Goal: Information Seeking & Learning: Learn about a topic

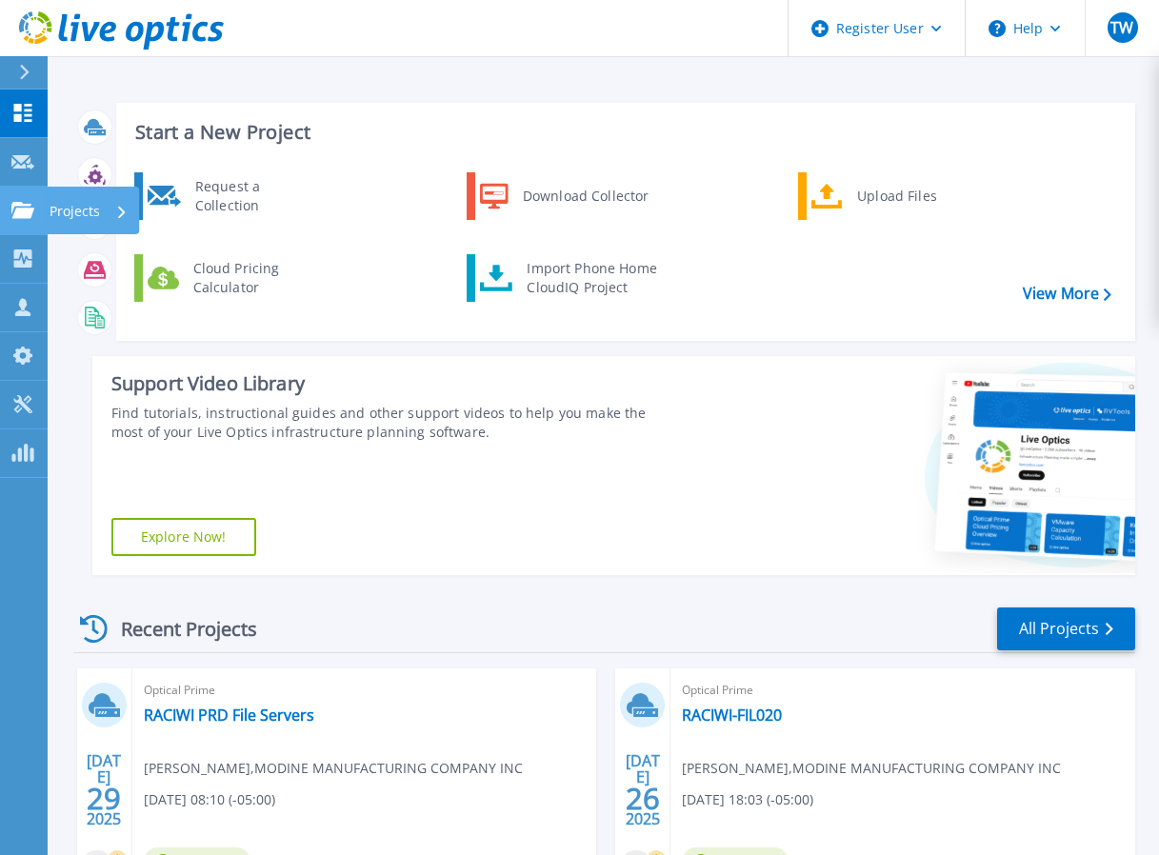
click at [22, 212] on icon at bounding box center [22, 210] width 23 height 16
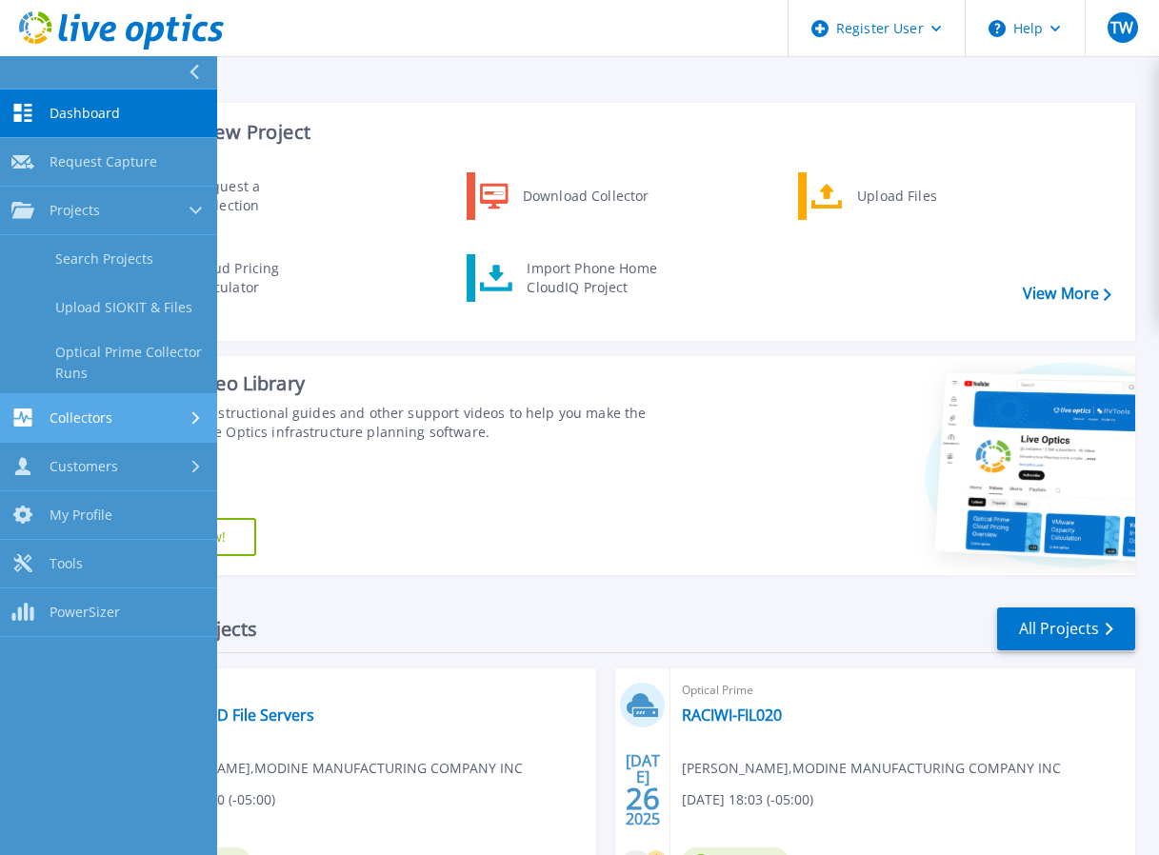
click at [95, 438] on link "Collectors Collectors" at bounding box center [108, 418] width 217 height 49
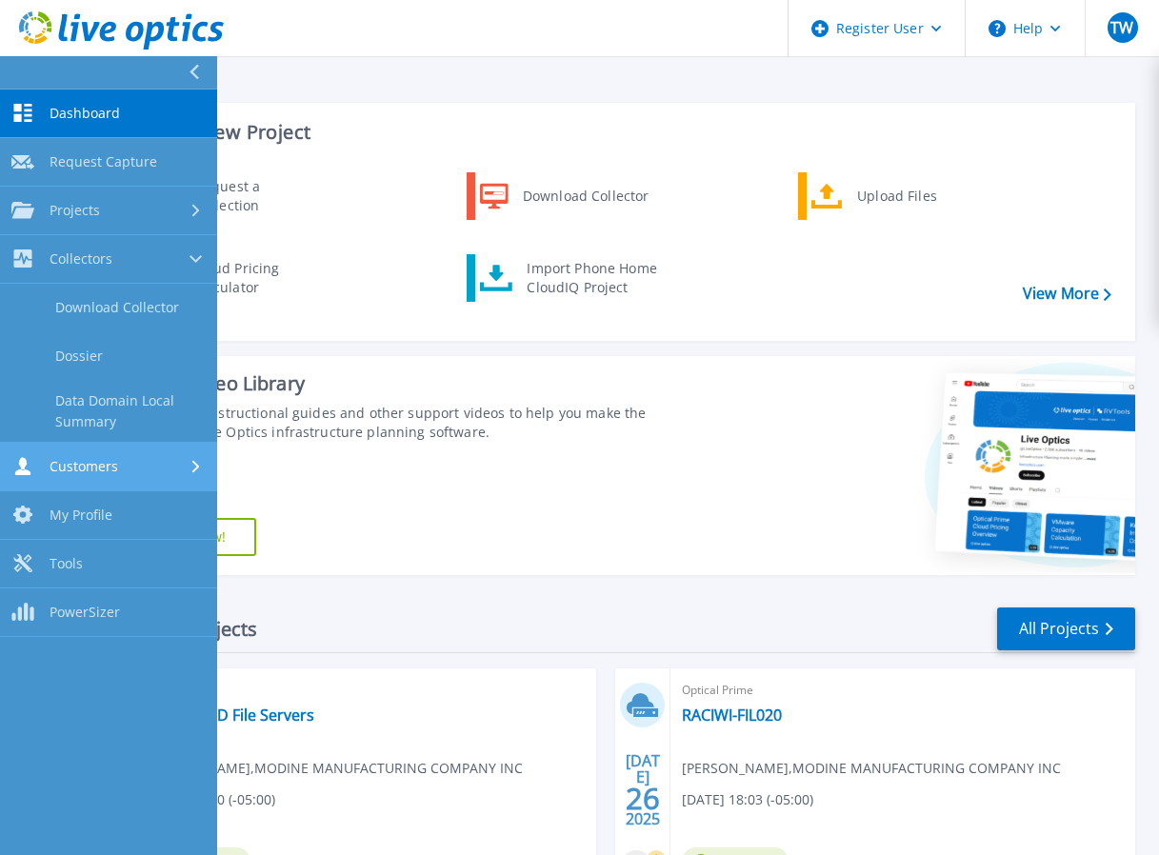
click at [95, 465] on span "Customers" at bounding box center [84, 466] width 69 height 17
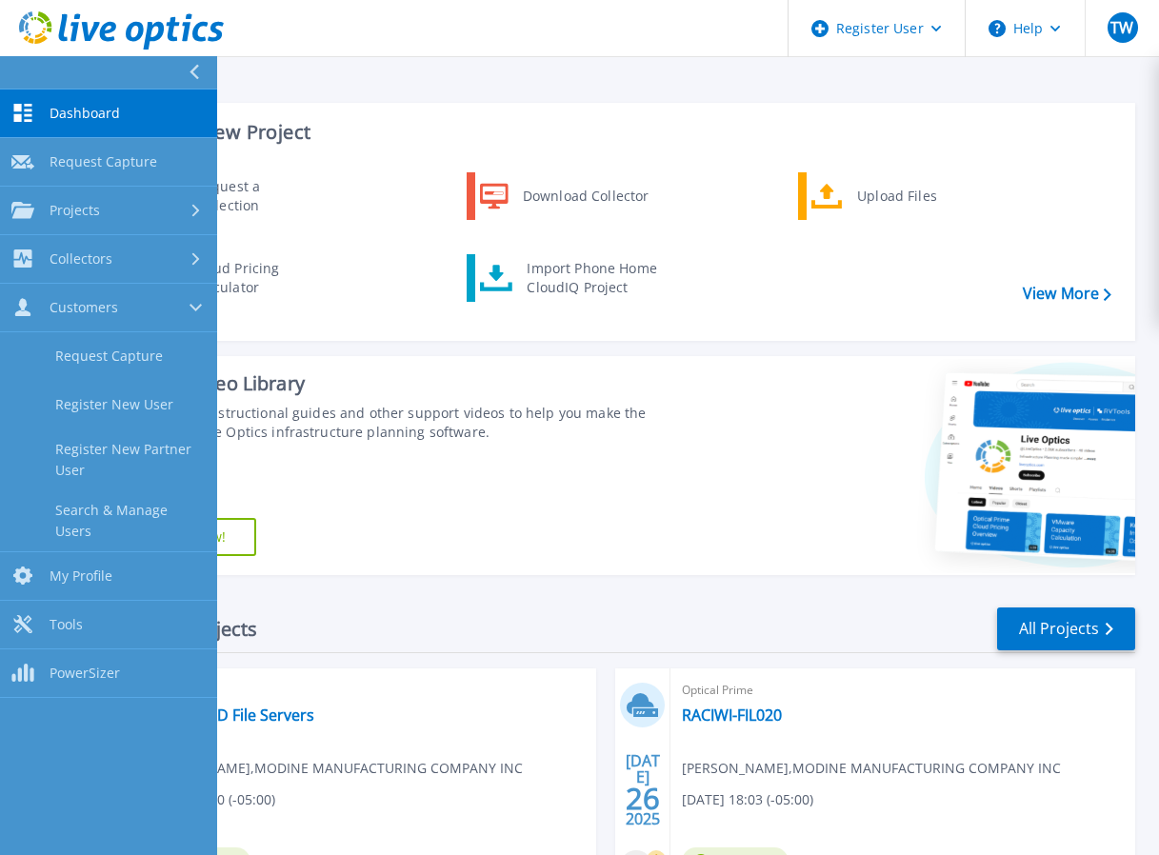
click at [498, 523] on div "Support Video Library Find tutorials, instructional guides and other support vi…" at bounding box center [372, 465] width 560 height 219
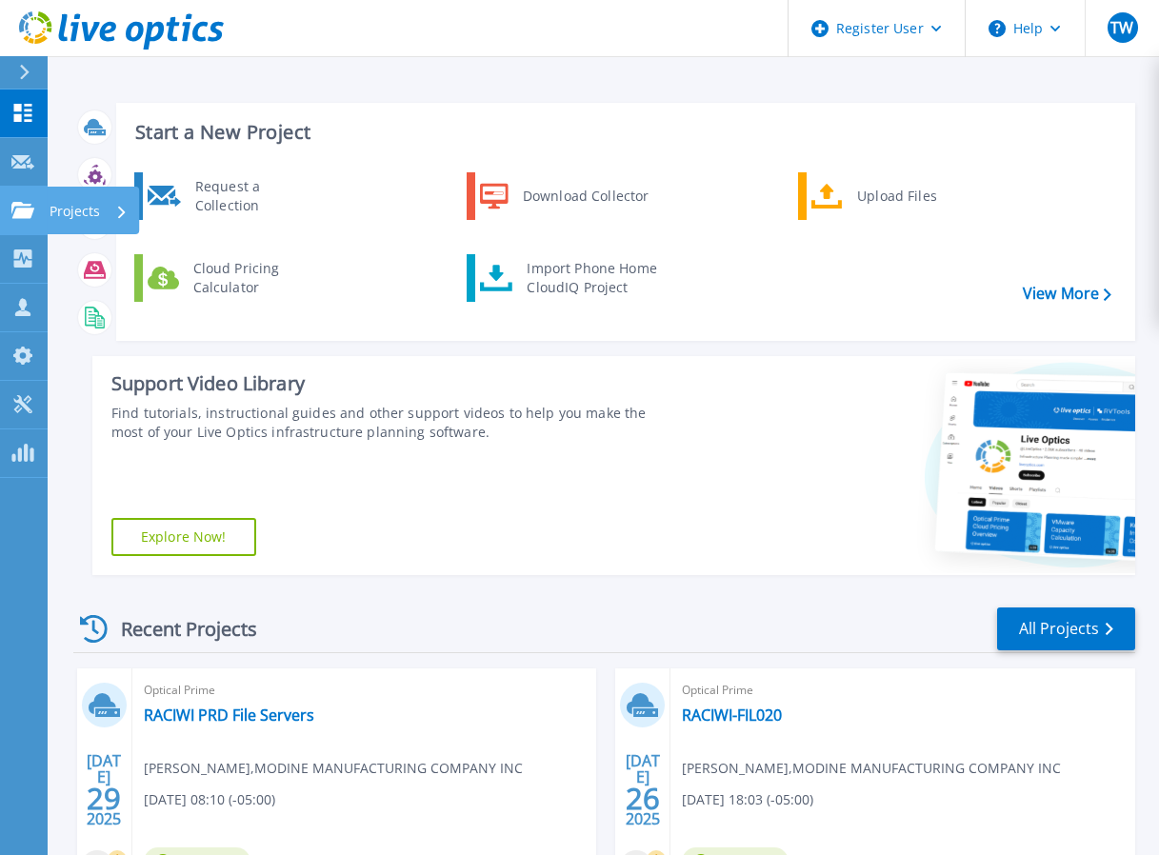
click at [28, 217] on icon at bounding box center [22, 210] width 23 height 16
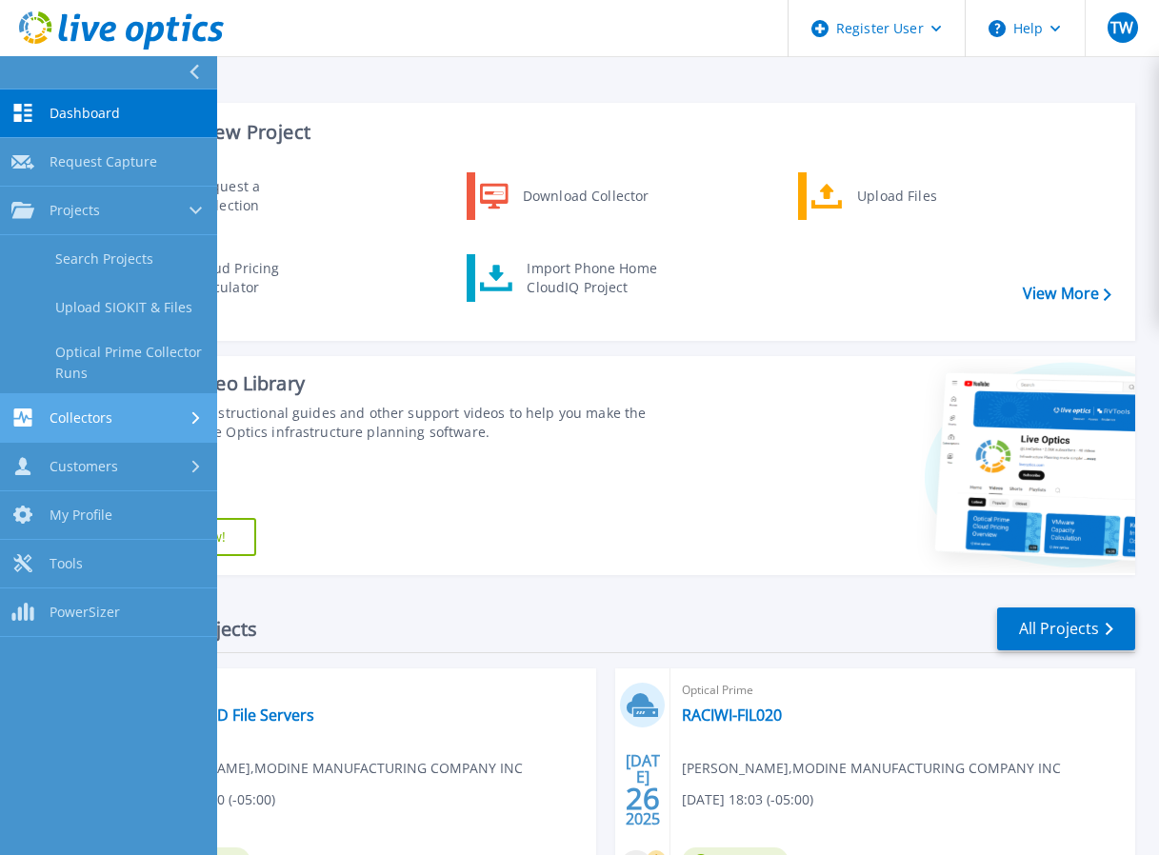
click at [65, 434] on link "Collectors Collectors" at bounding box center [108, 418] width 217 height 49
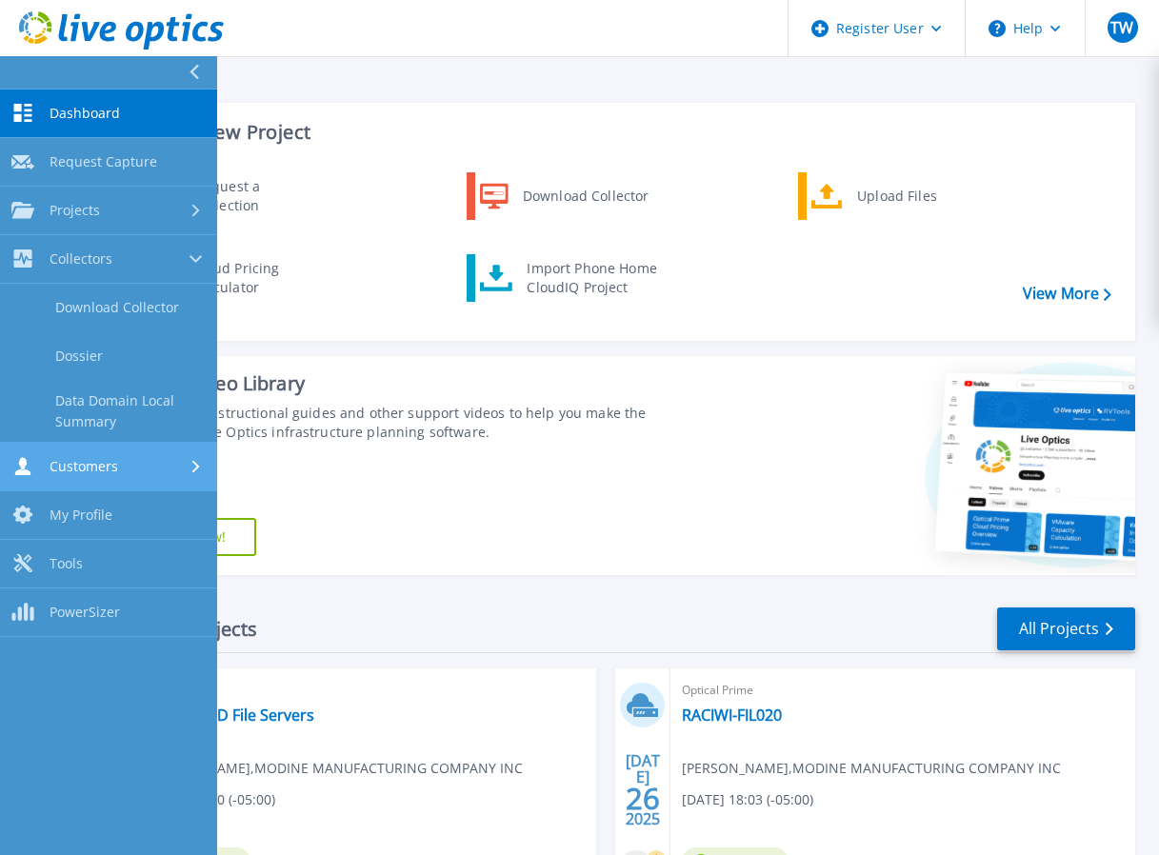
click at [72, 472] on span "Customers" at bounding box center [84, 466] width 69 height 17
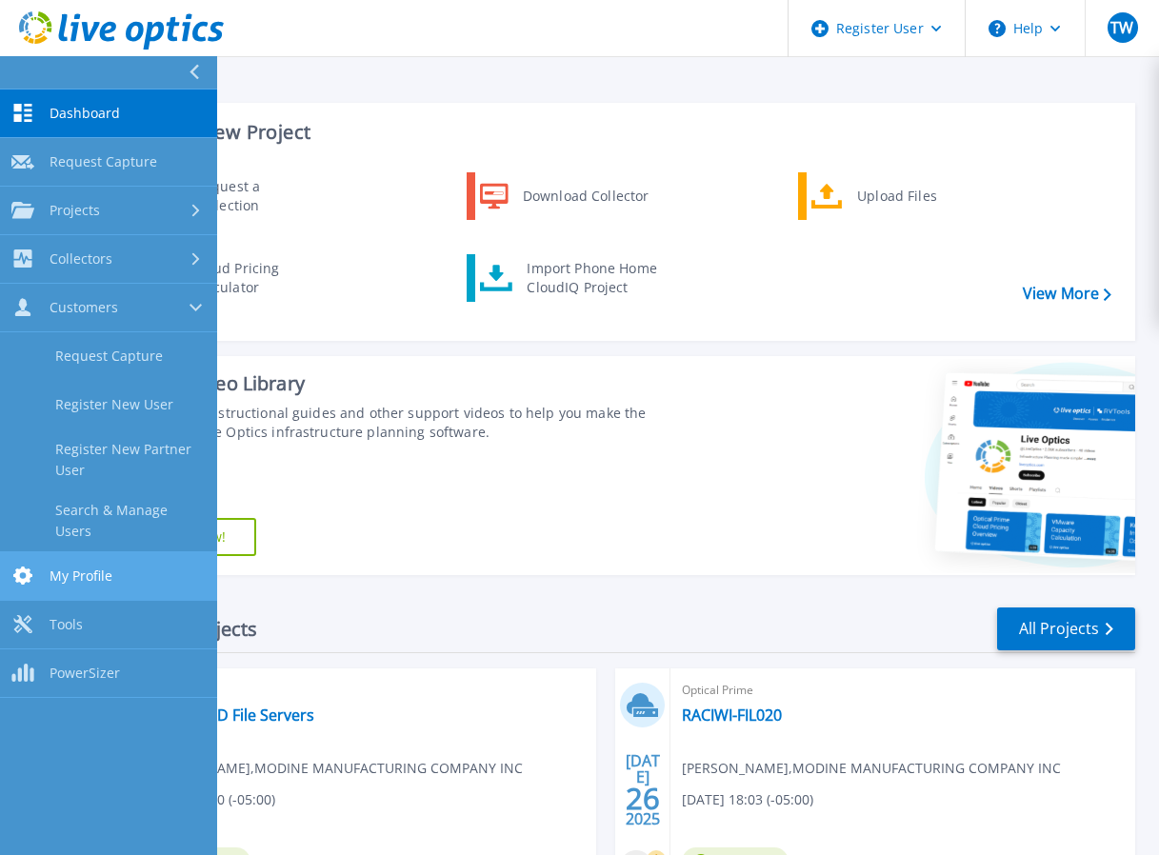
click at [66, 568] on span "My Profile" at bounding box center [81, 576] width 63 height 17
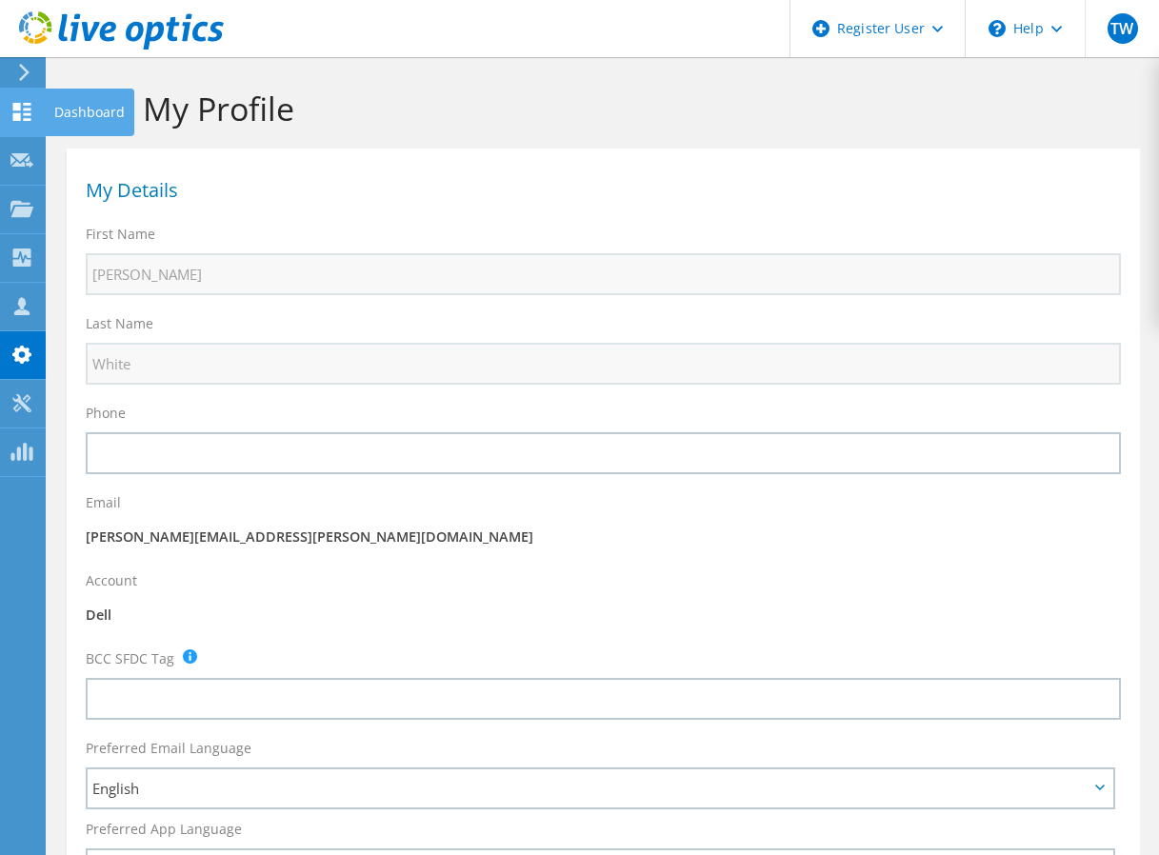
click at [21, 108] on icon at bounding box center [21, 112] width 23 height 18
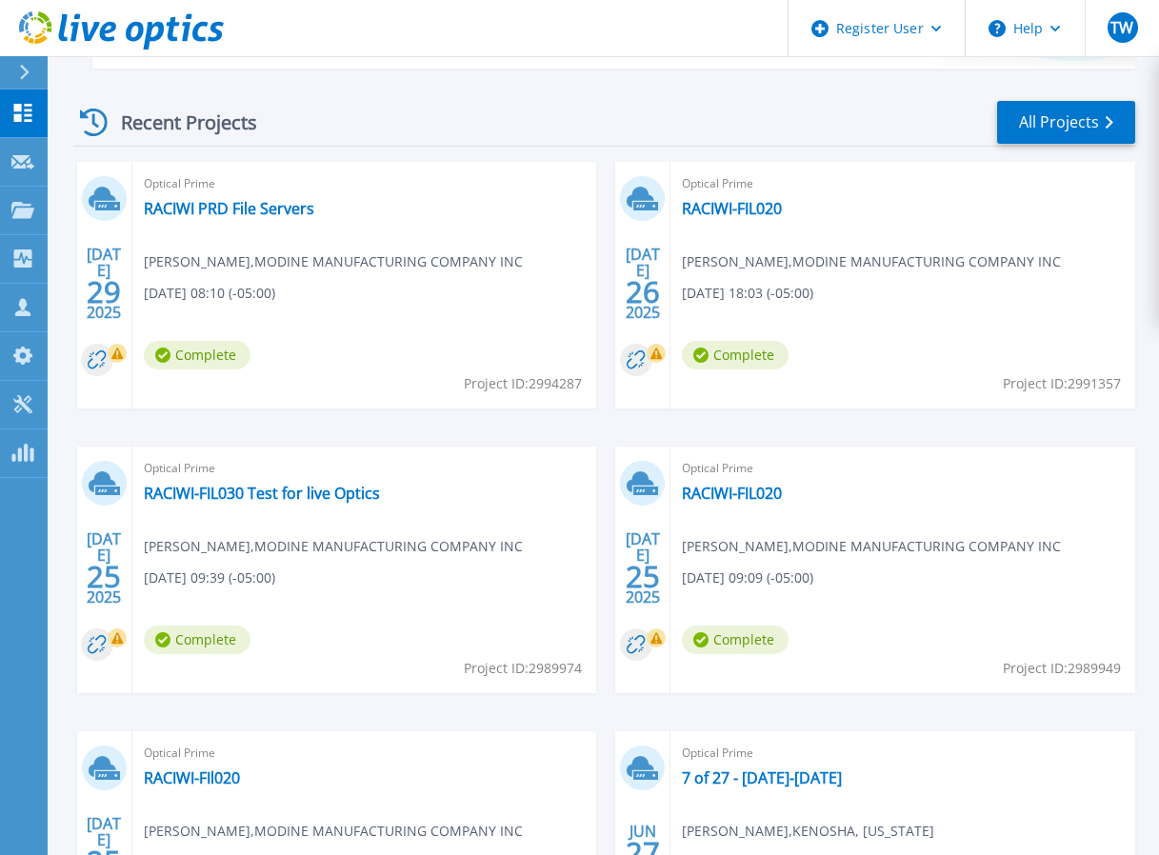
drag, startPoint x: 380, startPoint y: 467, endPoint x: 375, endPoint y: 508, distance: 41.2
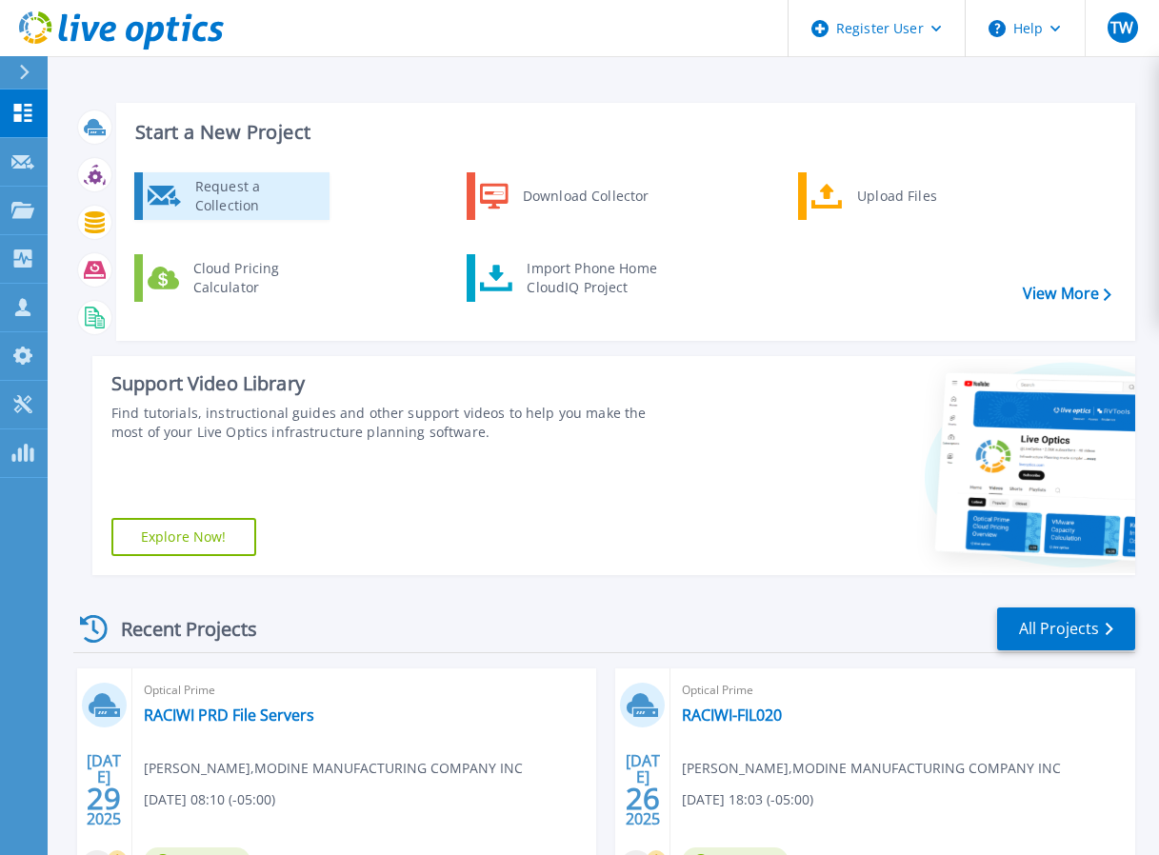
drag, startPoint x: 343, startPoint y: 263, endPoint x: 267, endPoint y: 191, distance: 105.1
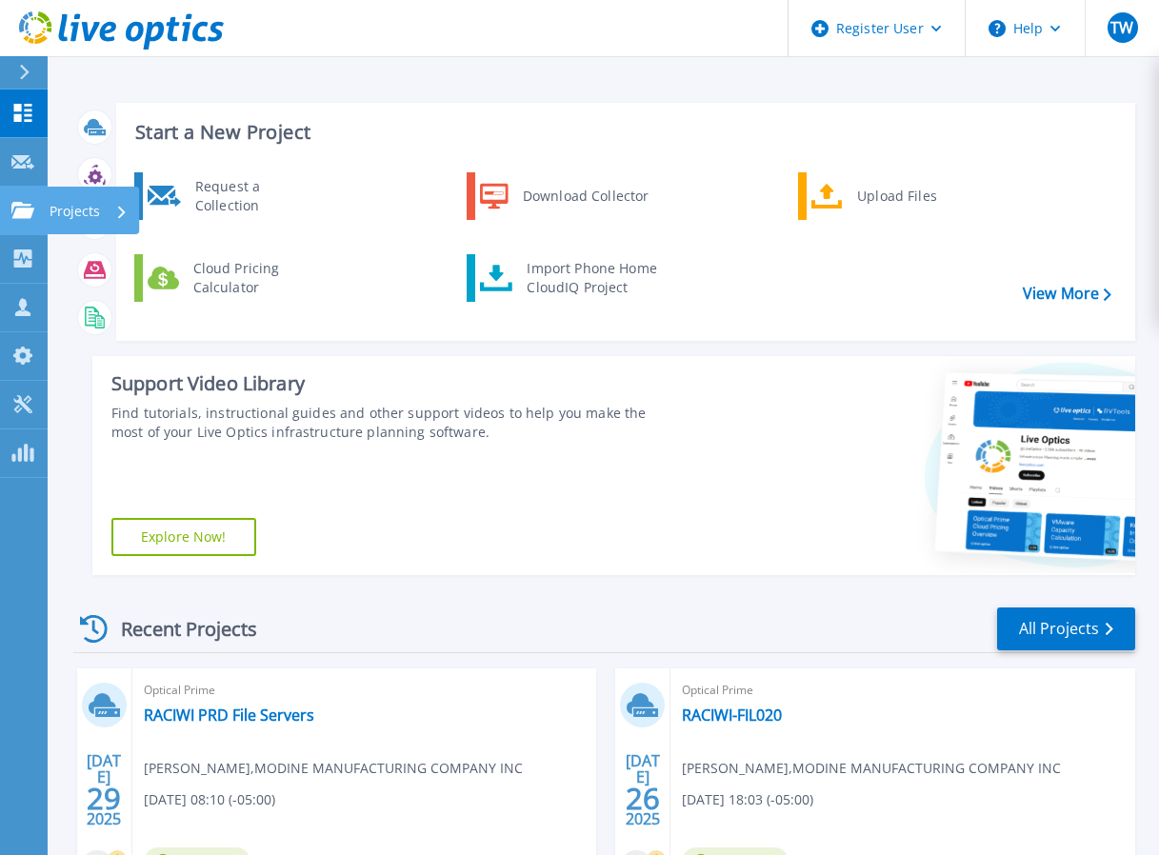
click at [23, 213] on icon at bounding box center [22, 210] width 23 height 16
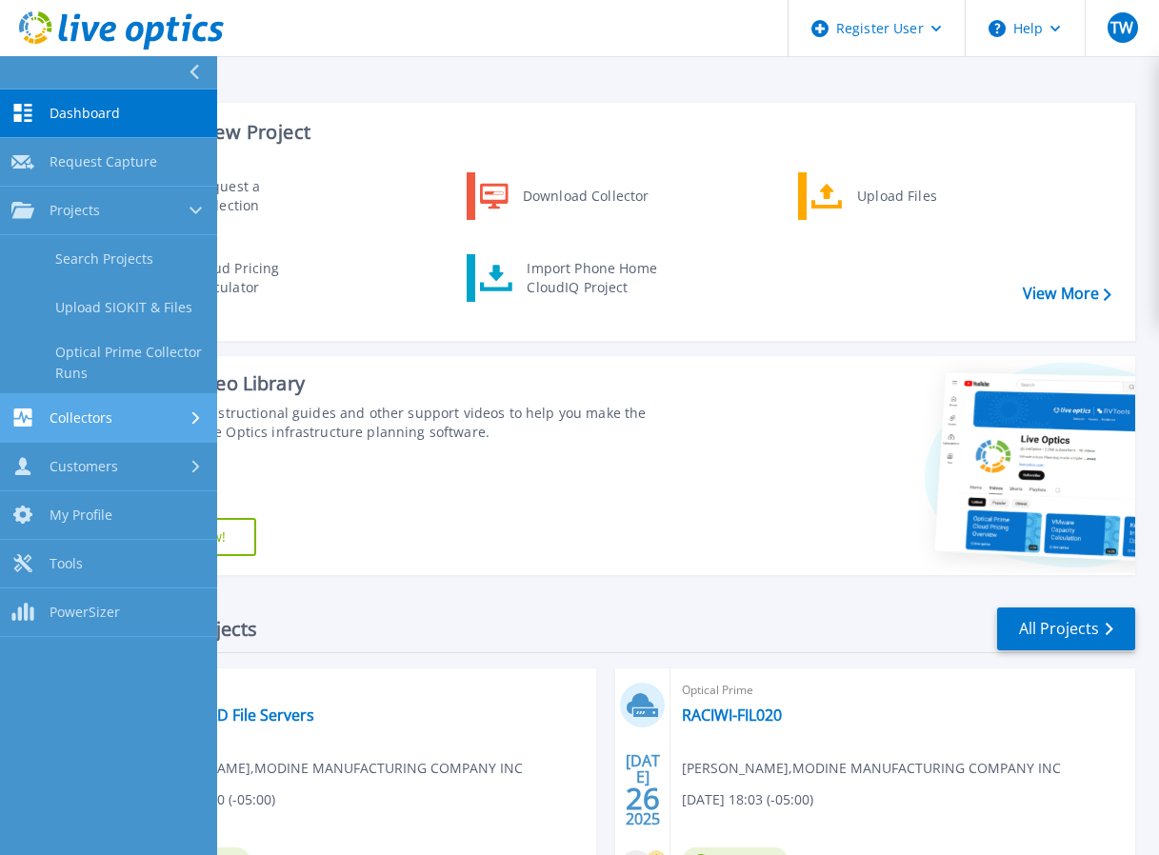
click at [68, 418] on span "Collectors" at bounding box center [81, 418] width 63 height 17
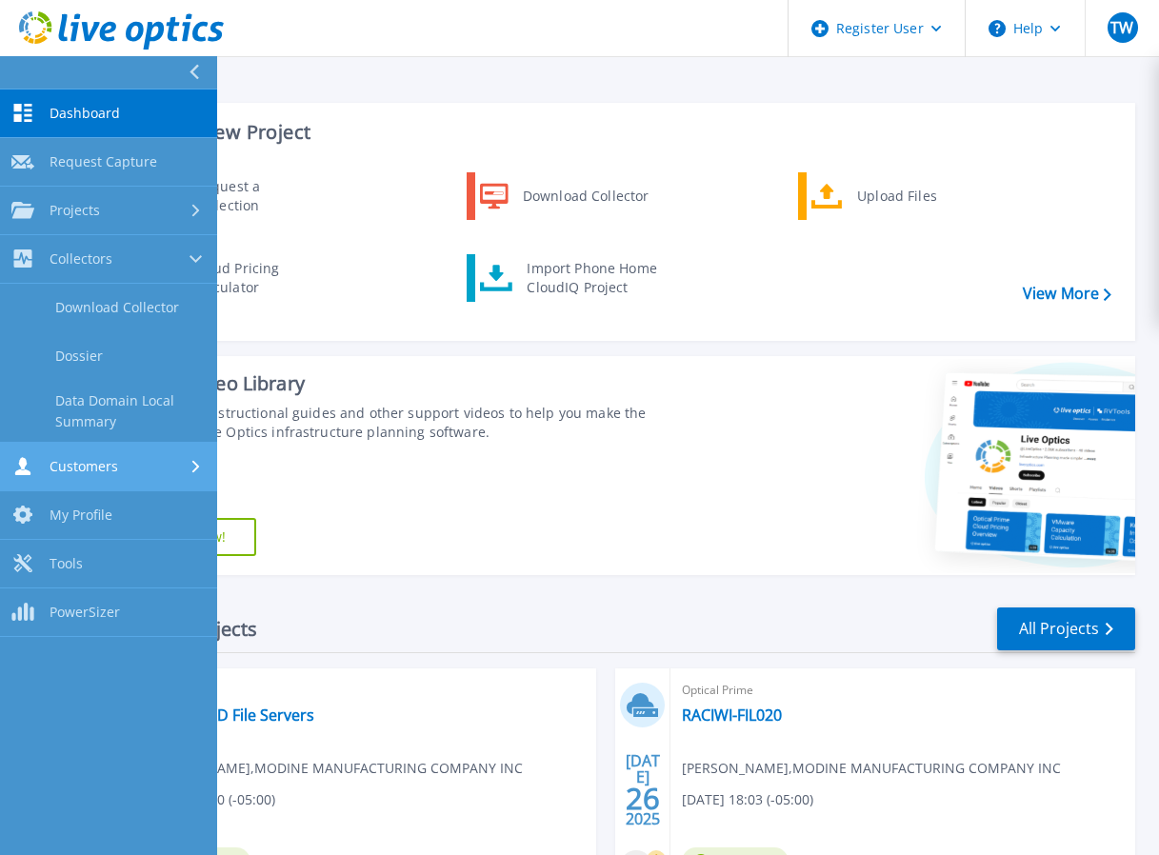
click at [59, 466] on span "Customers" at bounding box center [84, 466] width 69 height 17
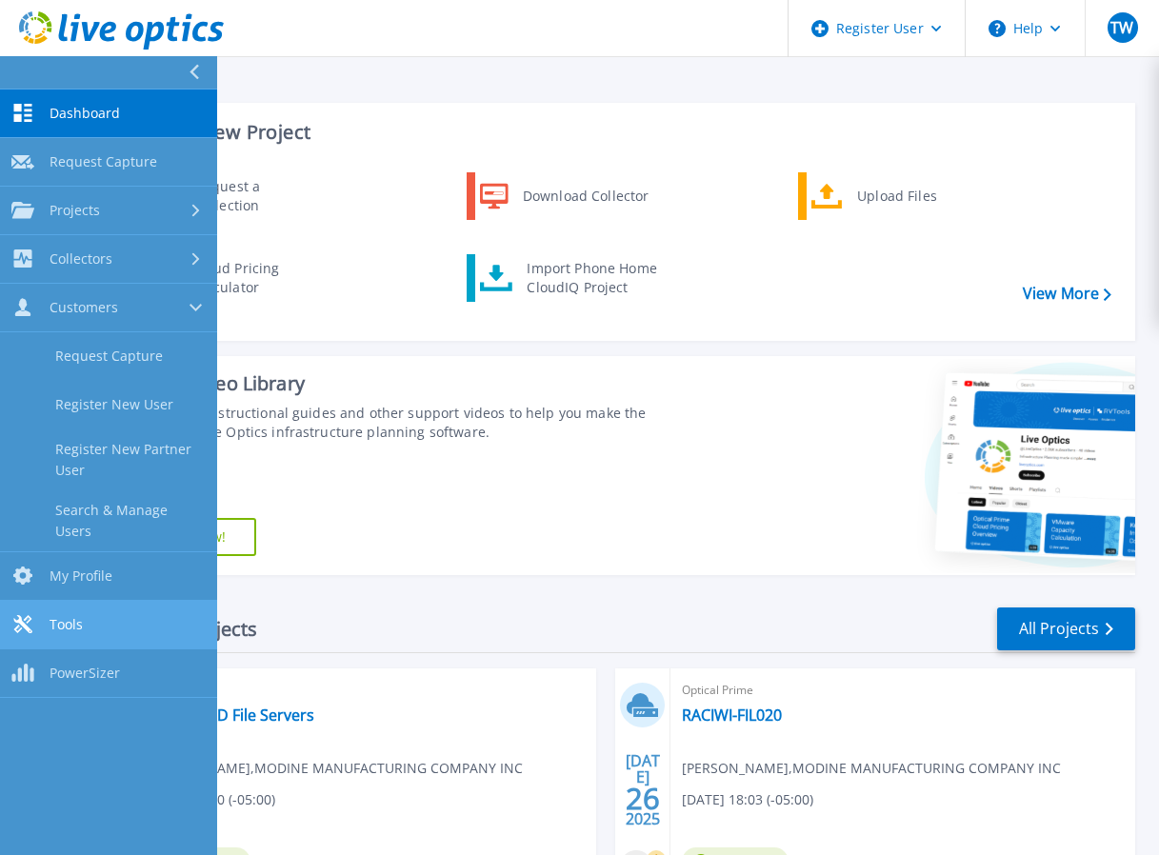
click at [63, 601] on link "Tools Tools" at bounding box center [108, 625] width 217 height 49
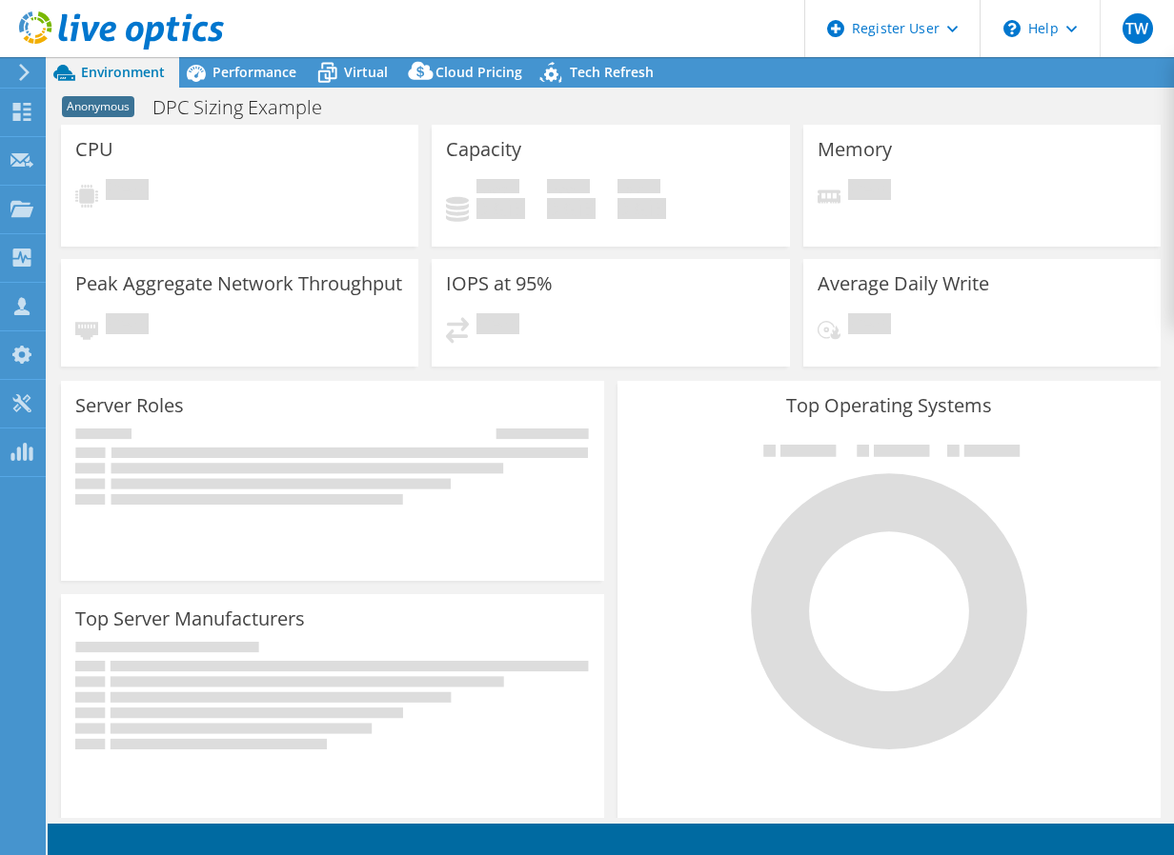
select select "USD"
select select "USEast"
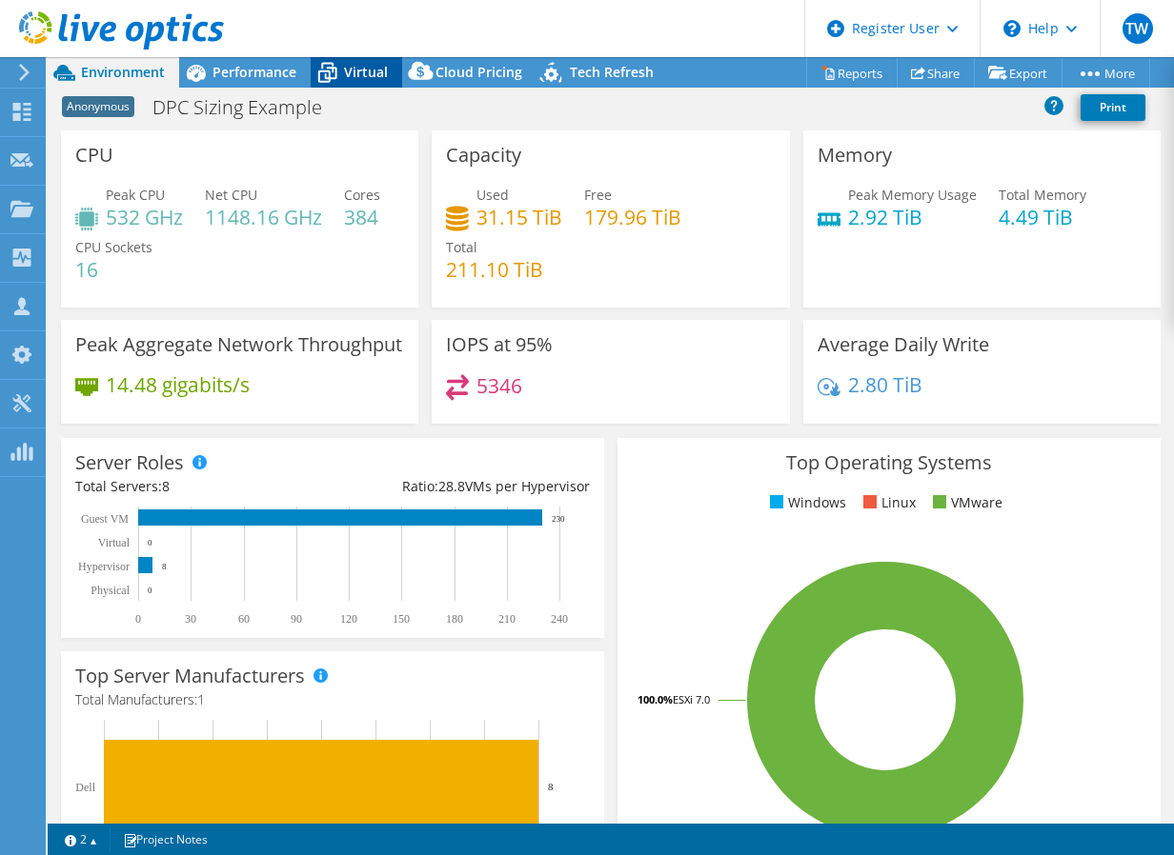
click at [343, 83] on icon at bounding box center [327, 72] width 33 height 33
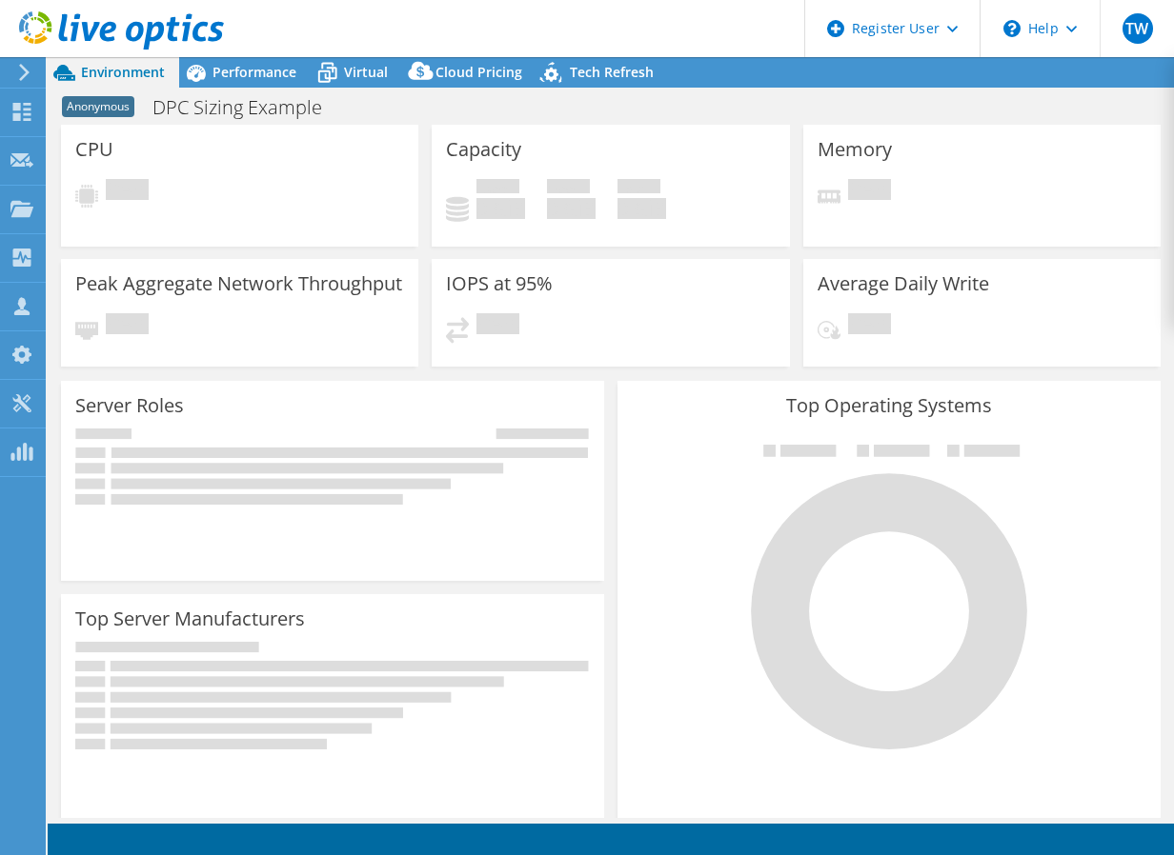
select select "USD"
select select "USEast"
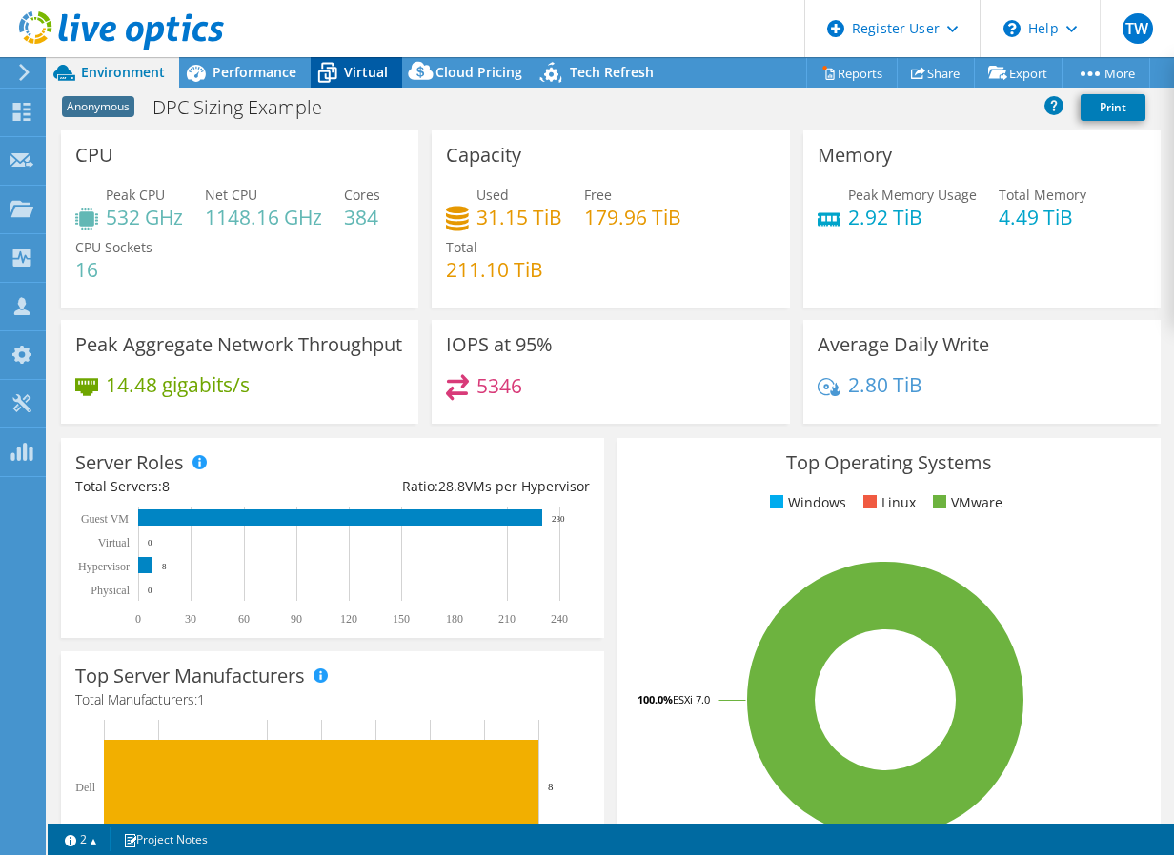
click at [359, 85] on div "Virtual" at bounding box center [356, 72] width 91 height 30
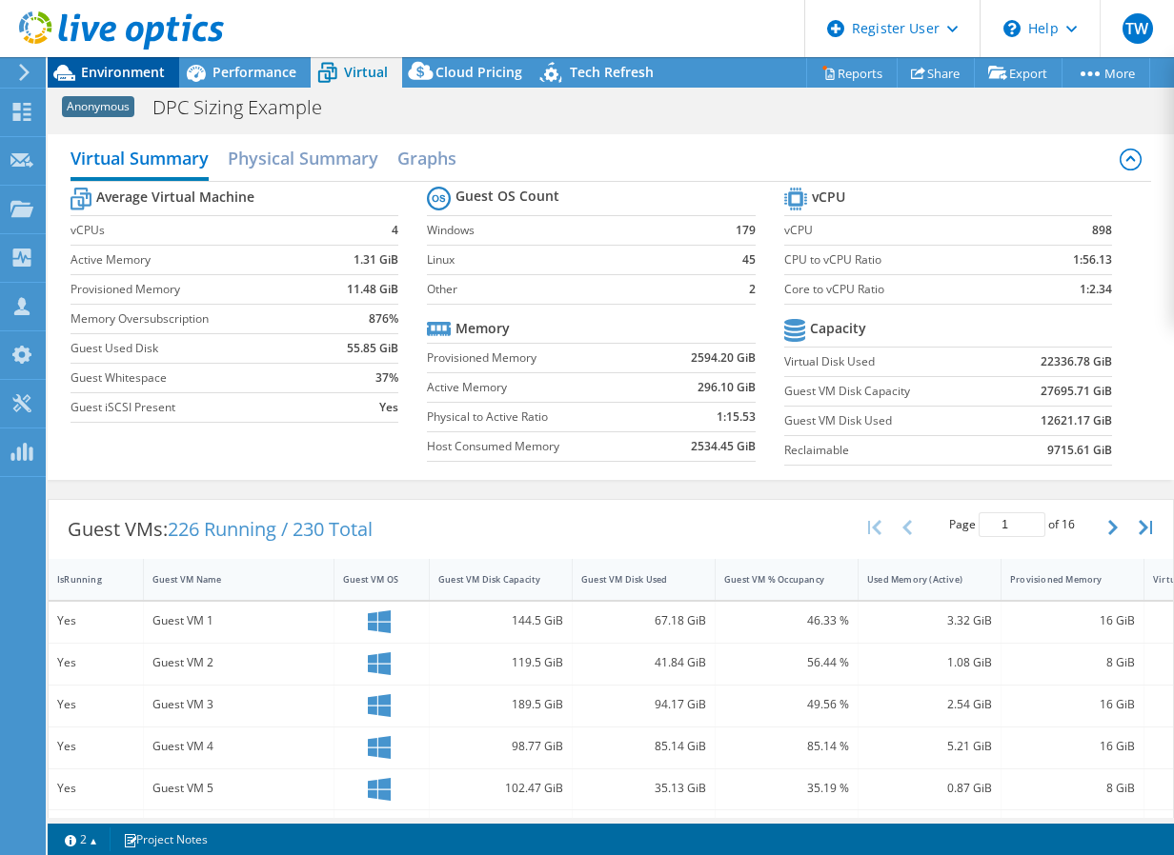
click at [117, 64] on span "Environment" at bounding box center [123, 72] width 84 height 18
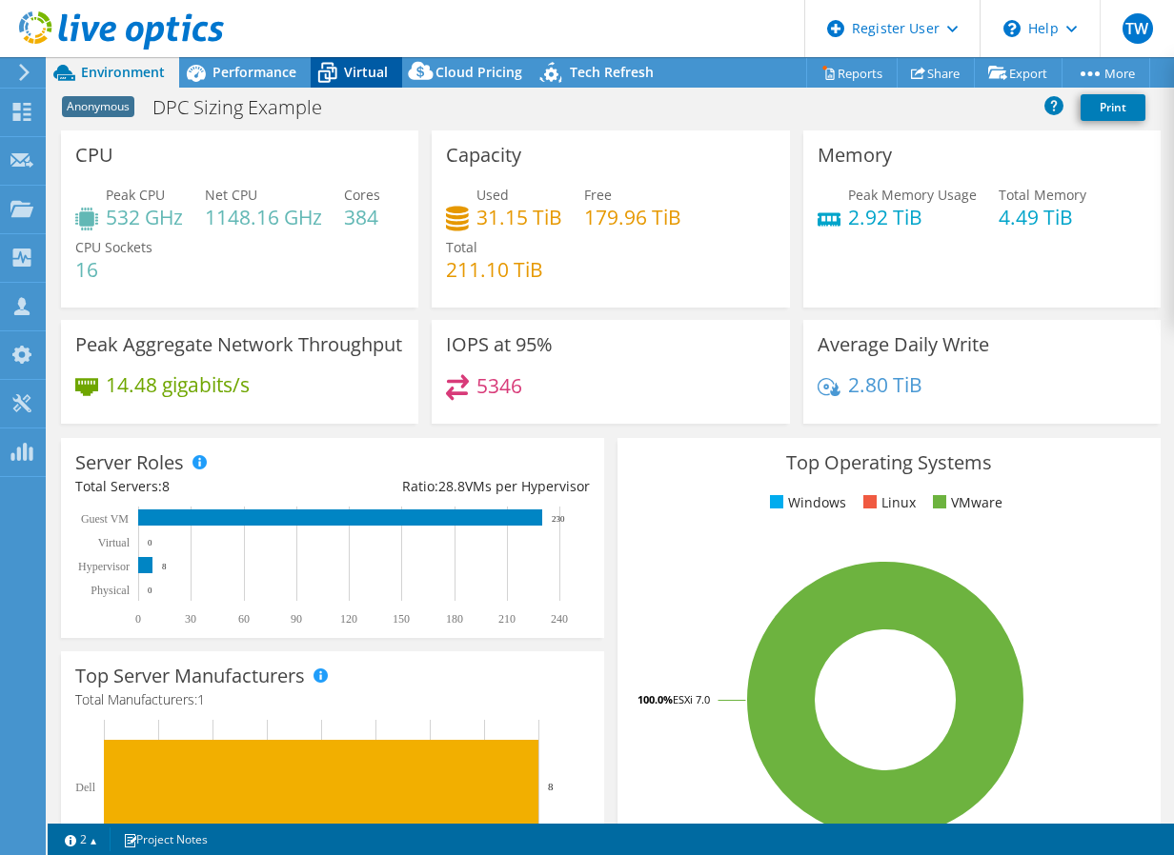
click at [366, 65] on span "Virtual" at bounding box center [366, 72] width 44 height 18
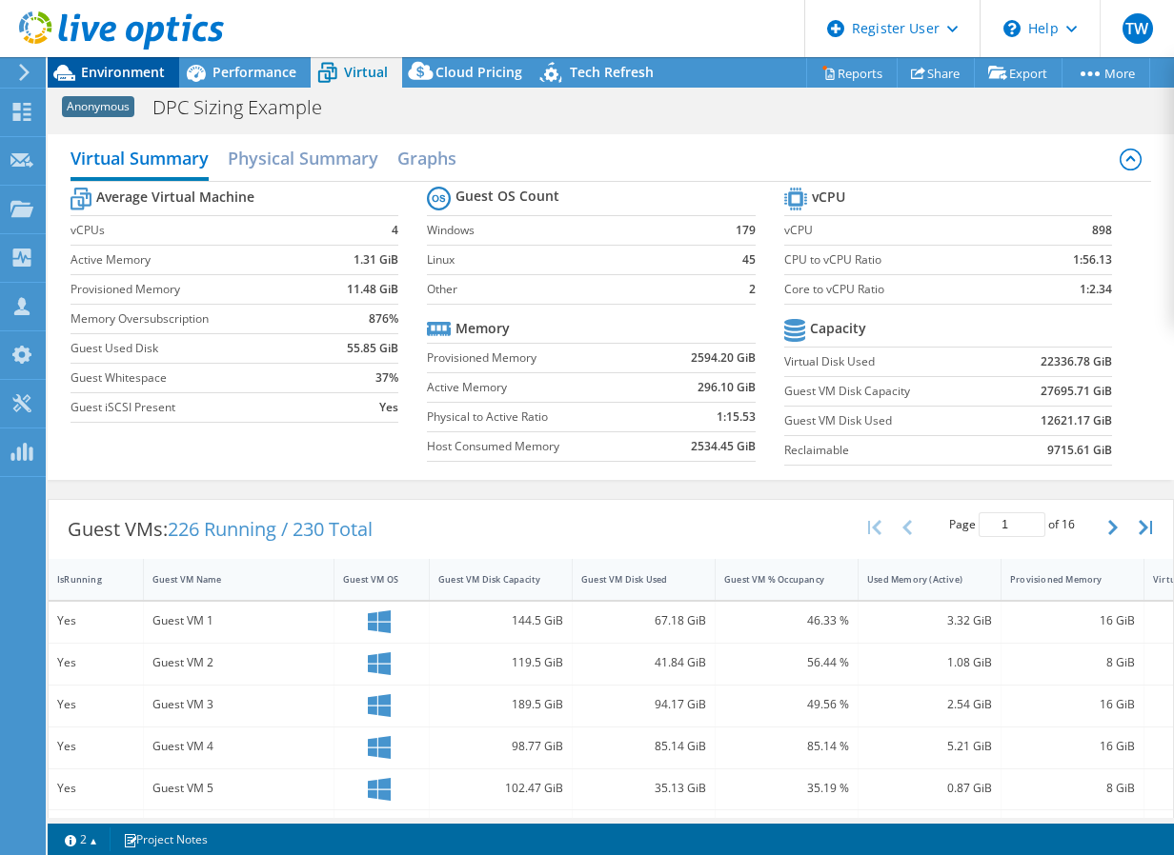
drag, startPoint x: 139, startPoint y: 75, endPoint x: 158, endPoint y: 78, distance: 19.3
click at [139, 75] on span "Environment" at bounding box center [123, 72] width 84 height 18
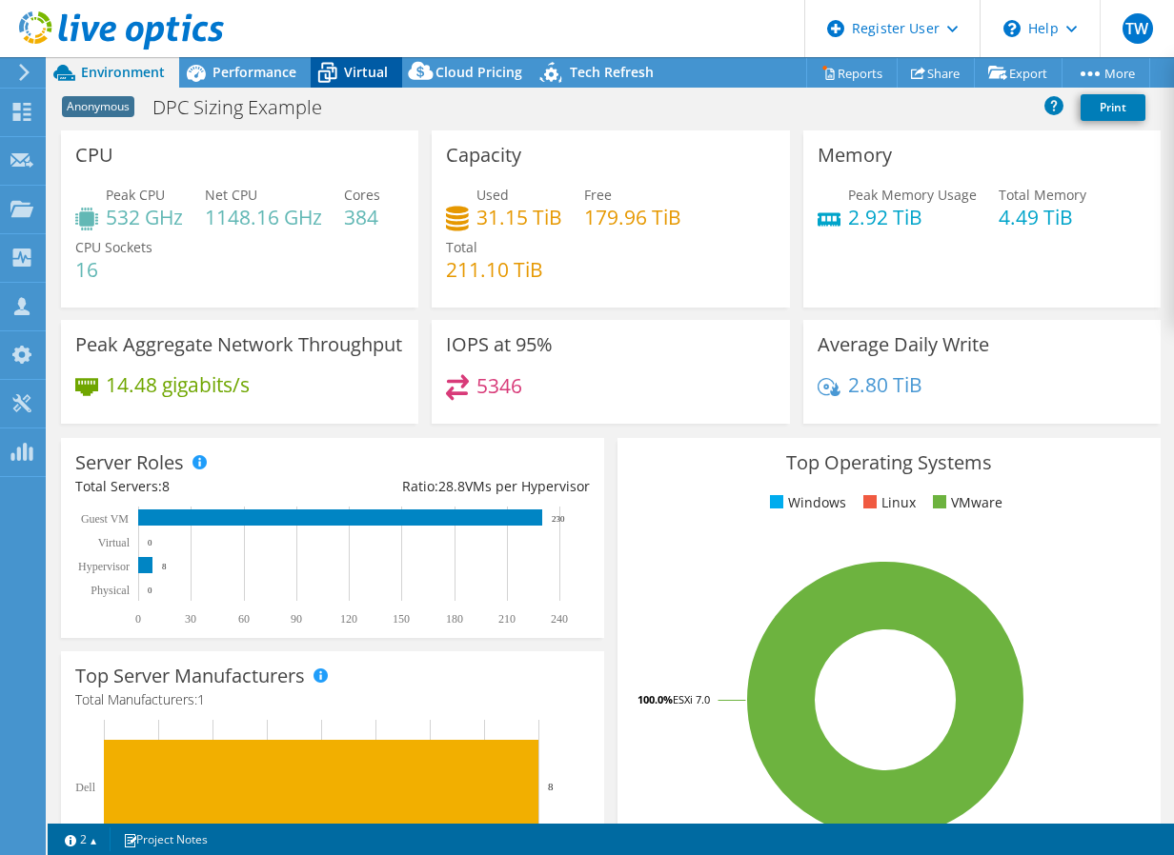
click at [341, 72] on icon at bounding box center [327, 72] width 33 height 33
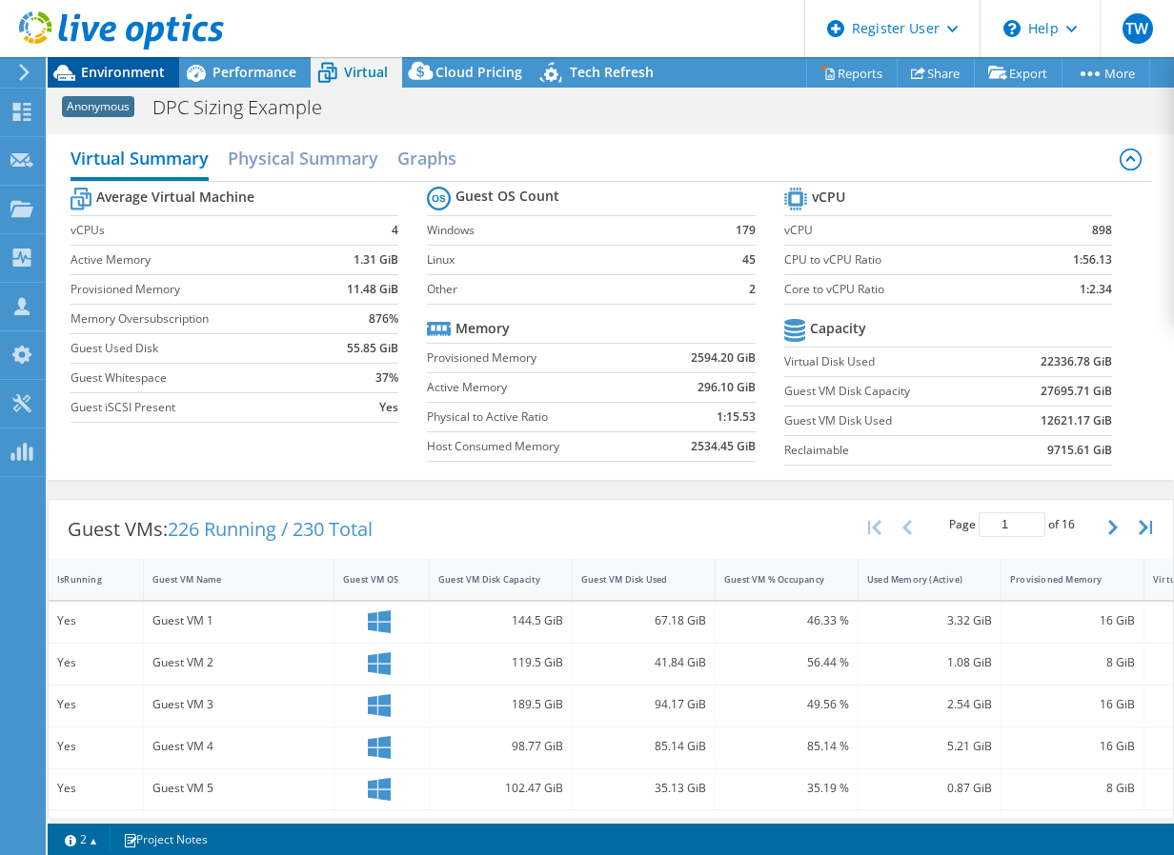
click at [129, 73] on span "Environment" at bounding box center [123, 72] width 84 height 18
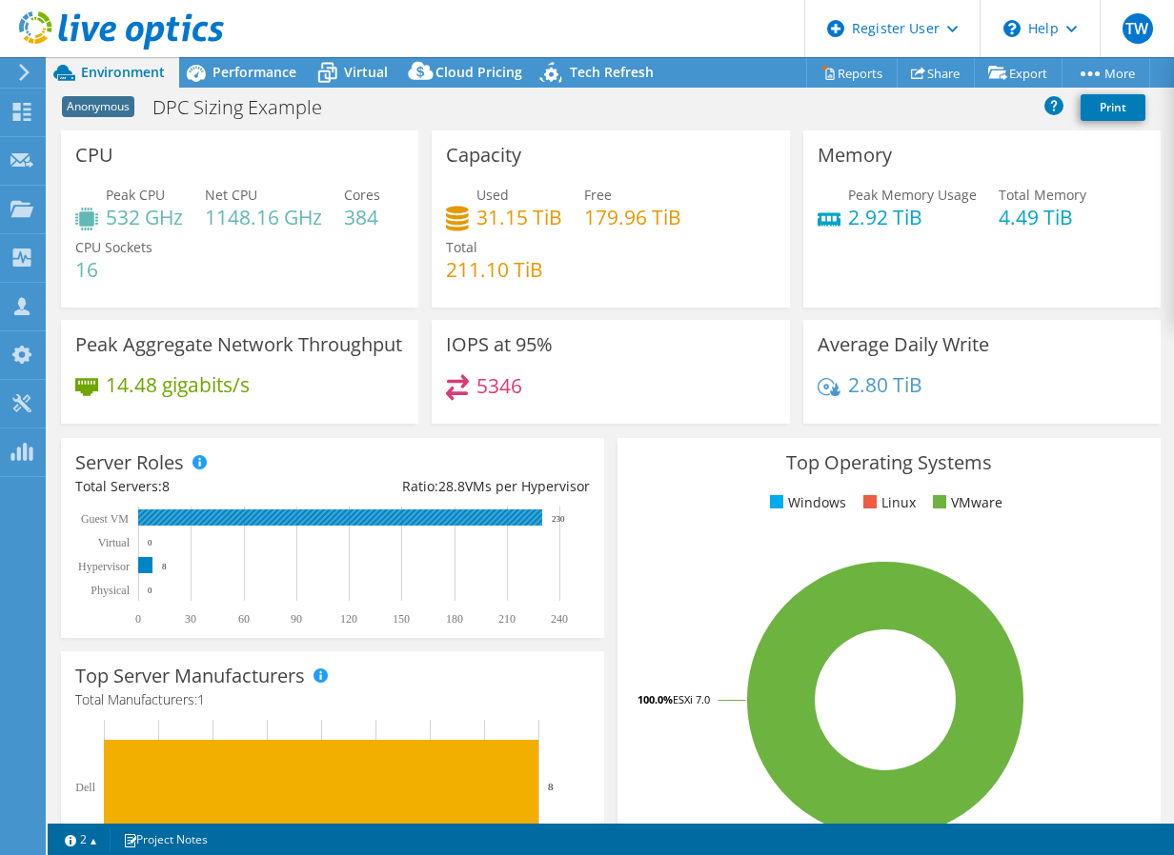
drag, startPoint x: 570, startPoint y: 542, endPoint x: 549, endPoint y: 536, distance: 21.7
click at [549, 536] on rect at bounding box center [328, 566] width 507 height 119
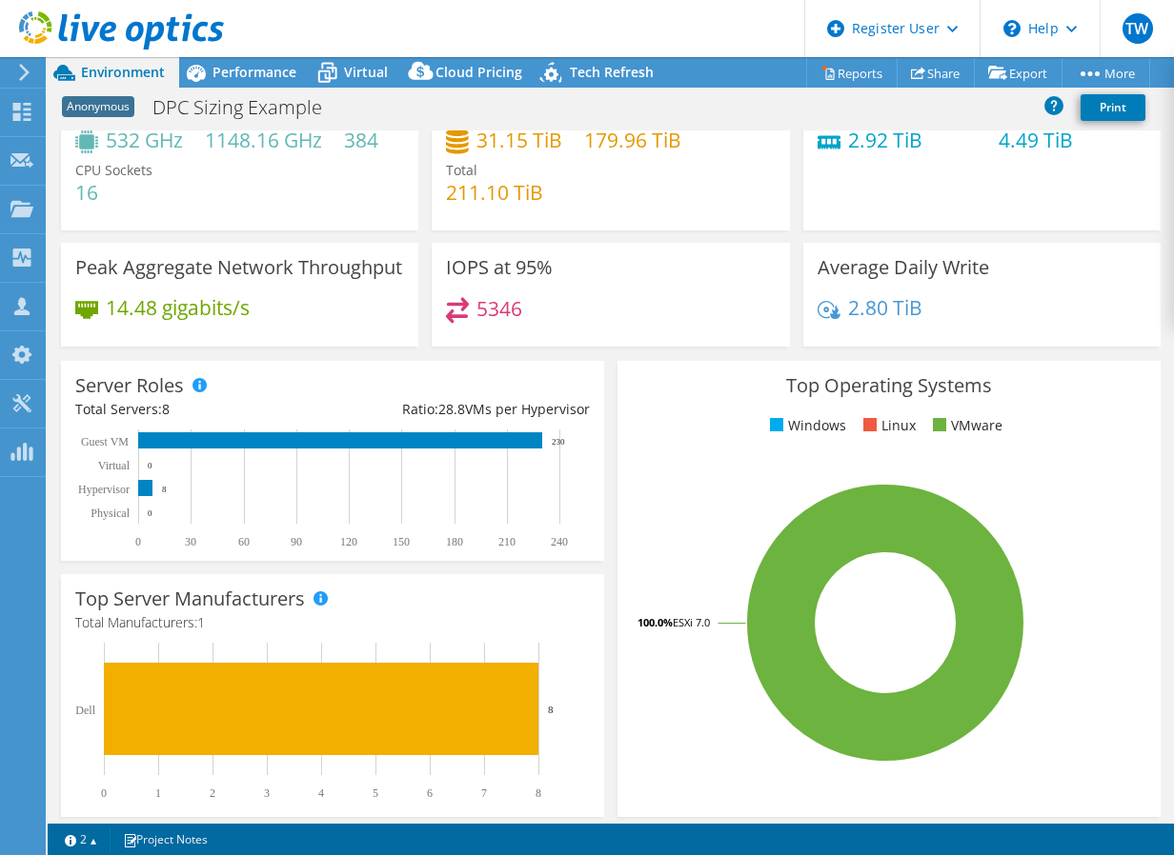
drag, startPoint x: 217, startPoint y: 389, endPoint x: 226, endPoint y: 434, distance: 46.5
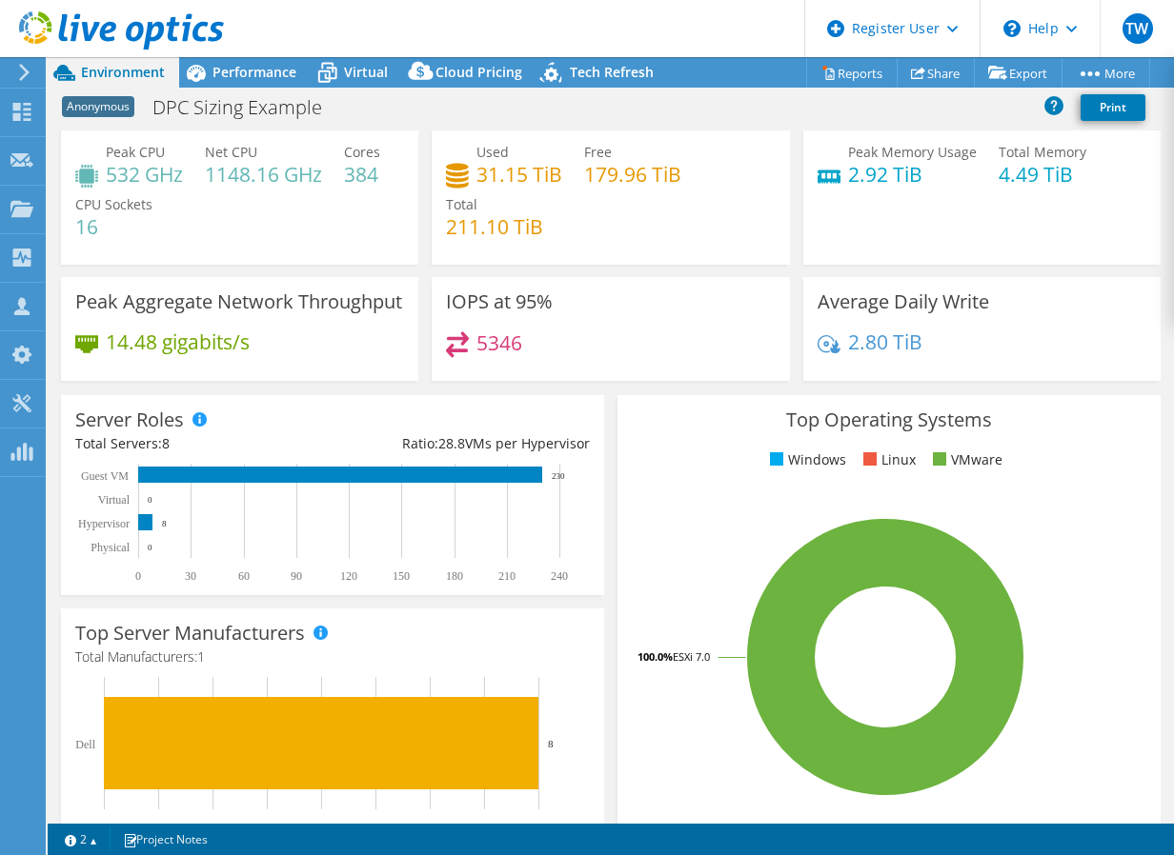
scroll to position [28, 0]
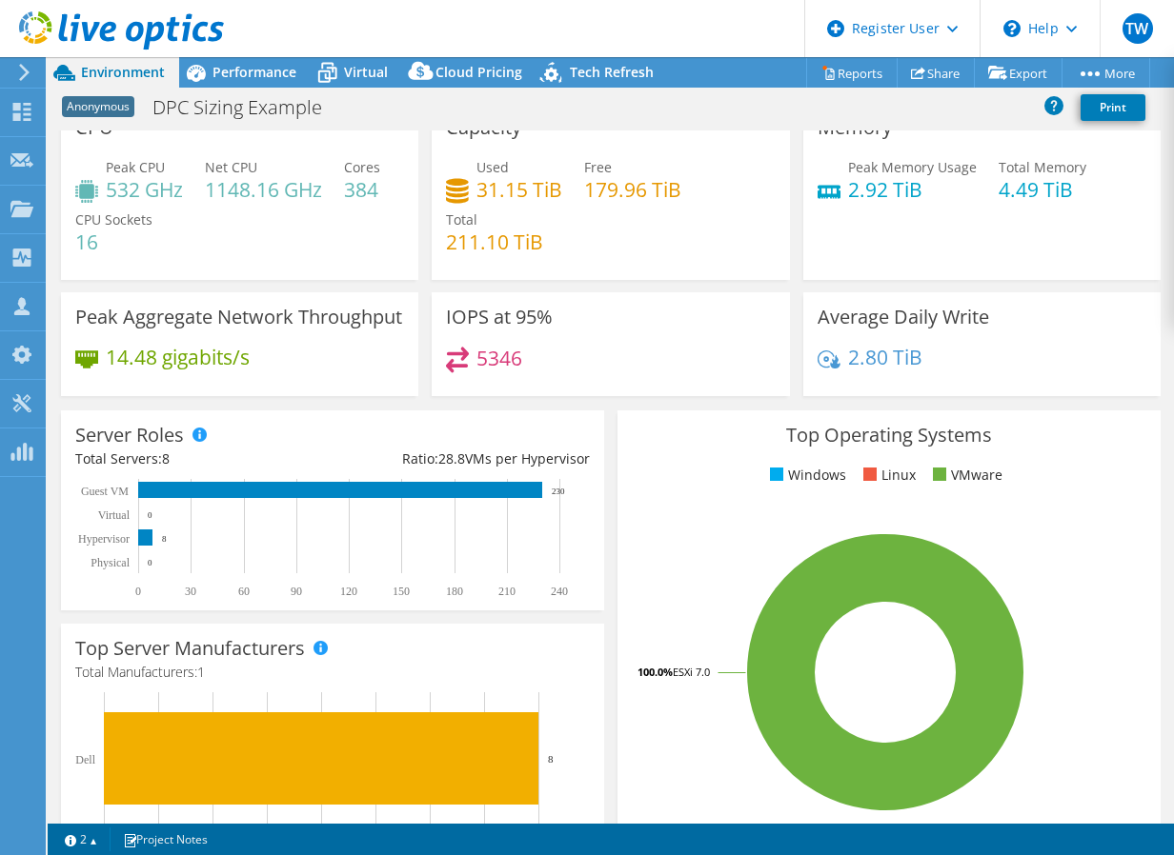
drag, startPoint x: 295, startPoint y: 405, endPoint x: 296, endPoint y: 391, distance: 14.3
click at [580, 80] on span "Tech Refresh" at bounding box center [612, 72] width 84 height 18
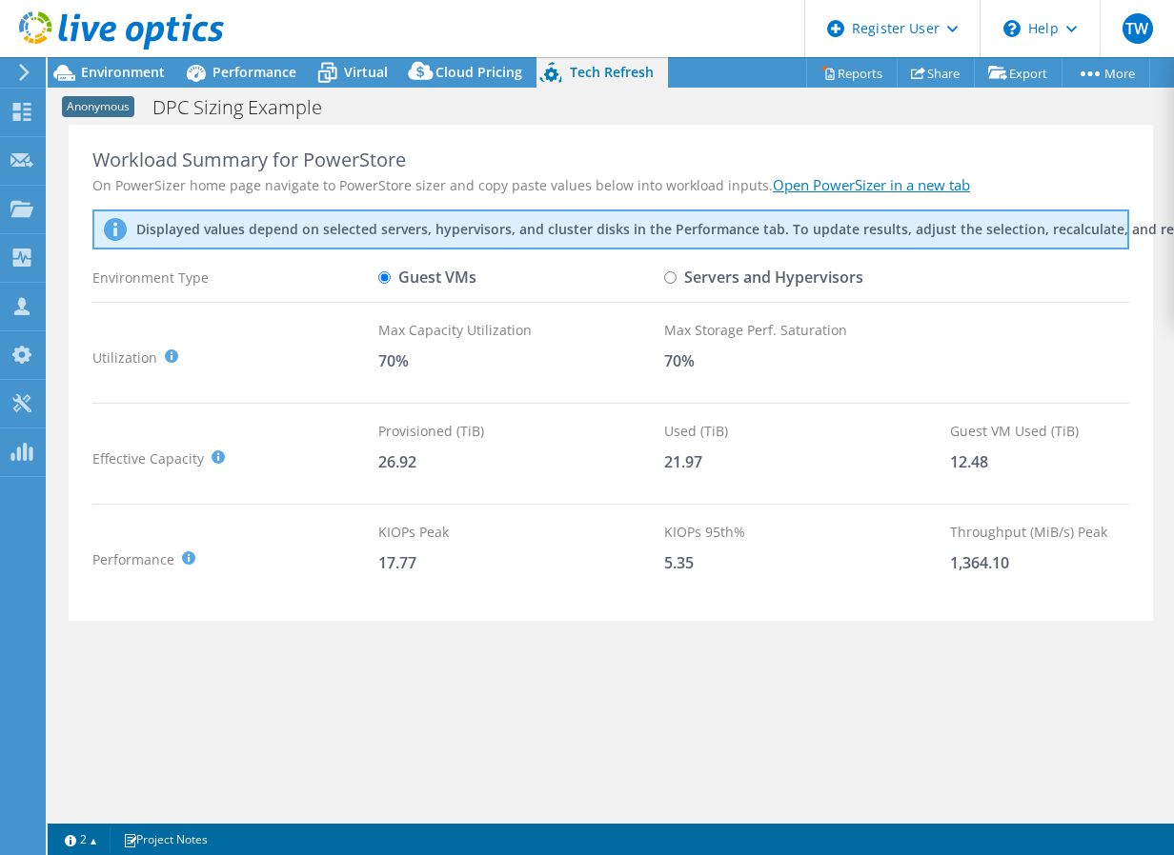
scroll to position [0, 0]
click at [669, 280] on input "Servers and Hypervisors" at bounding box center [670, 277] width 12 height 12
radio input "true"
radio input "false"
click at [820, 188] on link "Open PowerSizer in a new tab" at bounding box center [871, 184] width 197 height 19
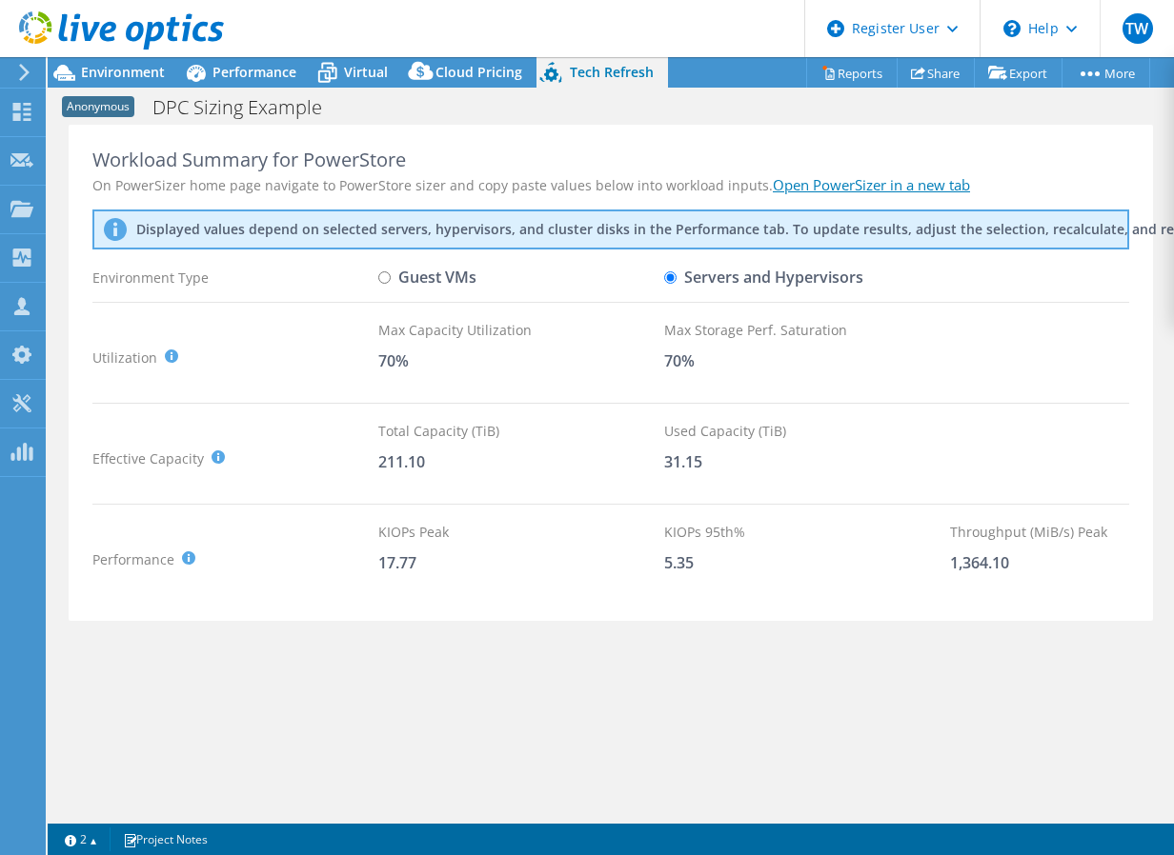
click at [360, 56] on header "TW Dell User Tyler White Tyler.T.White@dell.com Dell My Profile Log Out \n Help…" at bounding box center [587, 28] width 1174 height 57
click at [359, 60] on div "Virtual" at bounding box center [356, 72] width 91 height 30
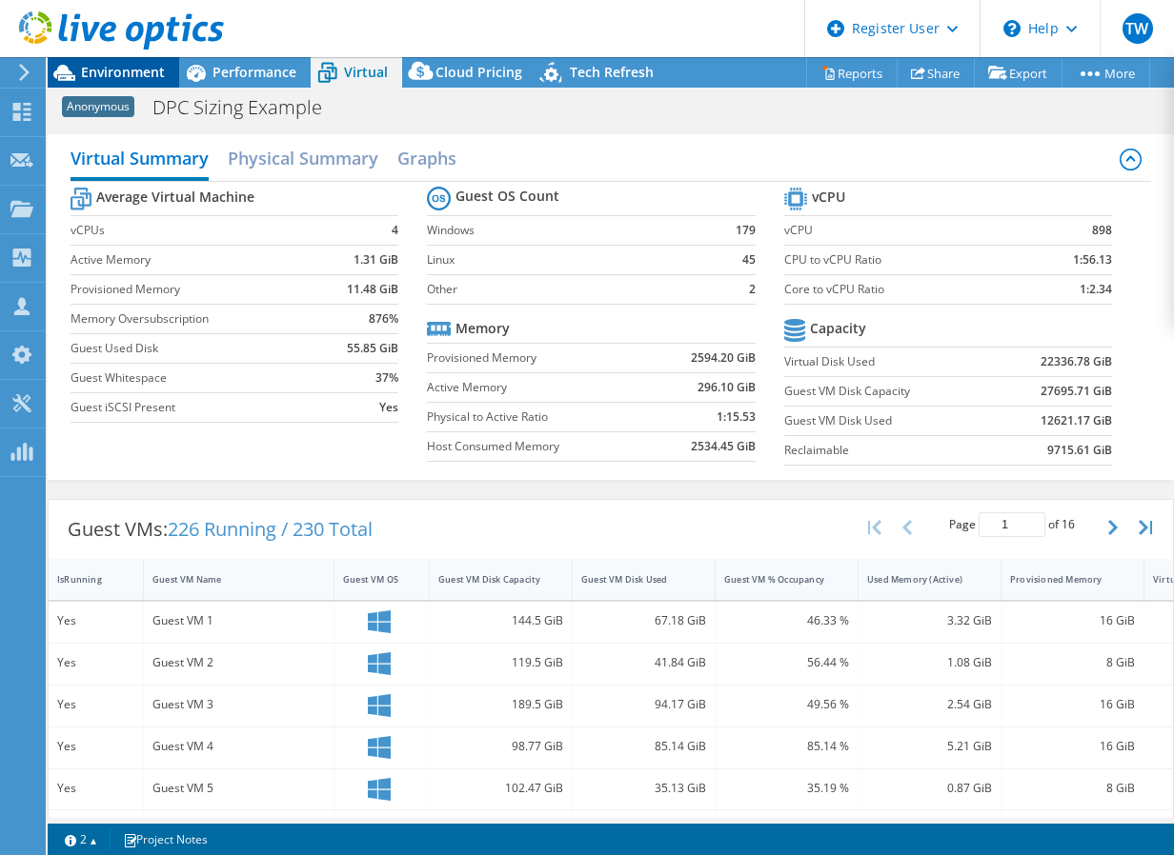
click at [137, 65] on span "Environment" at bounding box center [123, 72] width 84 height 18
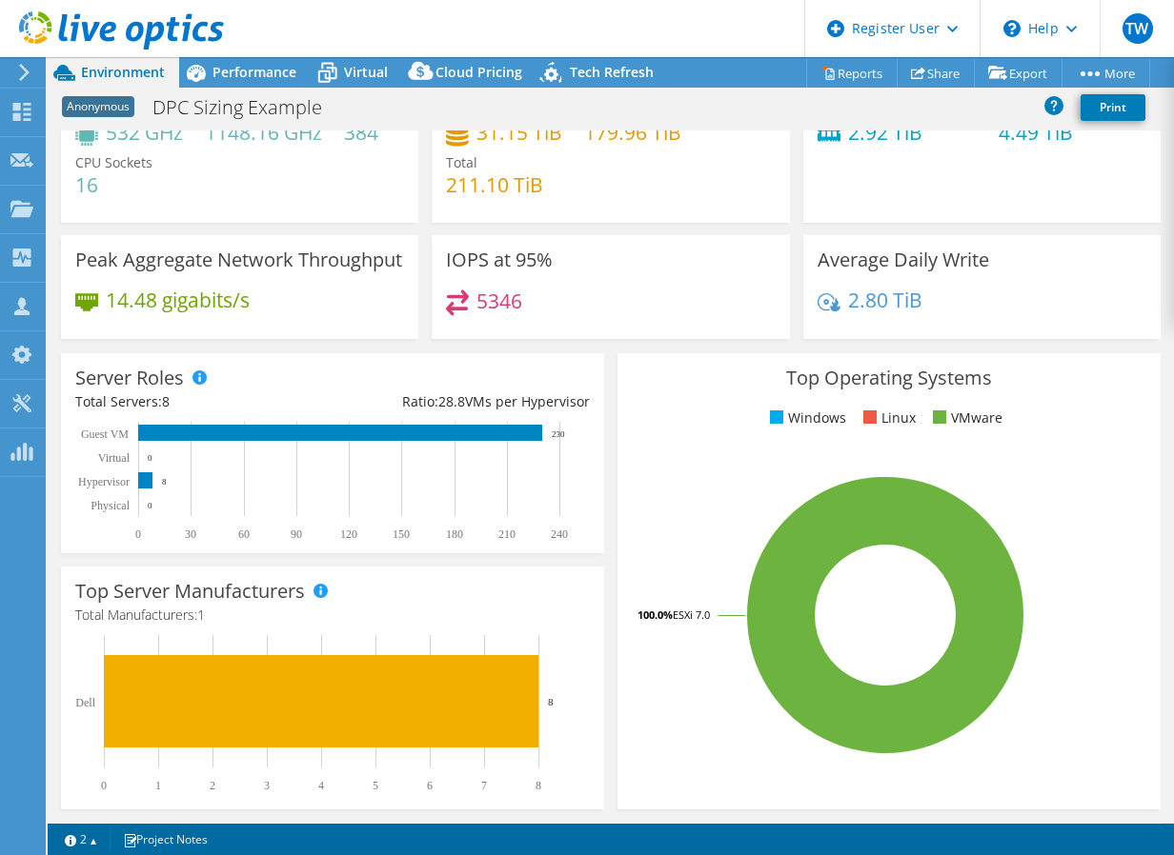
scroll to position [84, 0]
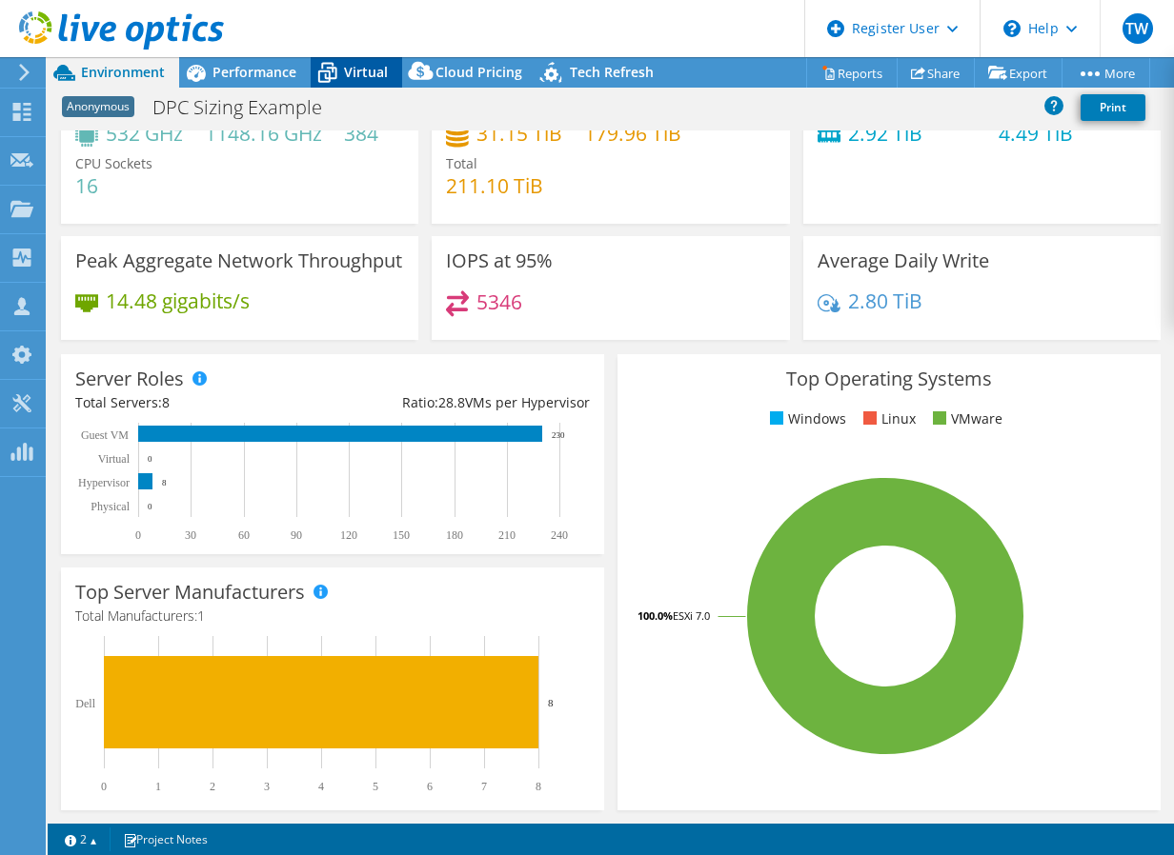
click at [352, 65] on span "Virtual" at bounding box center [366, 72] width 44 height 18
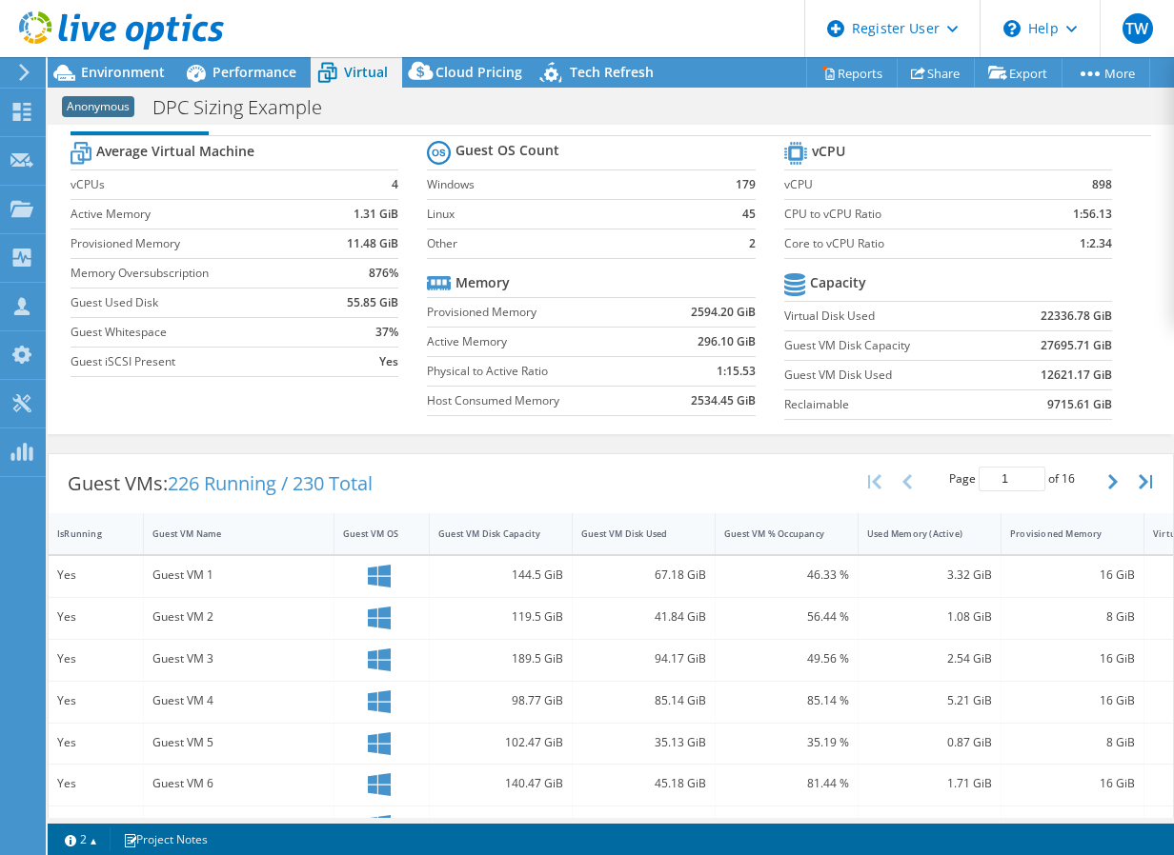
scroll to position [0, 0]
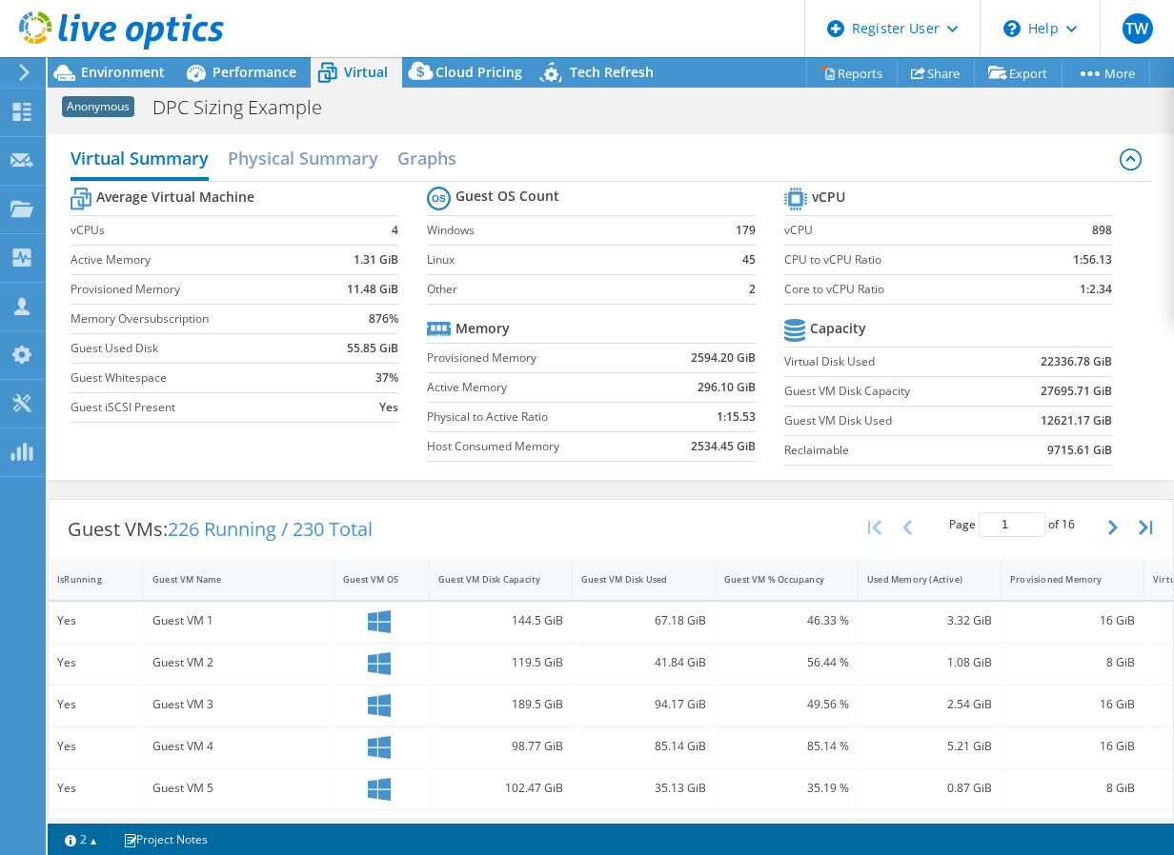
drag, startPoint x: 310, startPoint y: 281, endPoint x: 310, endPoint y: 258, distance: 22.9
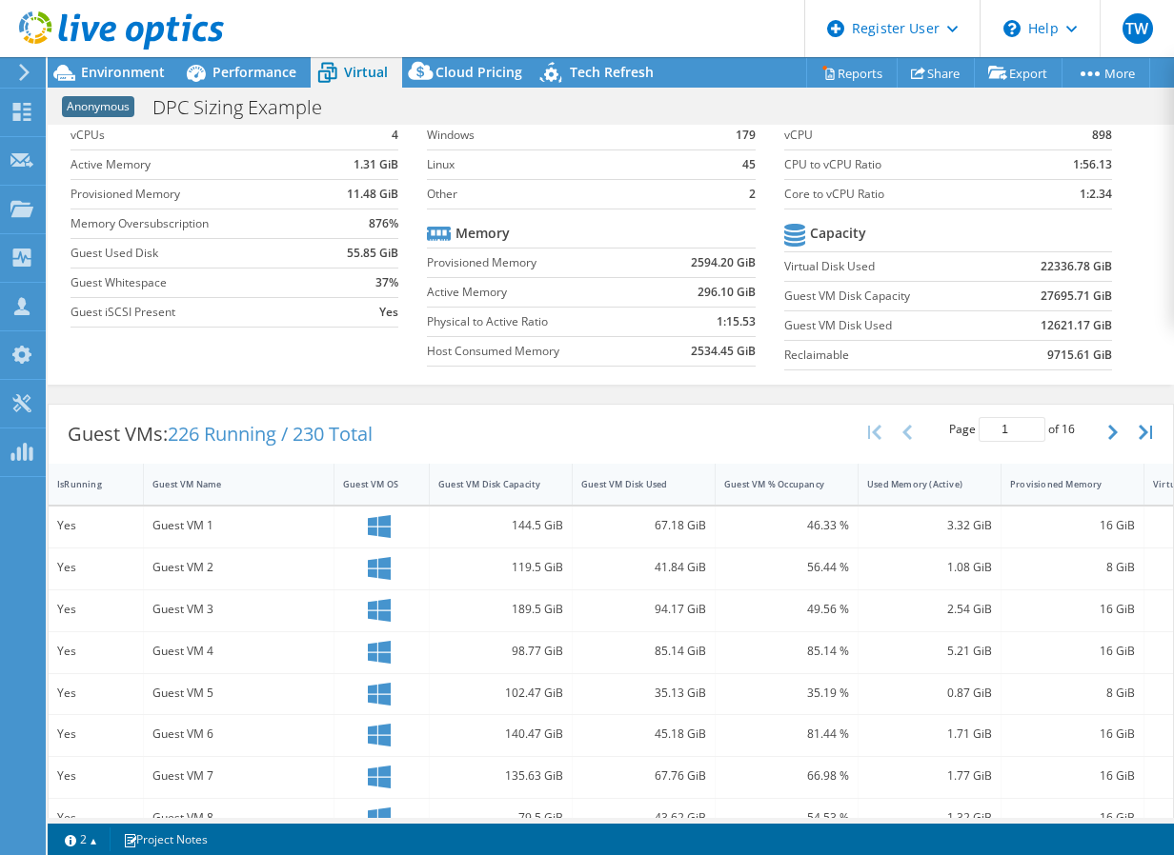
scroll to position [31, 0]
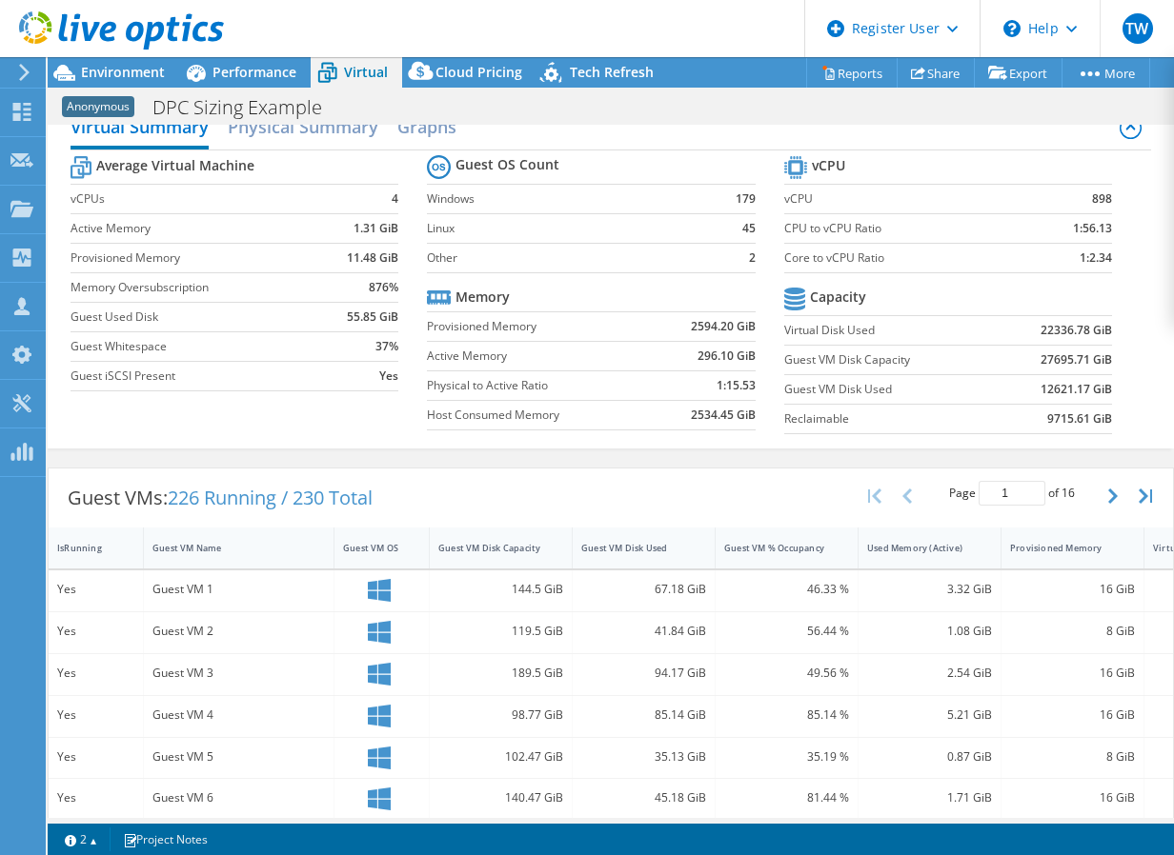
drag, startPoint x: 402, startPoint y: 528, endPoint x: 387, endPoint y: 409, distance: 120.0
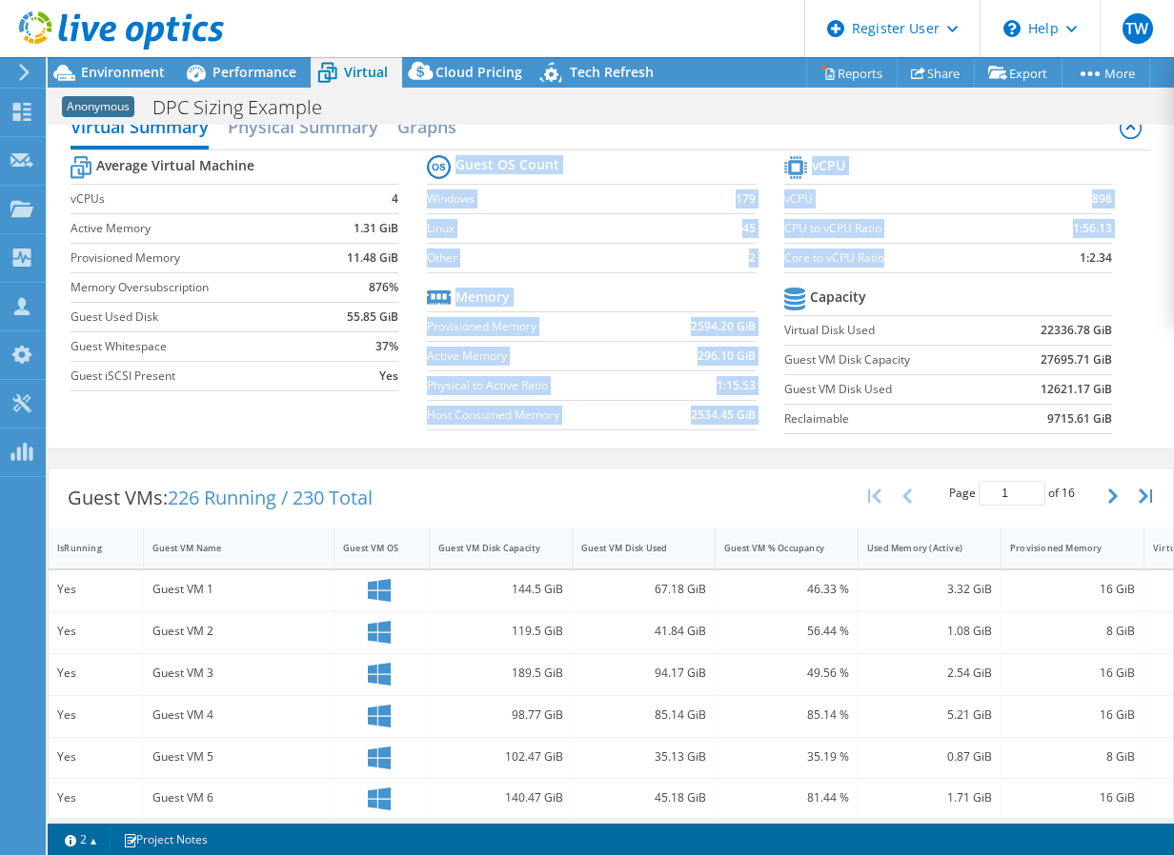
drag, startPoint x: 831, startPoint y: 256, endPoint x: 879, endPoint y: 258, distance: 48.6
click at [879, 258] on div "Average Virtual Machine vCPUs 4 Active Memory 1.31 GiB Provisioned Memory 11.48…" at bounding box center [610, 297] width 1081 height 293
click at [881, 259] on label "Core to vCPU Ratio" at bounding box center [905, 258] width 242 height 19
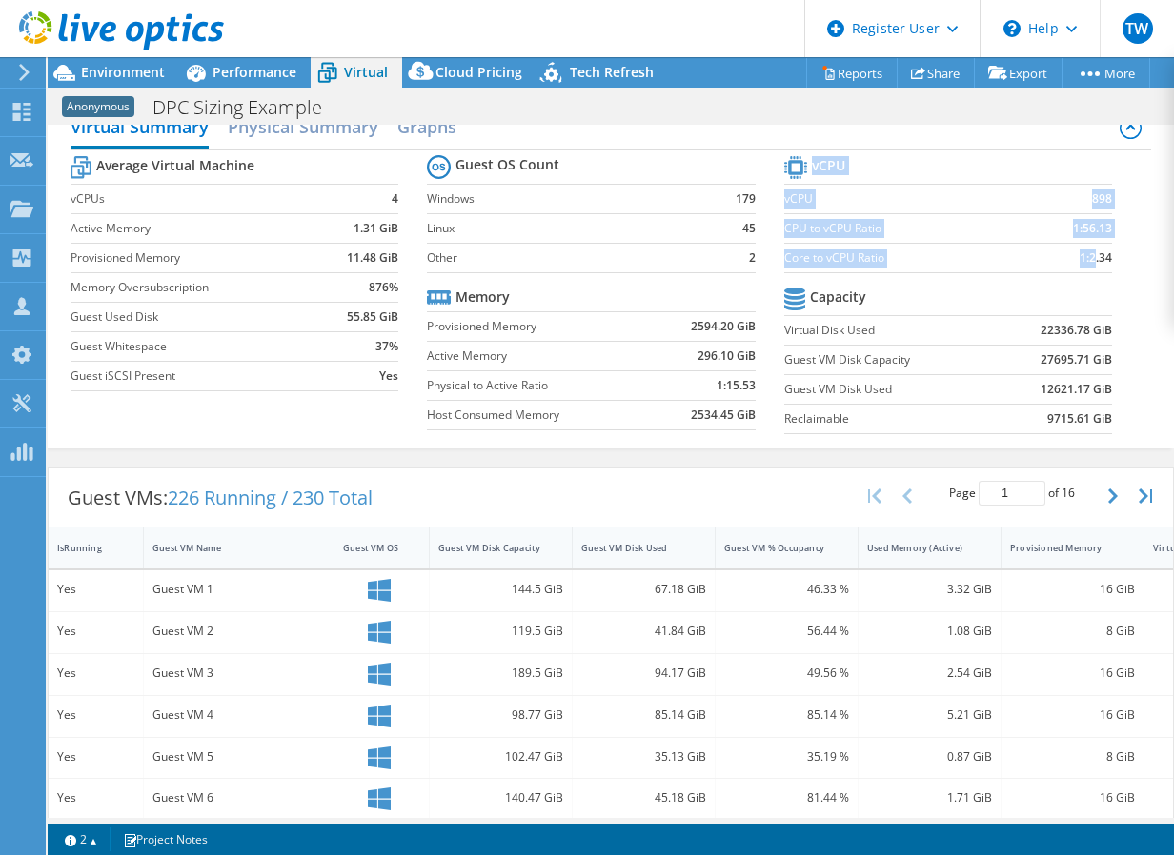
click at [1080, 262] on section "vCPU vCPU 898 CPU to vCPU Ratio 1:56.13 Core to vCPU Ratio 1:2.34 Capacity Virt…" at bounding box center [962, 297] width 356 height 292
click at [130, 63] on div at bounding box center [112, 32] width 224 height 64
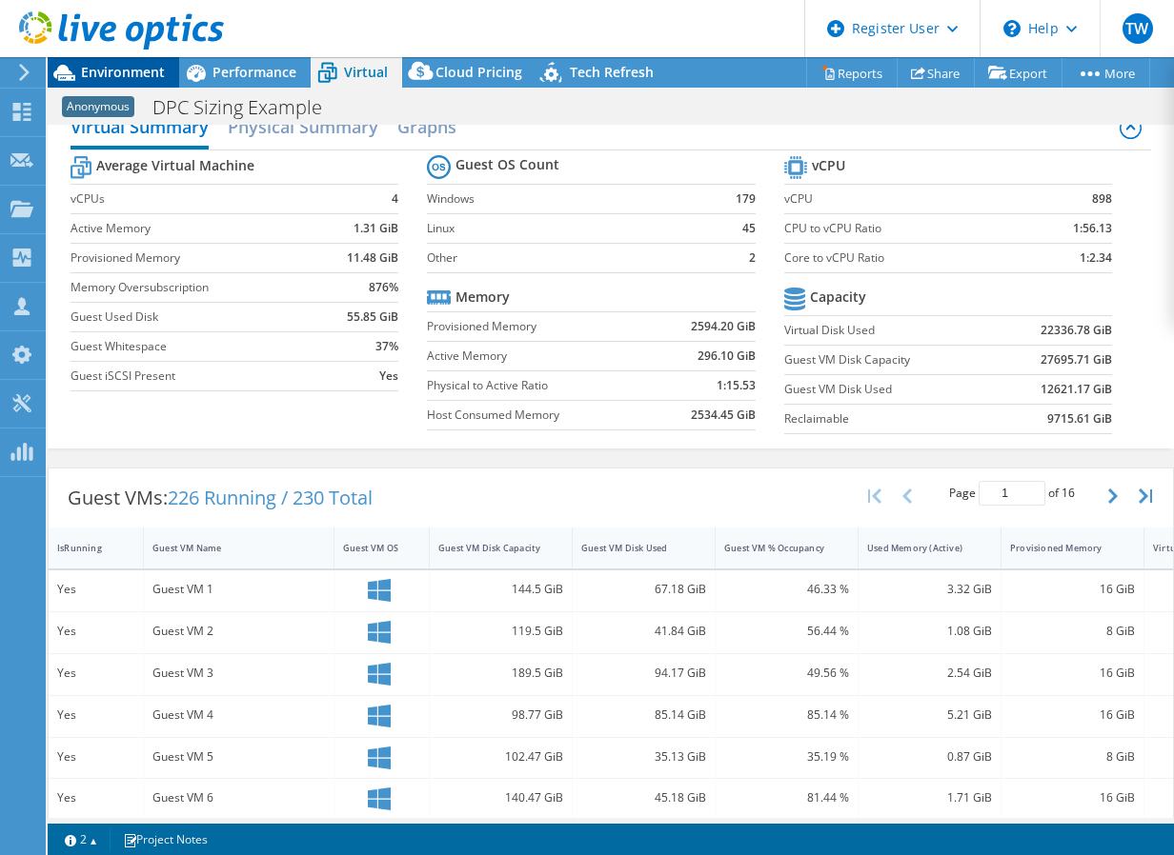
click at [115, 68] on span "Environment" at bounding box center [123, 72] width 84 height 18
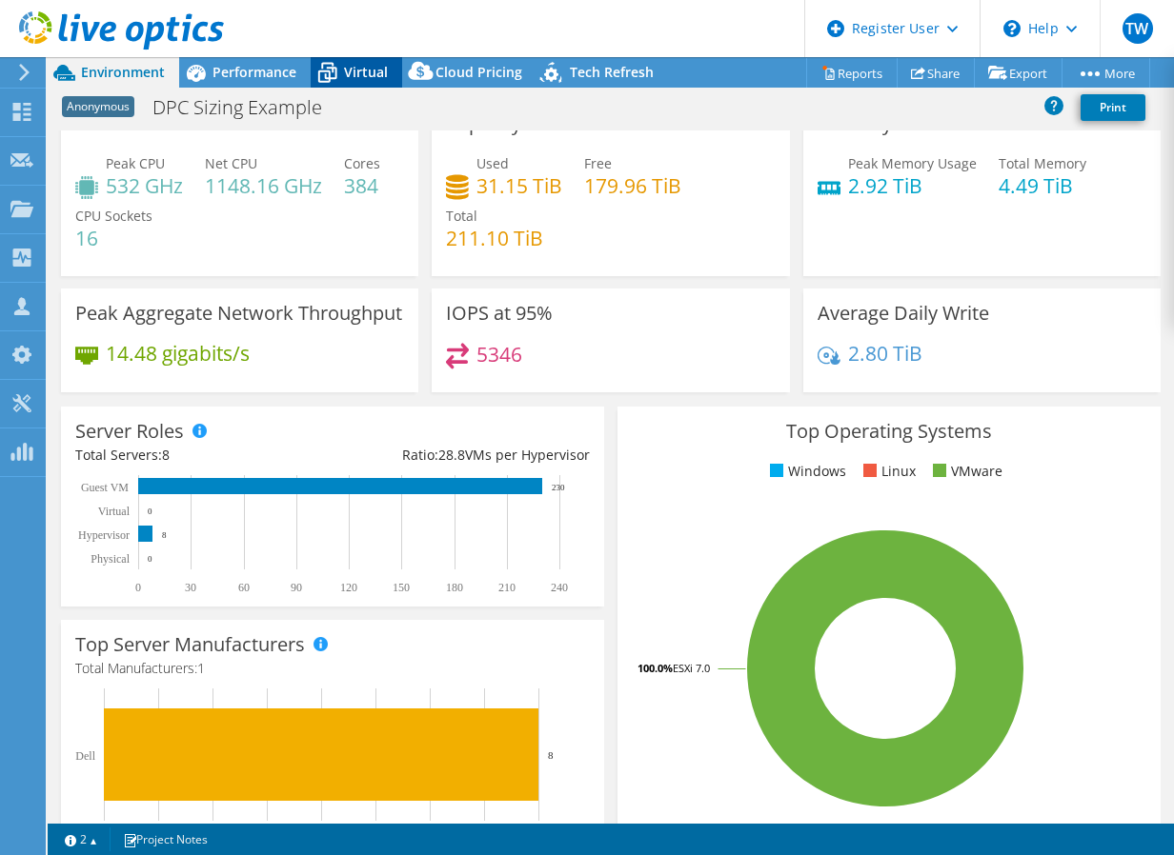
click at [343, 64] on icon at bounding box center [327, 72] width 33 height 33
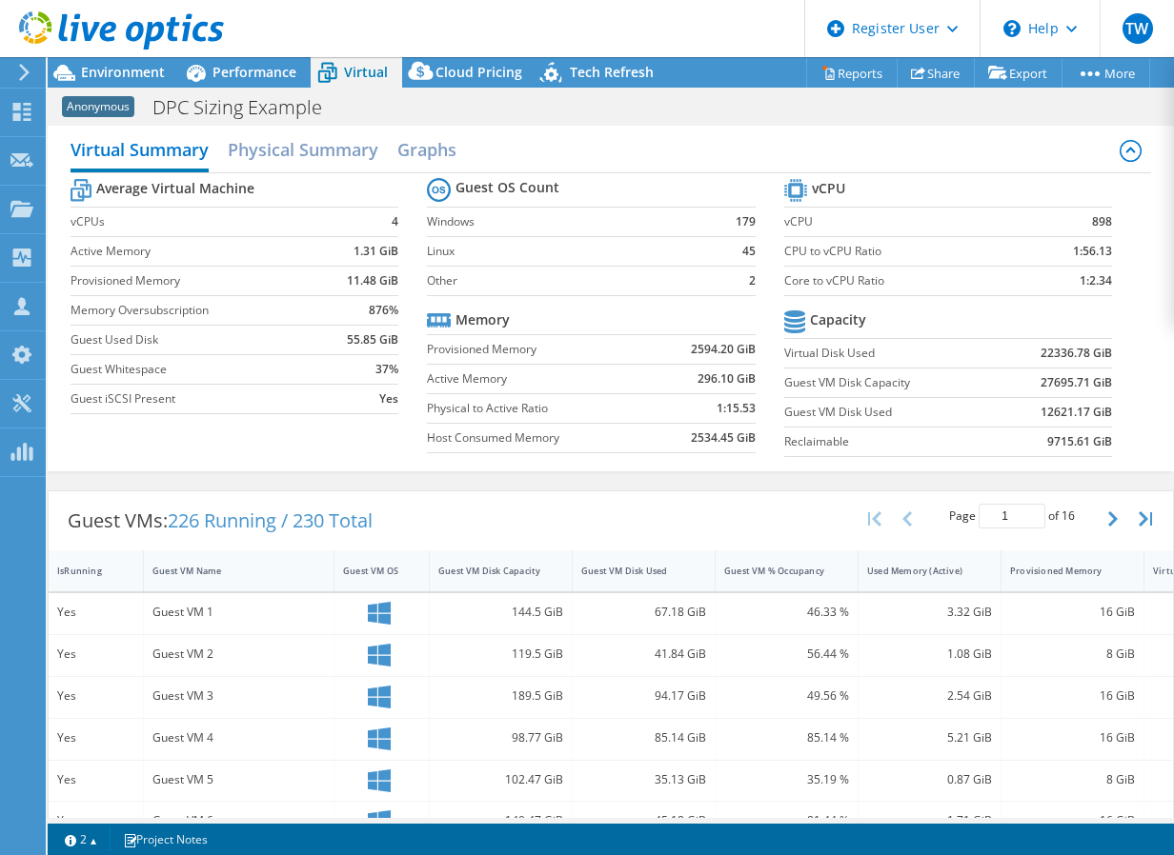
scroll to position [0, 0]
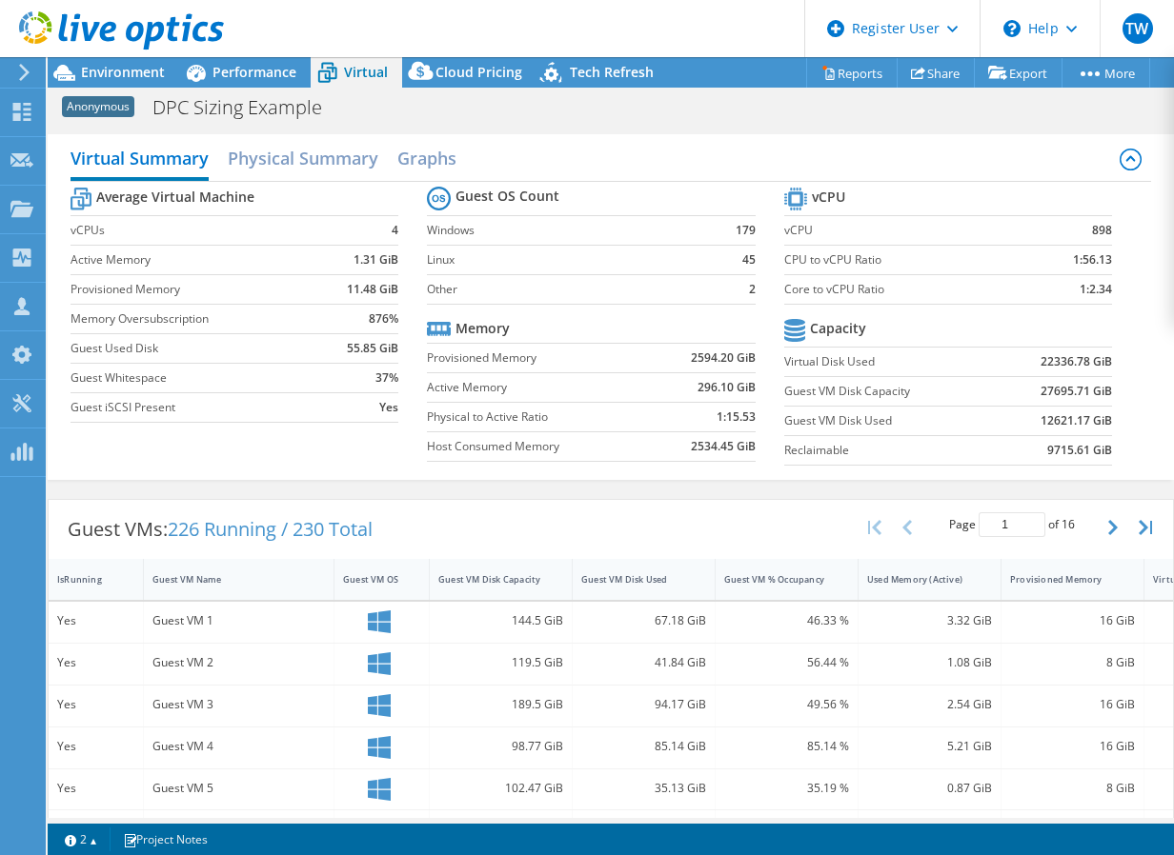
drag, startPoint x: 411, startPoint y: 341, endPoint x: 430, endPoint y: 302, distance: 43.5
click at [381, 451] on div "Average Virtual Machine vCPUs 4 Active Memory 1.31 GiB Provisioned Memory 11.48…" at bounding box center [610, 328] width 1081 height 293
click at [231, 69] on span "Performance" at bounding box center [254, 72] width 84 height 18
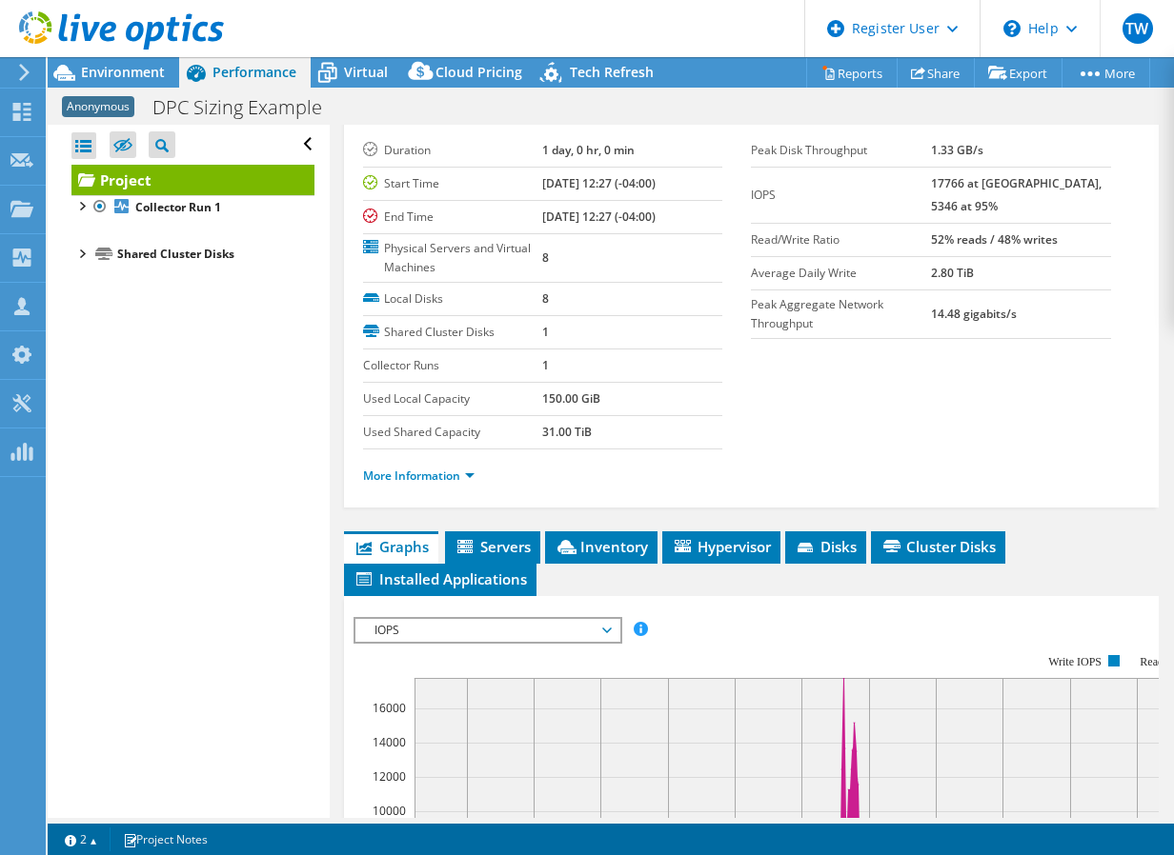
drag, startPoint x: 522, startPoint y: 308, endPoint x: 514, endPoint y: 350, distance: 42.6
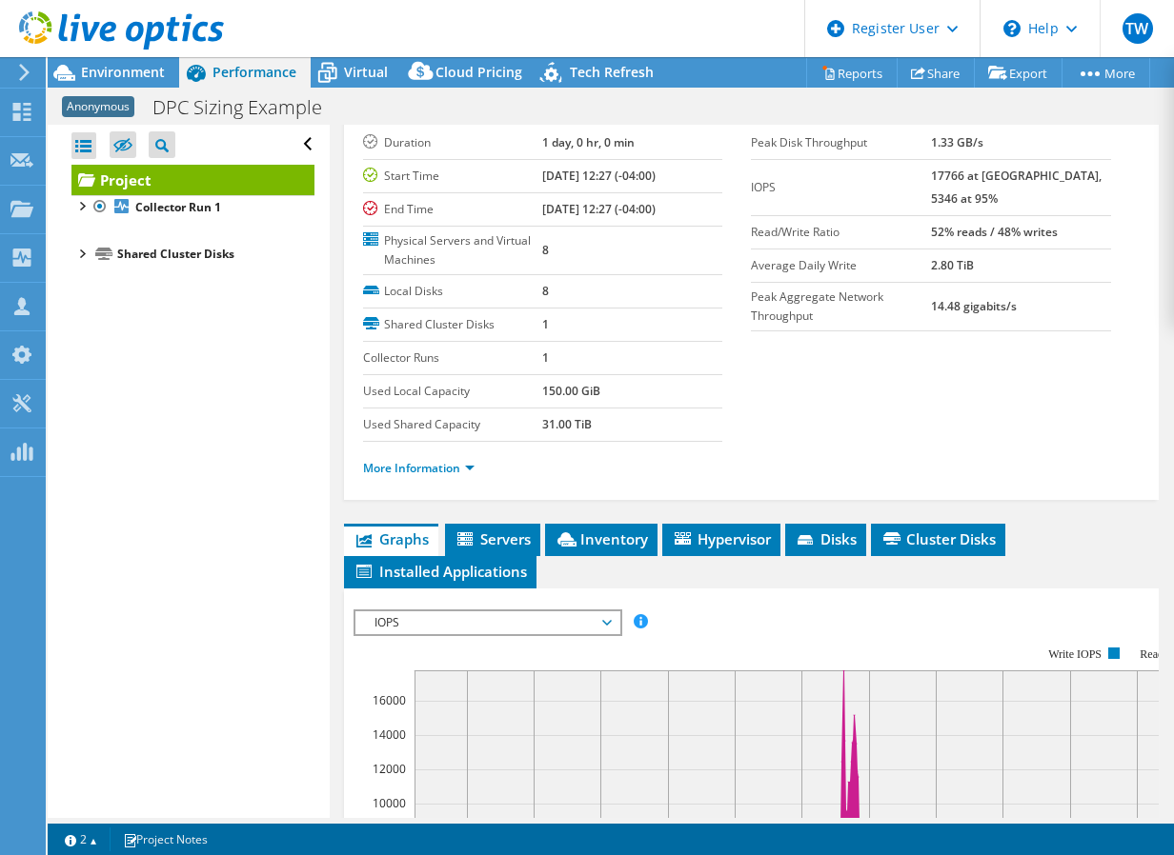
scroll to position [7, 0]
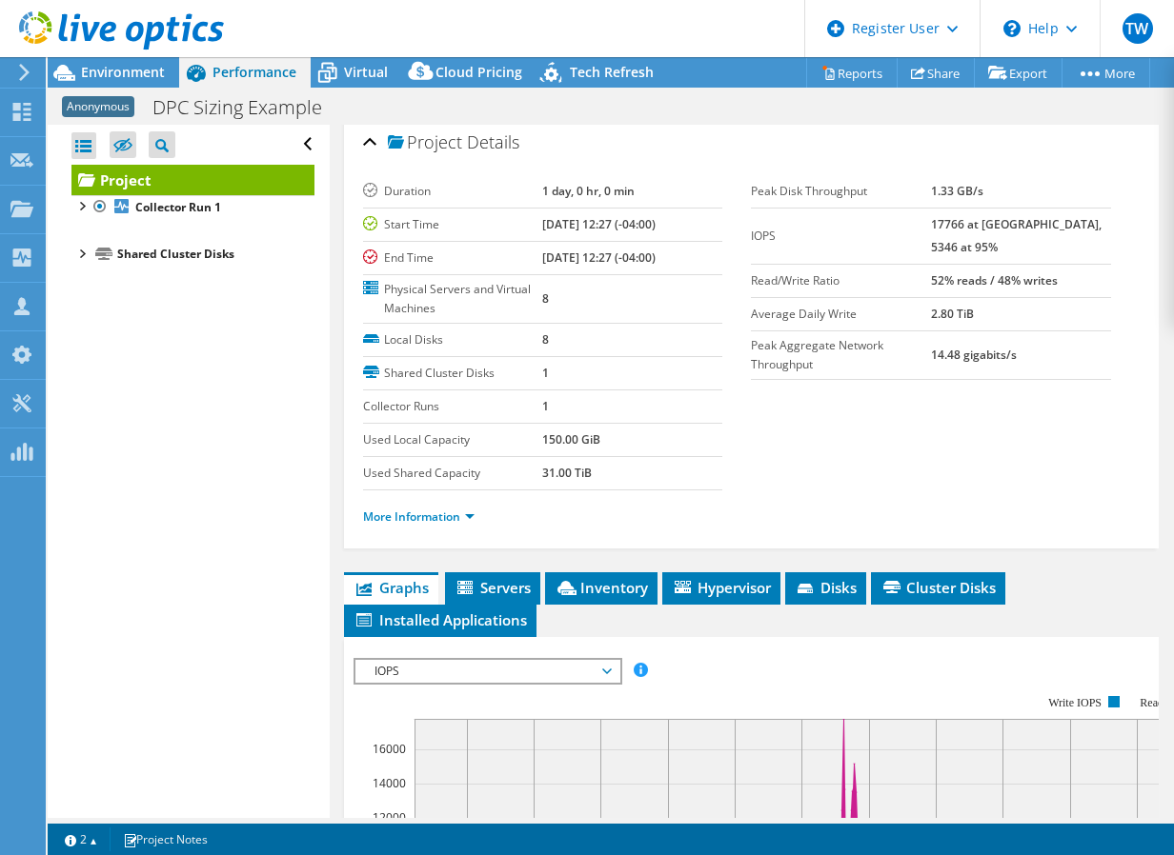
drag, startPoint x: 511, startPoint y: 274, endPoint x: 509, endPoint y: 263, distance: 11.6
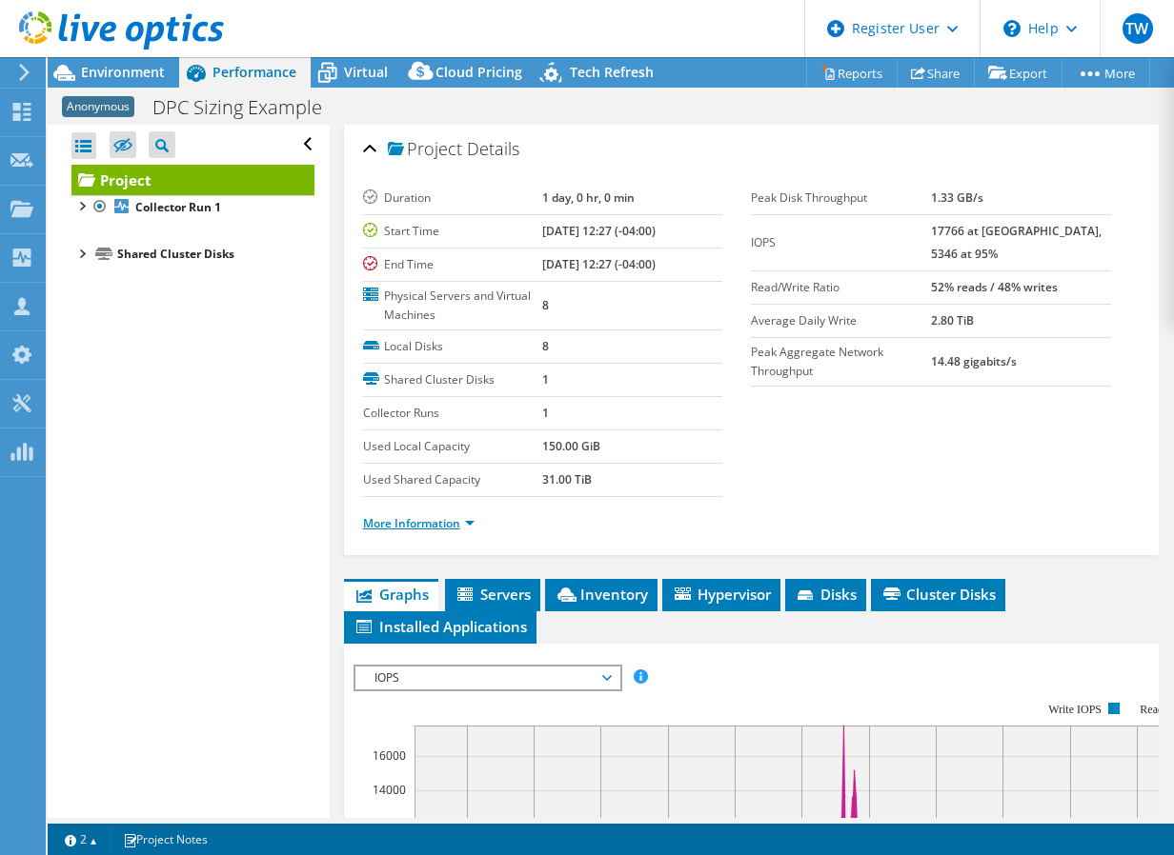
click at [452, 521] on link "More Information" at bounding box center [418, 523] width 111 height 16
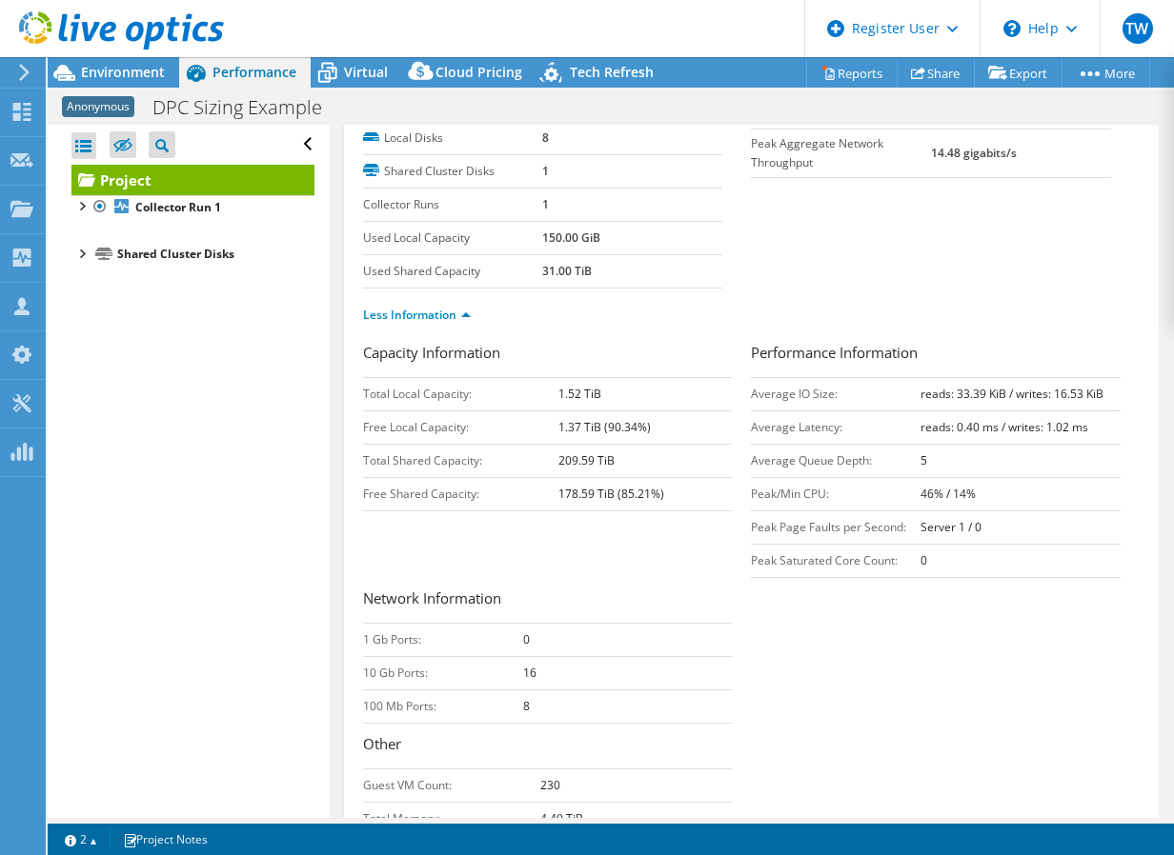
drag, startPoint x: 687, startPoint y: 360, endPoint x: 687, endPoint y: 432, distance: 71.4
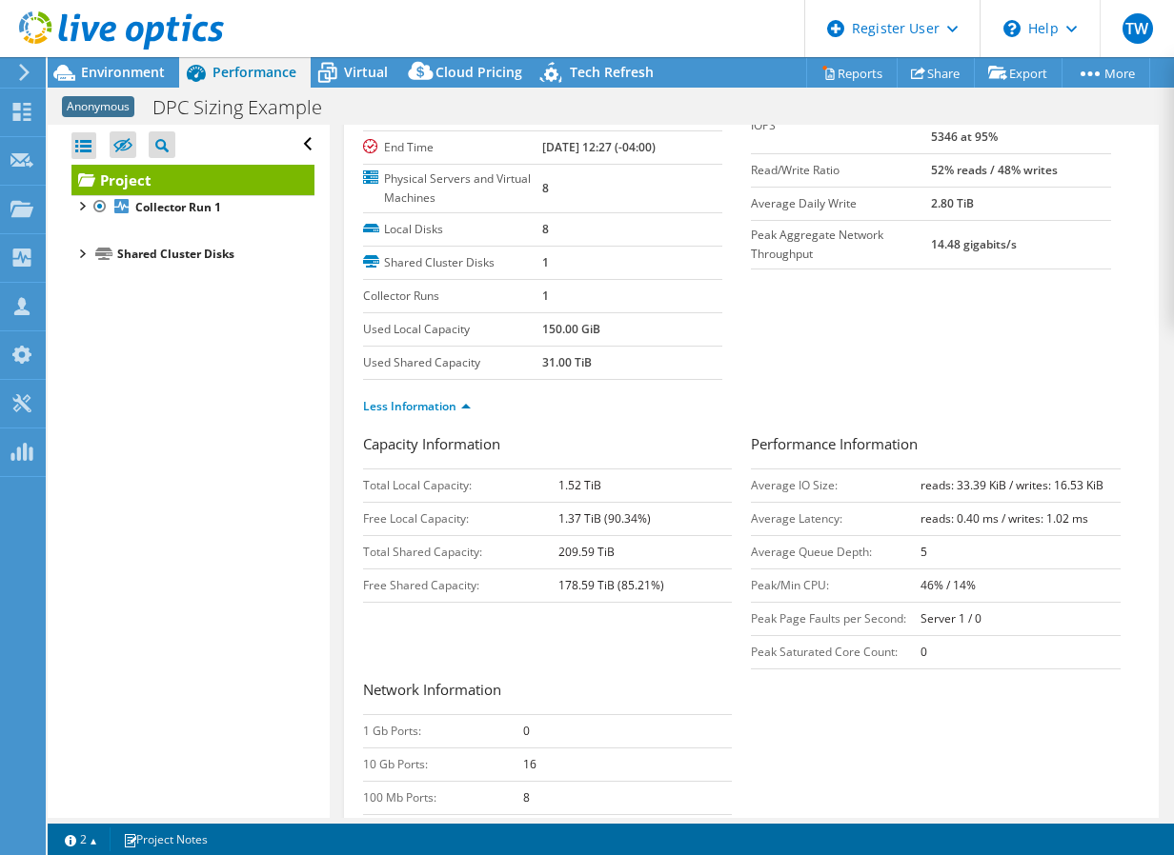
scroll to position [84, 0]
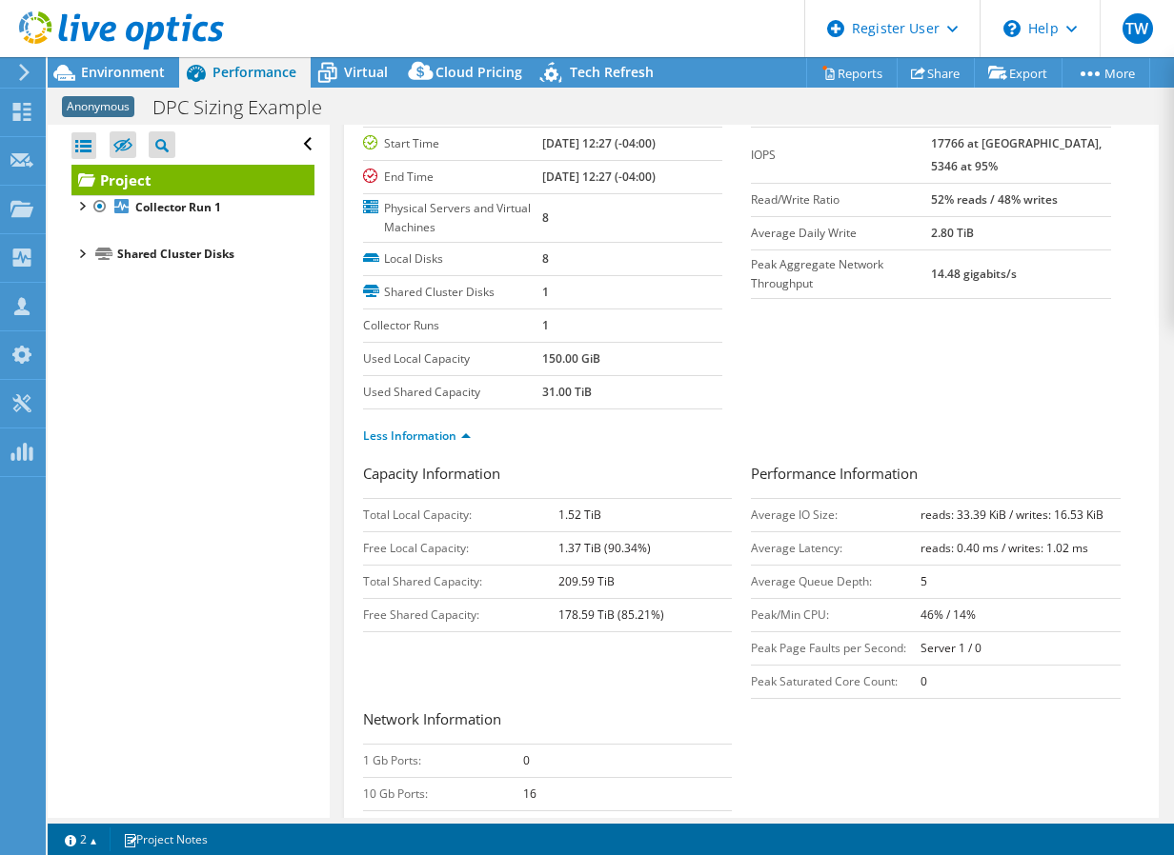
drag, startPoint x: 678, startPoint y: 394, endPoint x: 678, endPoint y: 350, distance: 44.8
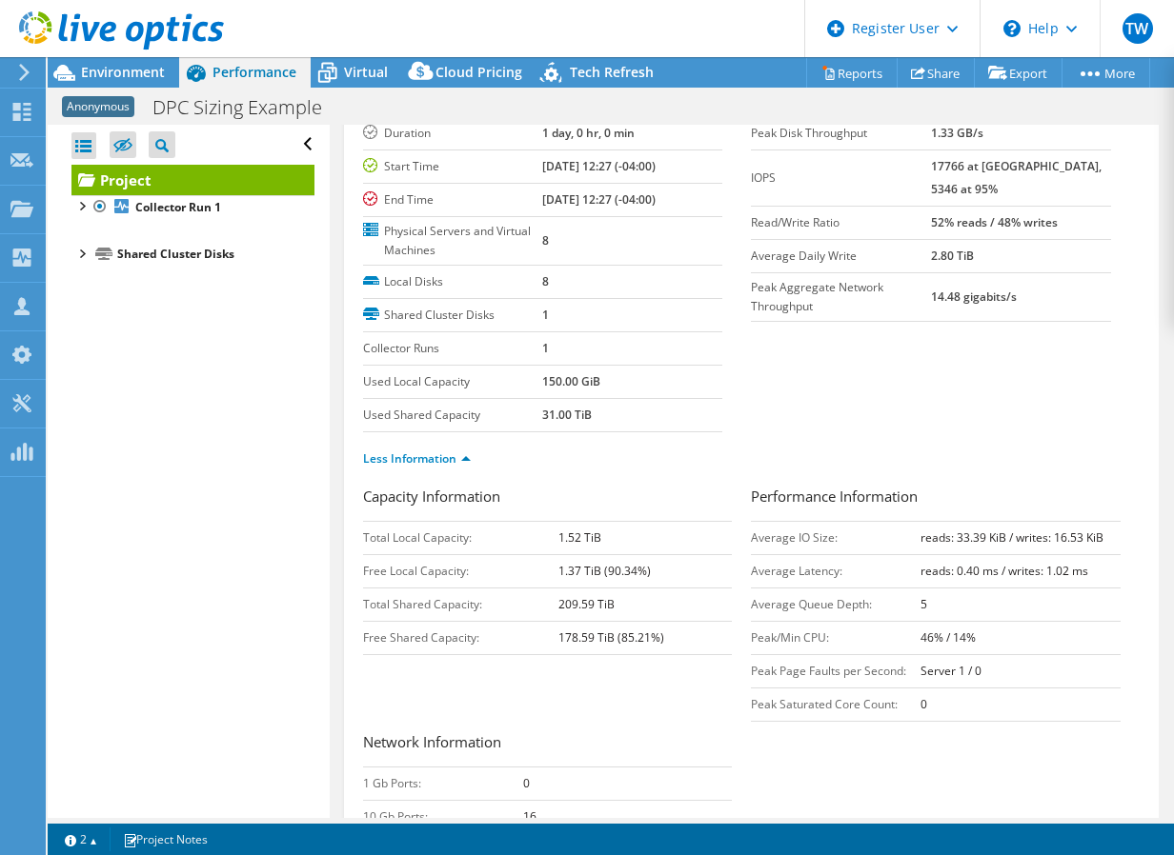
scroll to position [0, 0]
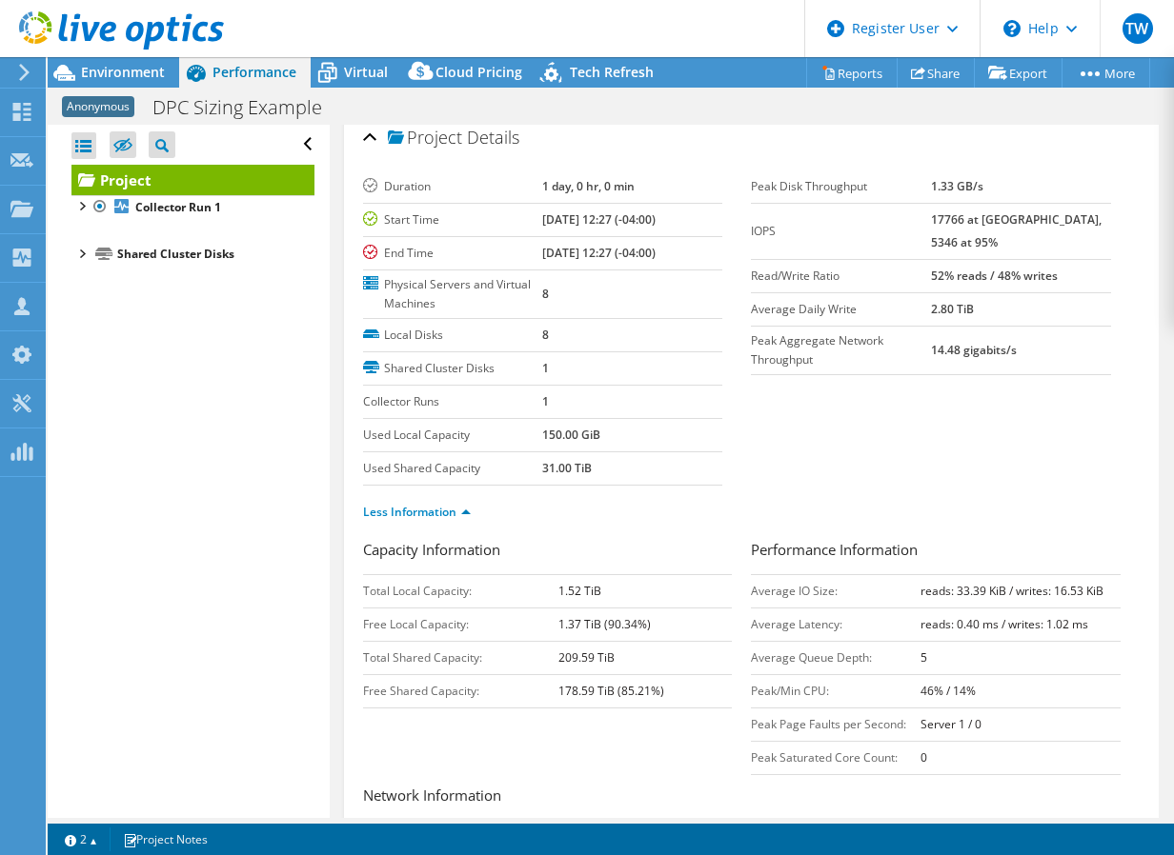
drag, startPoint x: 695, startPoint y: 324, endPoint x: 667, endPoint y: 254, distance: 75.2
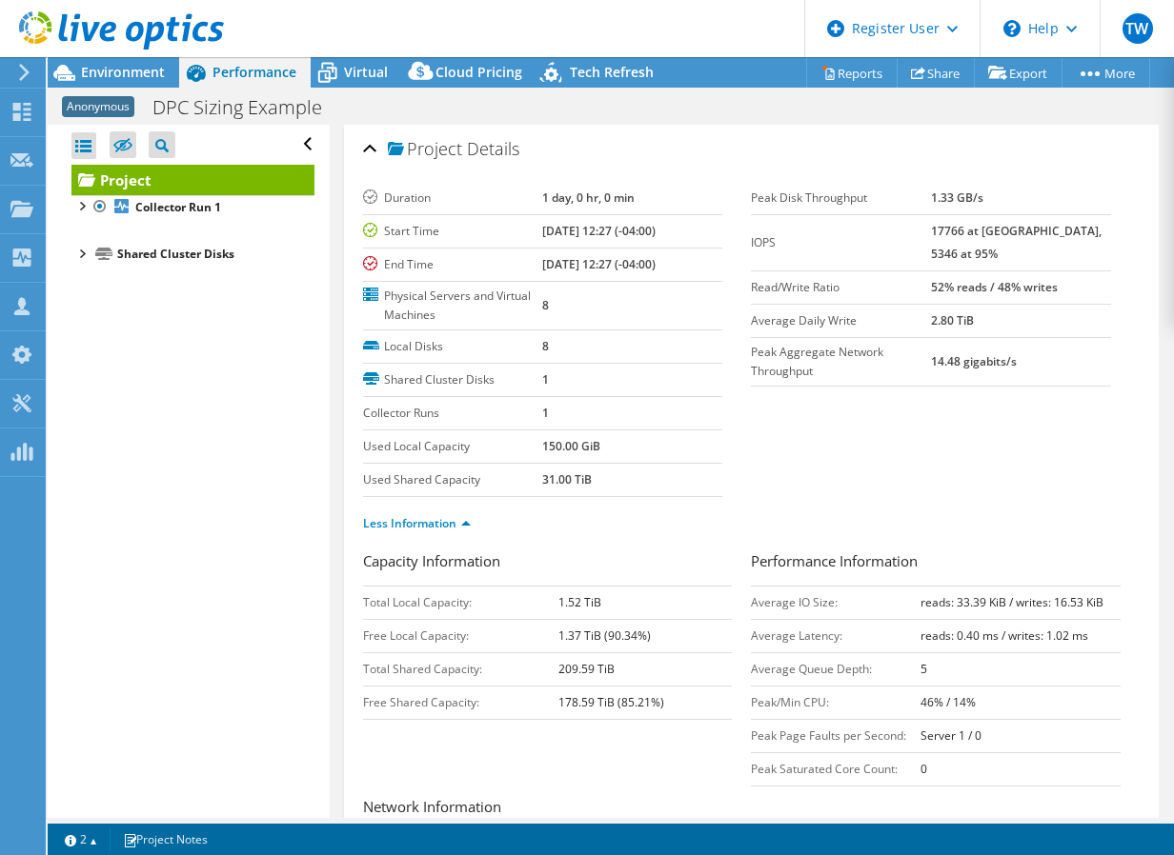
click at [140, 61] on div at bounding box center [112, 32] width 224 height 64
click at [140, 70] on span "Environment" at bounding box center [123, 72] width 84 height 18
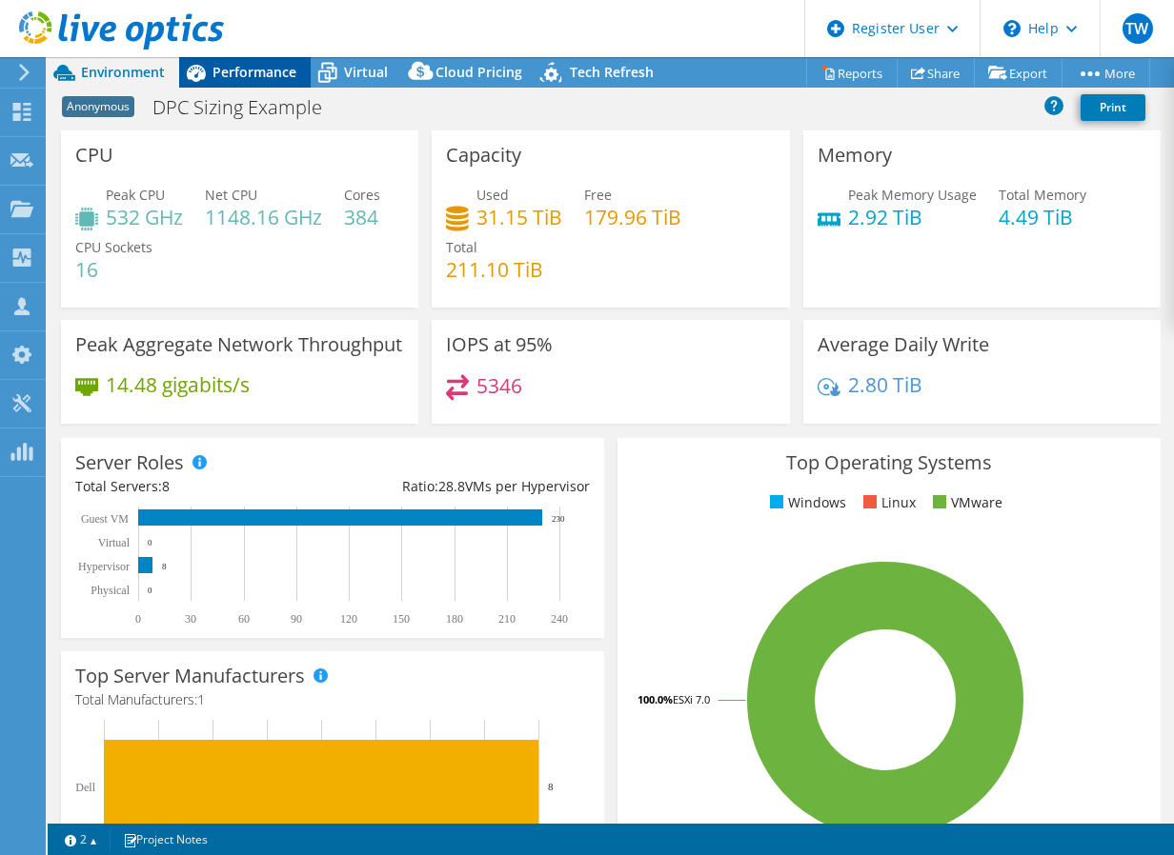
click at [241, 85] on div "Performance" at bounding box center [244, 72] width 131 height 30
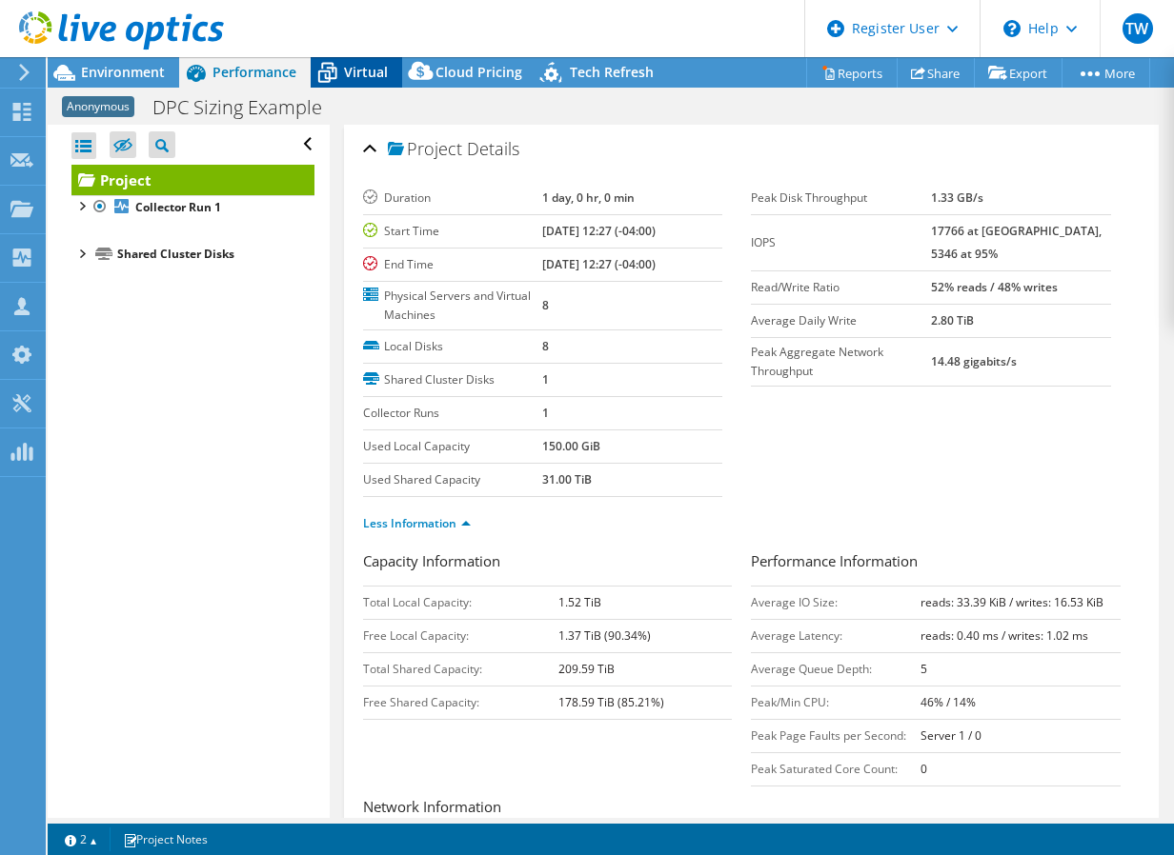
click at [349, 68] on span "Virtual" at bounding box center [366, 72] width 44 height 18
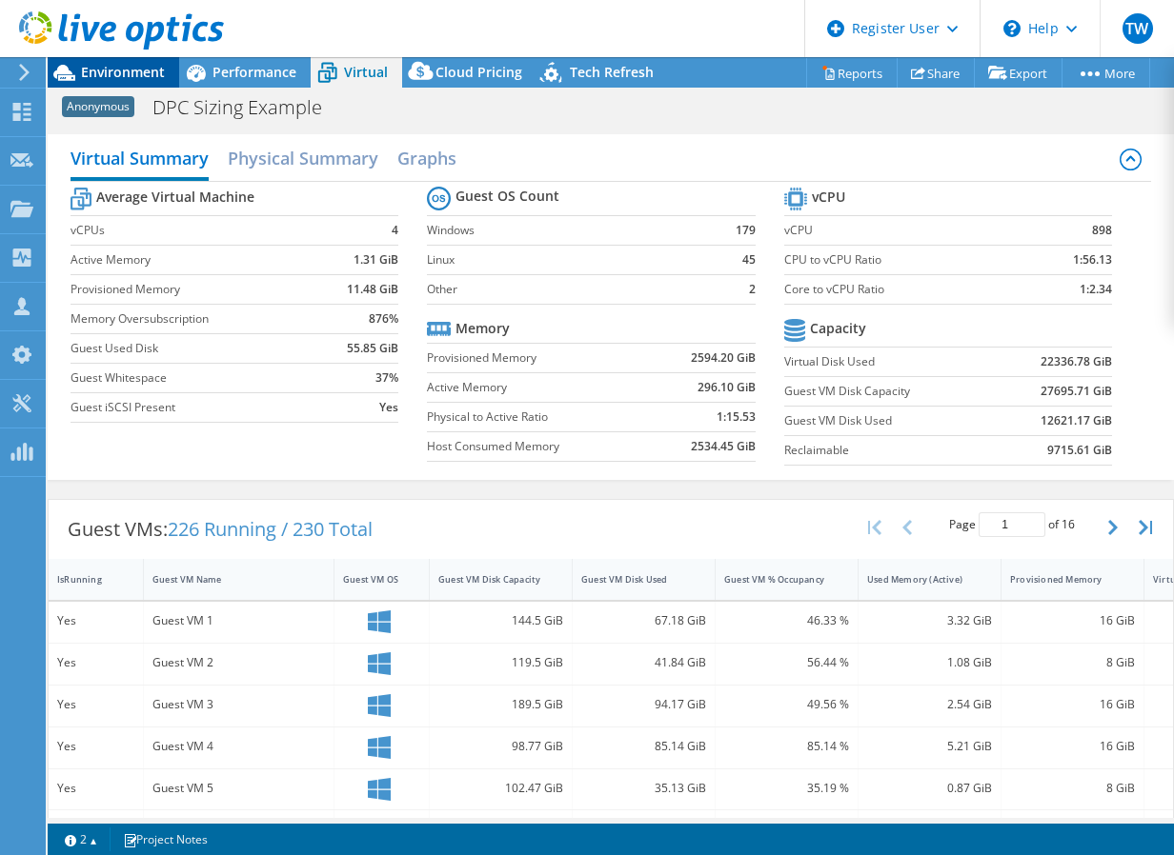
click at [98, 66] on span "Environment" at bounding box center [123, 72] width 84 height 18
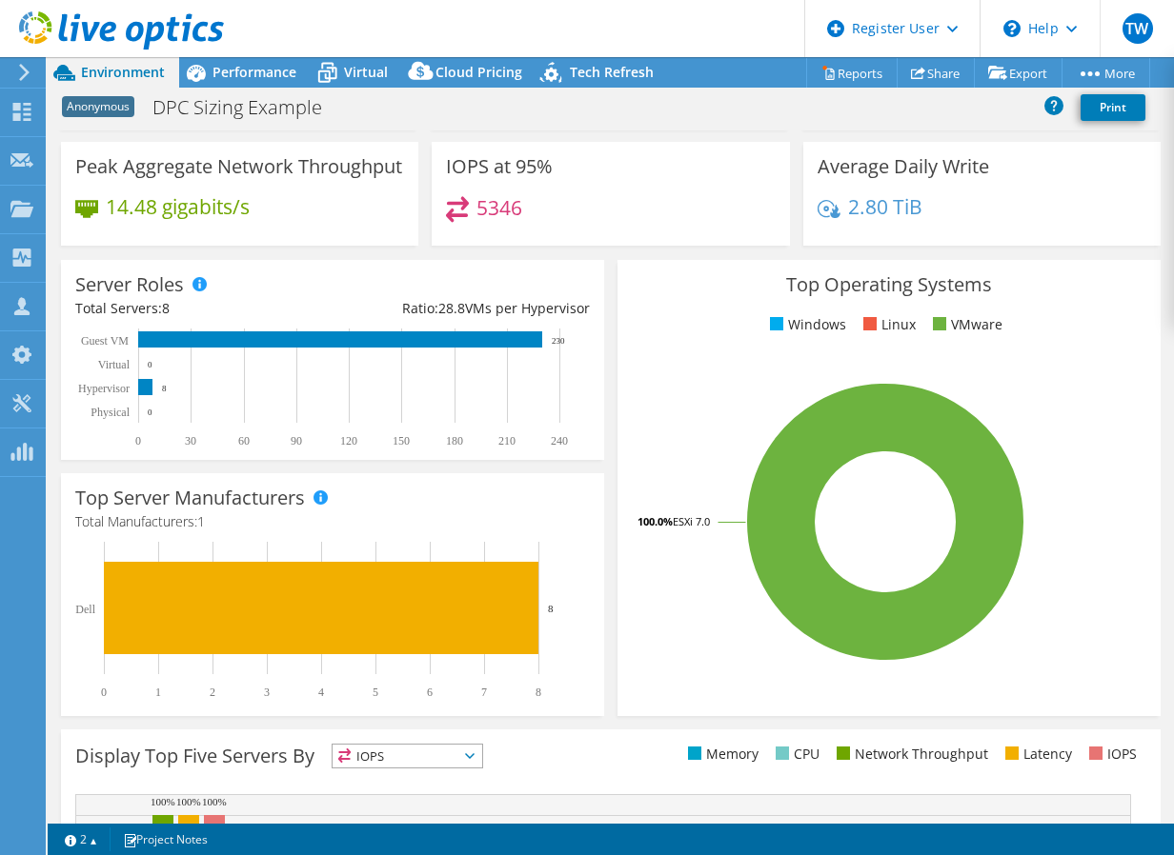
scroll to position [37, 0]
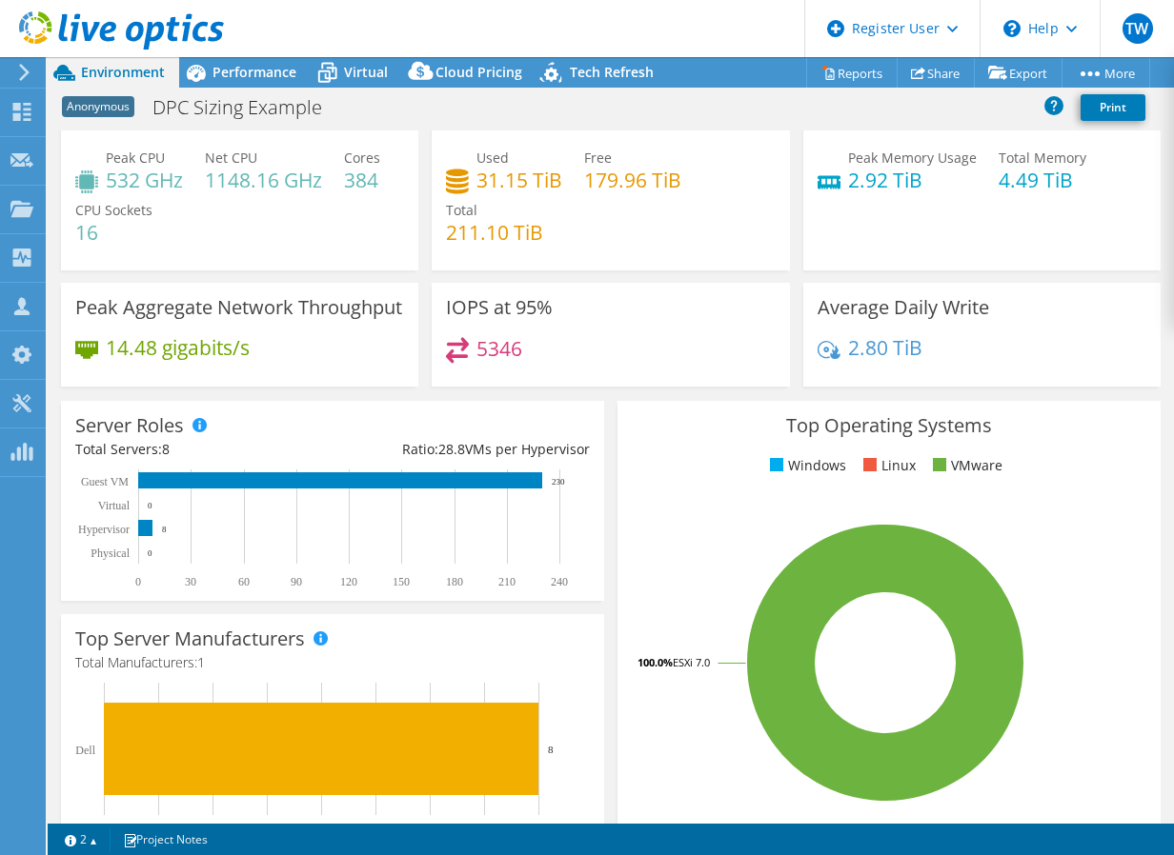
drag, startPoint x: 520, startPoint y: 463, endPoint x: 523, endPoint y: 441, distance: 22.1
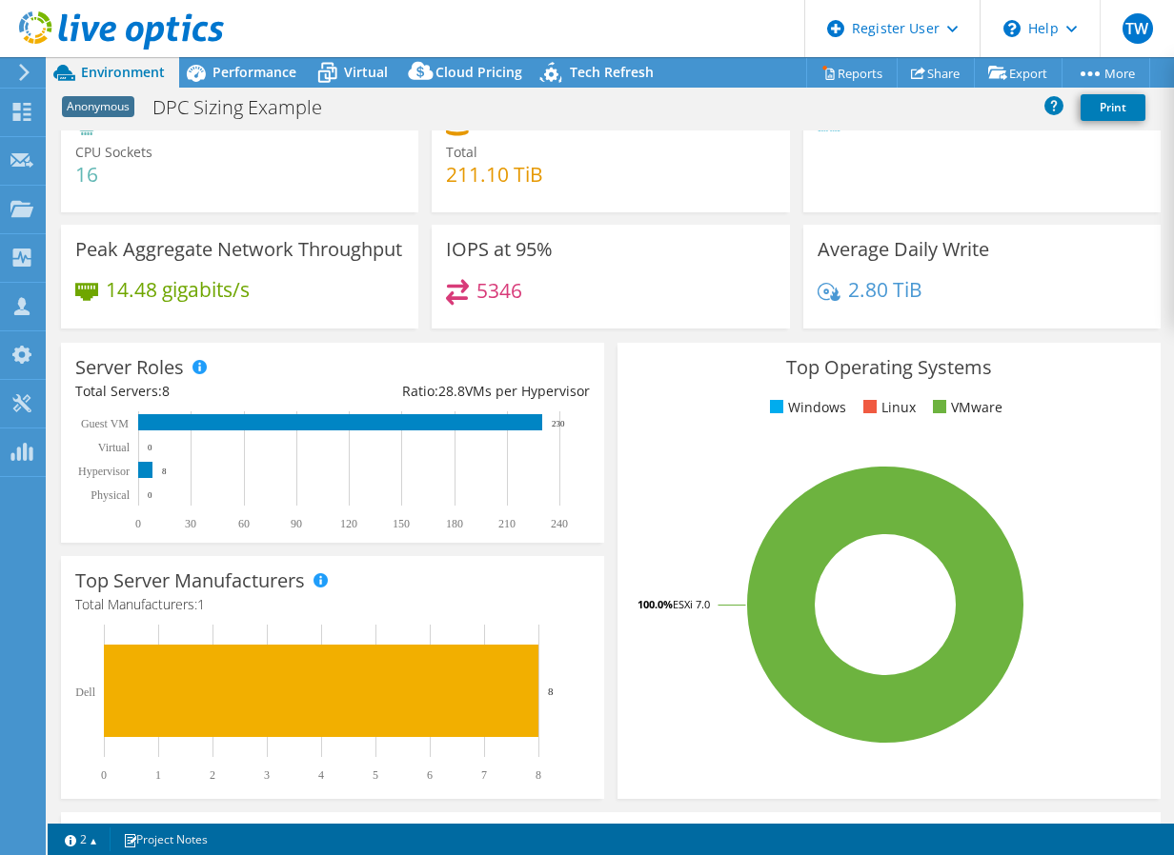
scroll to position [0, 0]
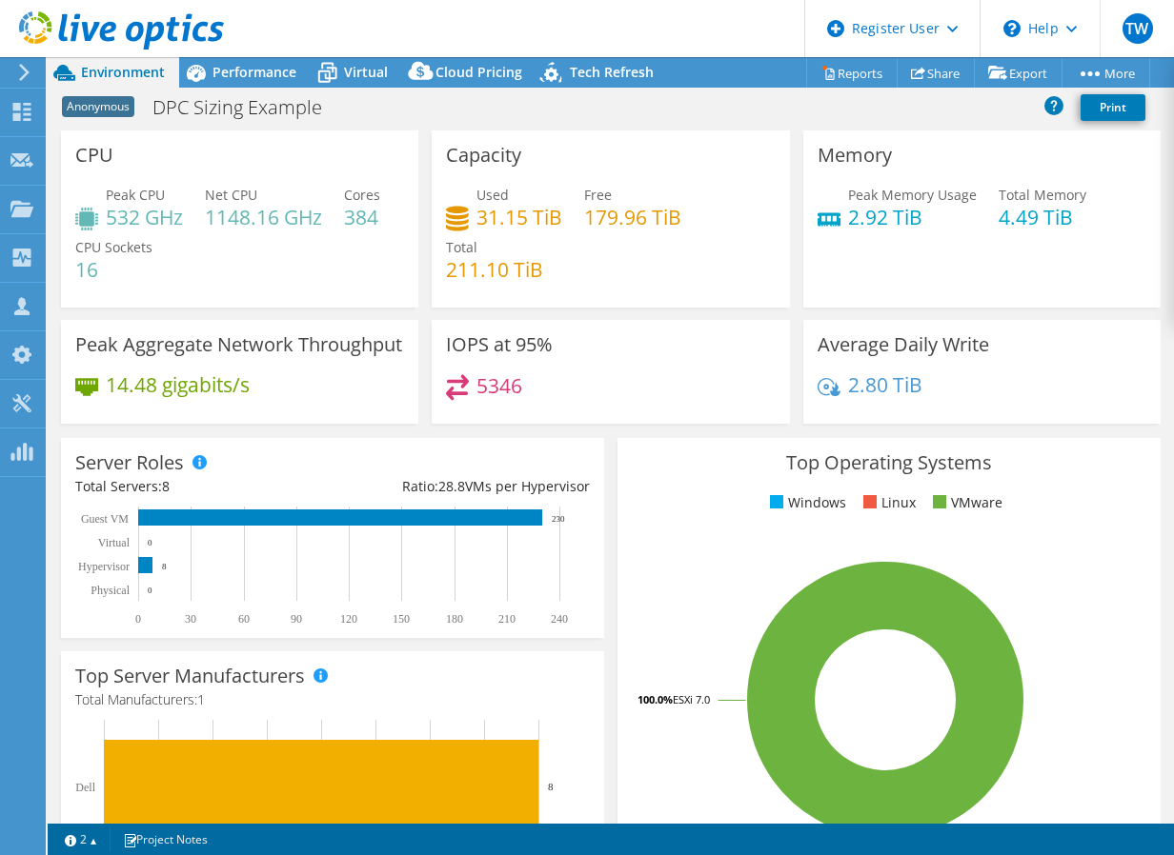
drag, startPoint x: 769, startPoint y: 366, endPoint x: 750, endPoint y: 296, distance: 72.1
click at [300, 18] on header "TW Dell User Tyler White Tyler.T.White@dell.com Dell My Profile Log Out \n Help…" at bounding box center [587, 28] width 1174 height 57
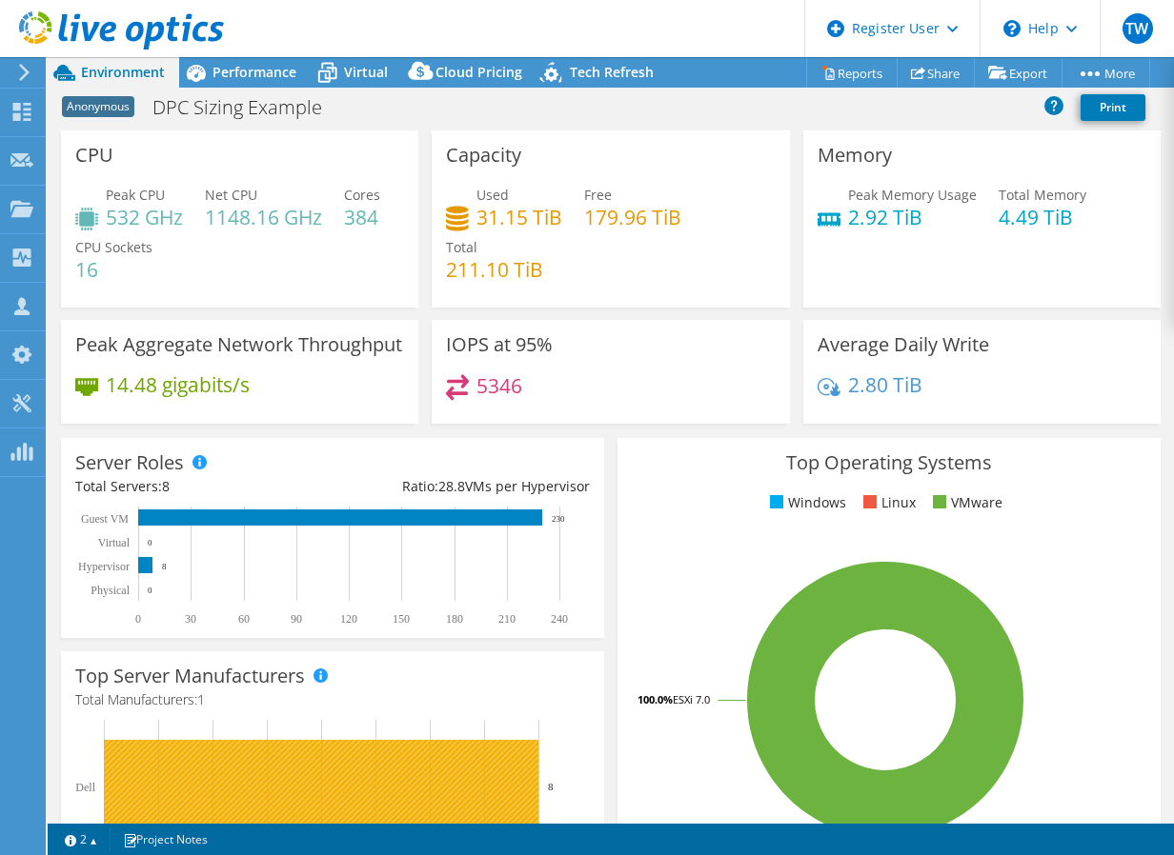
drag, startPoint x: 487, startPoint y: 417, endPoint x: 446, endPoint y: 44, distance: 375.7
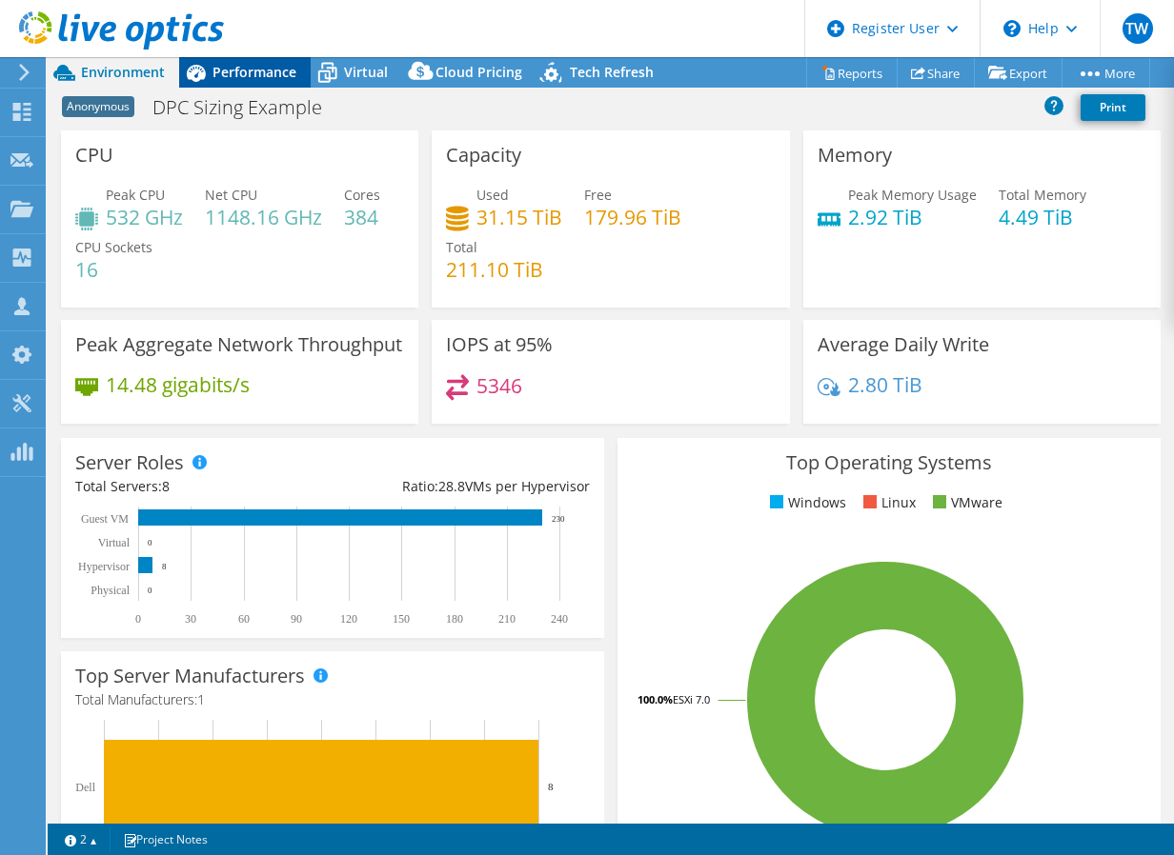
click at [218, 71] on span "Performance" at bounding box center [254, 72] width 84 height 18
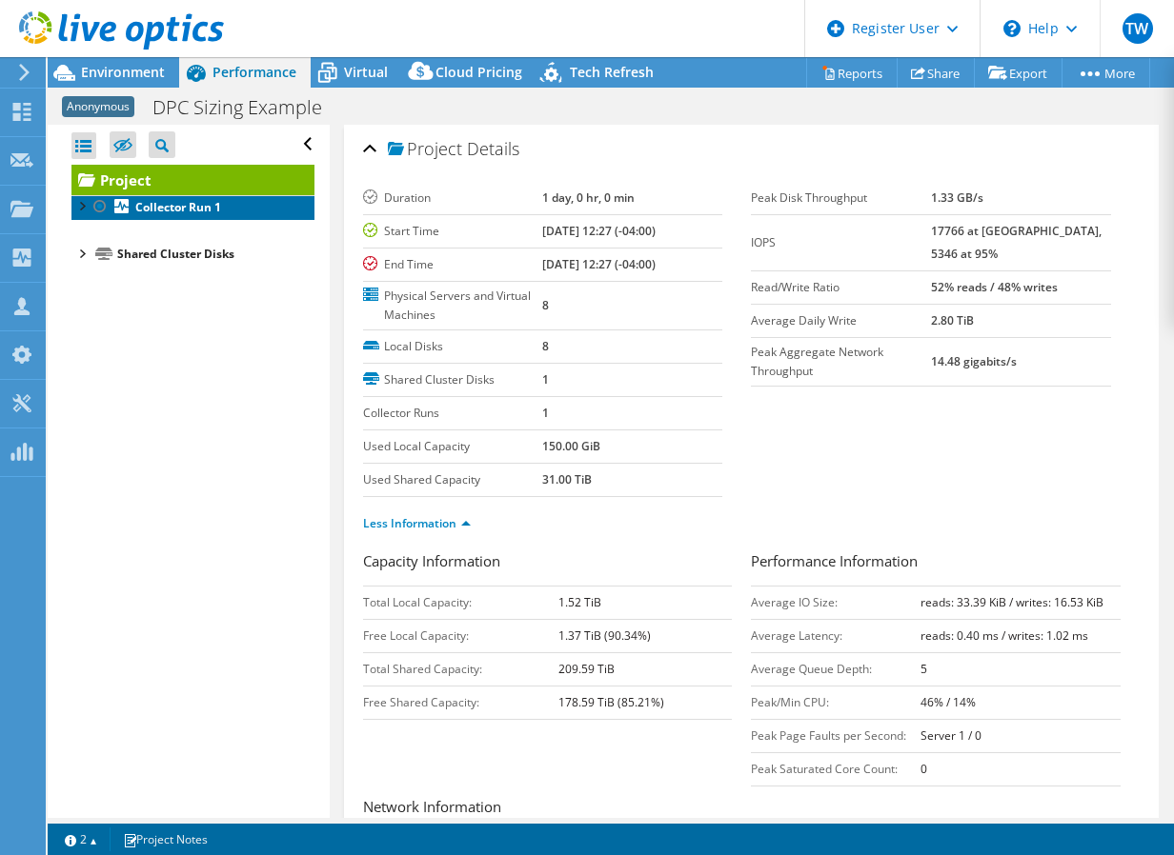
click at [162, 206] on b "Collector Run 1" at bounding box center [178, 207] width 86 height 16
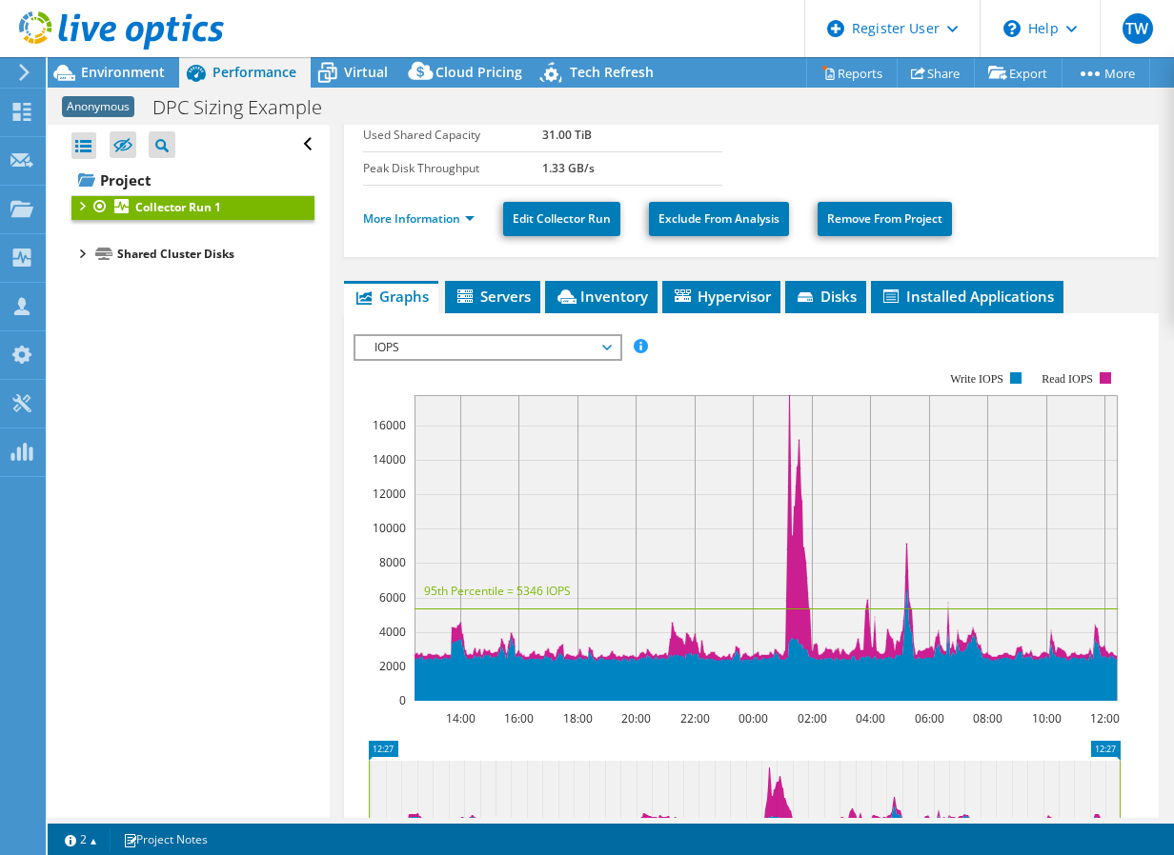
drag, startPoint x: 507, startPoint y: 268, endPoint x: 495, endPoint y: 373, distance: 106.4
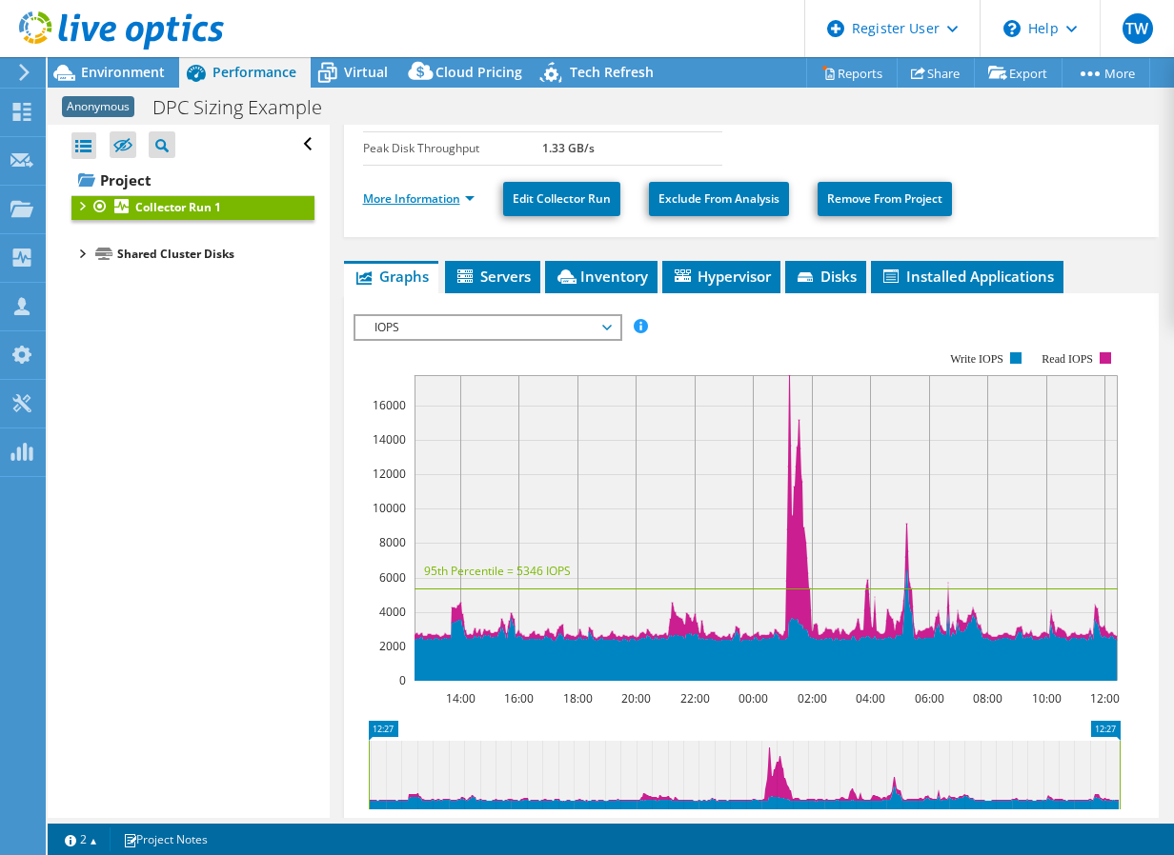
click at [424, 191] on link "More Information" at bounding box center [418, 199] width 111 height 16
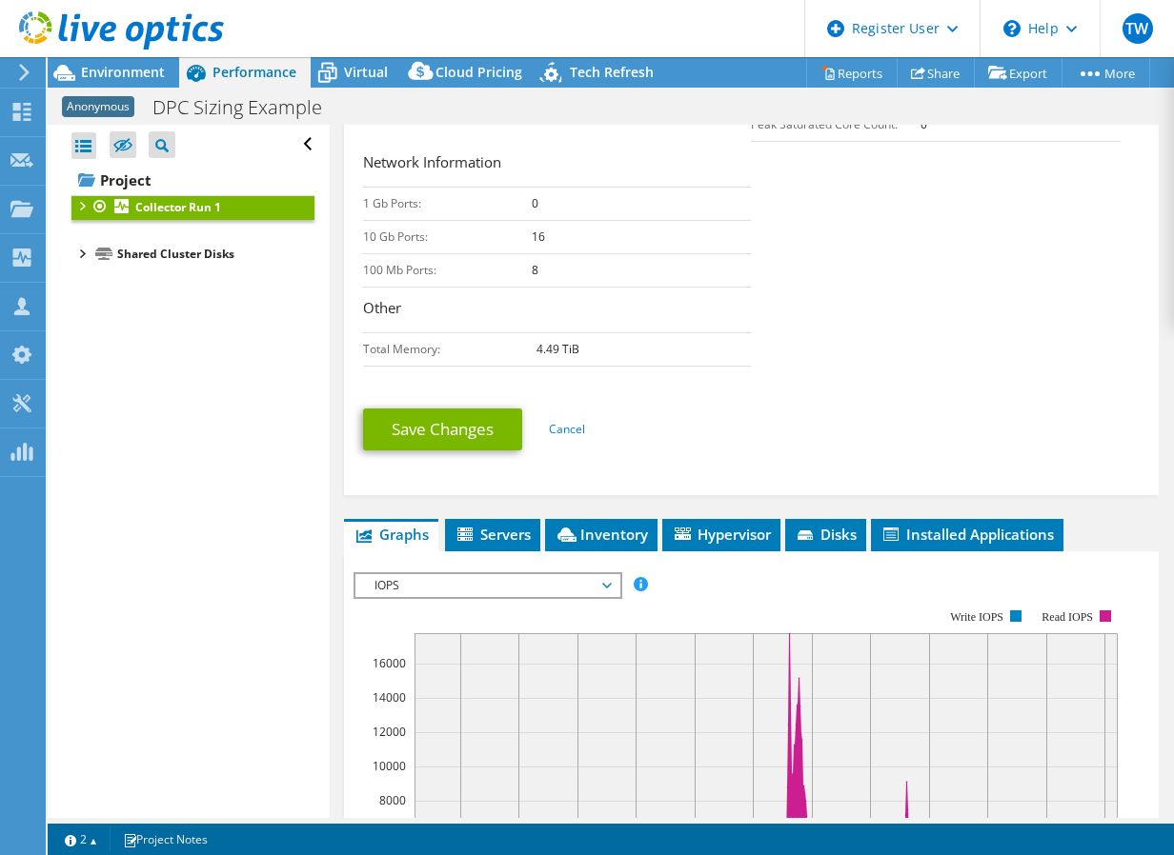
drag, startPoint x: 432, startPoint y: 300, endPoint x: 430, endPoint y: 357, distance: 57.2
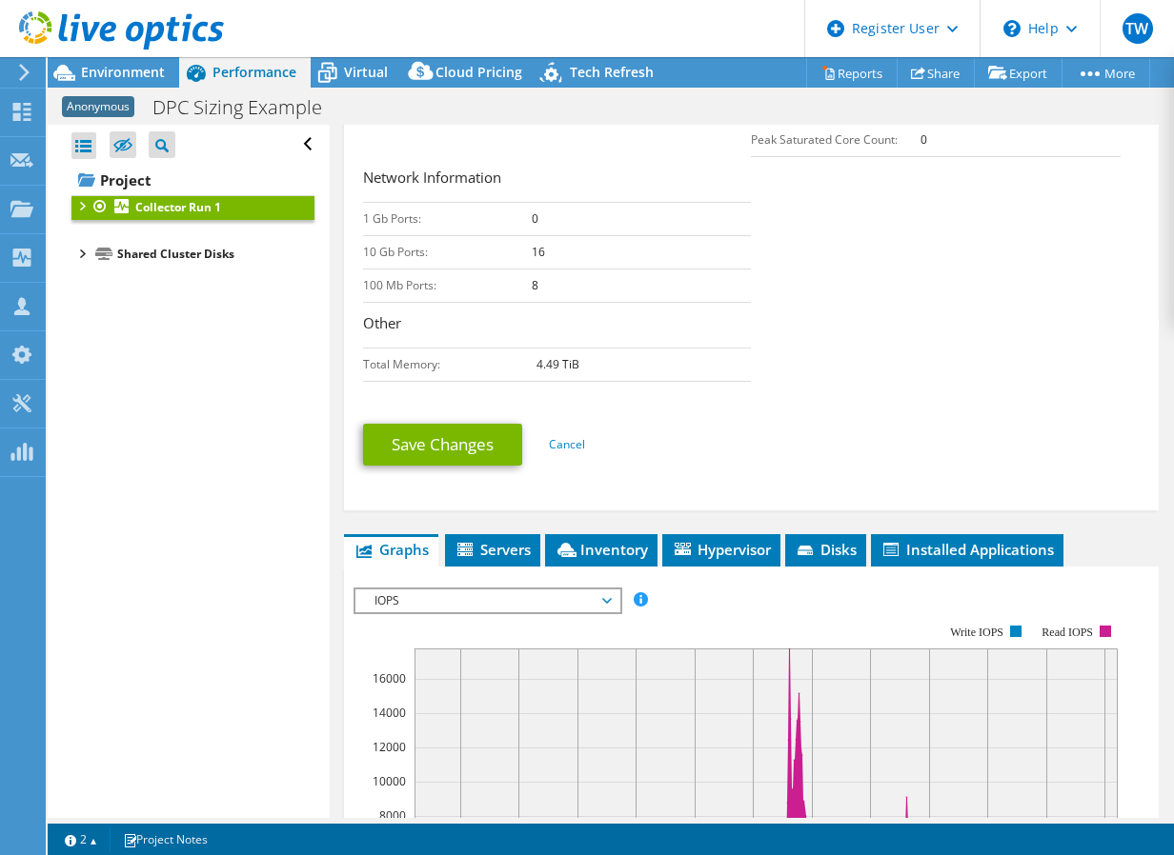
drag, startPoint x: 419, startPoint y: 311, endPoint x: 402, endPoint y: 245, distance: 67.9
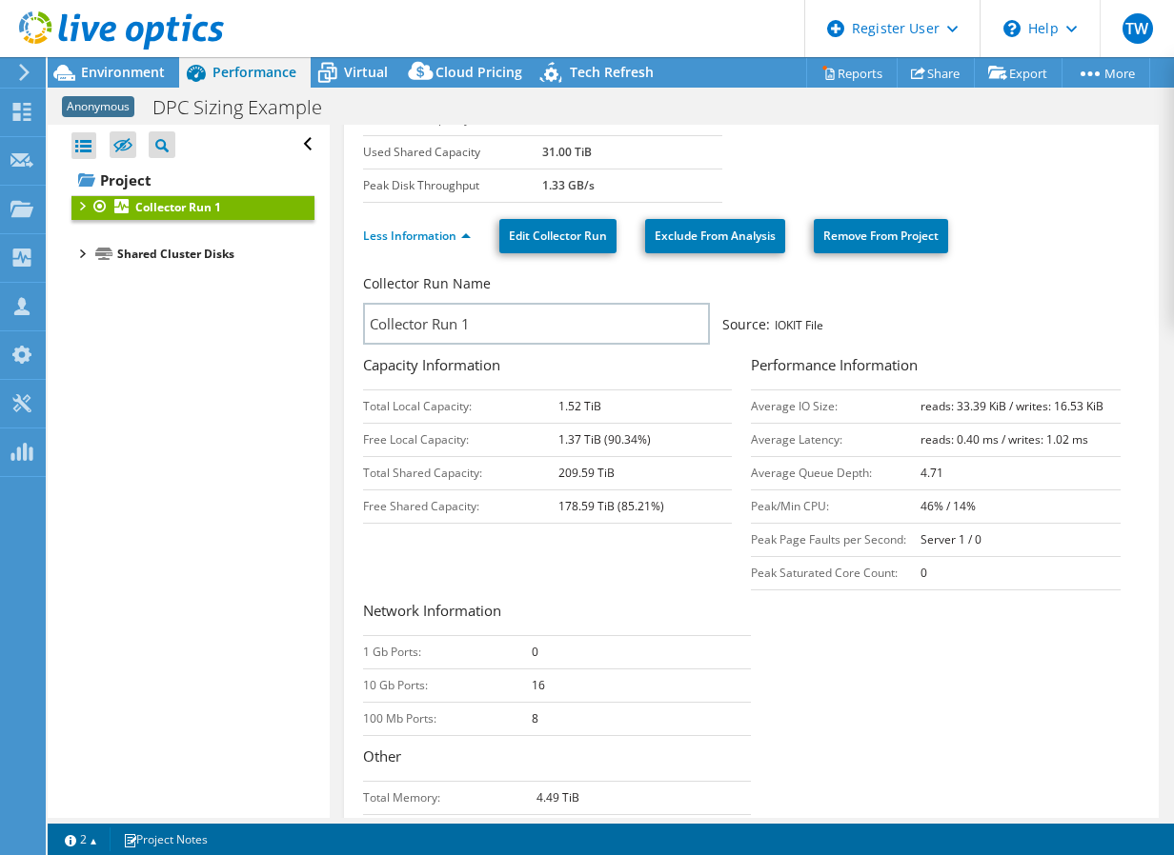
drag, startPoint x: 576, startPoint y: 279, endPoint x: 563, endPoint y: 196, distance: 83.9
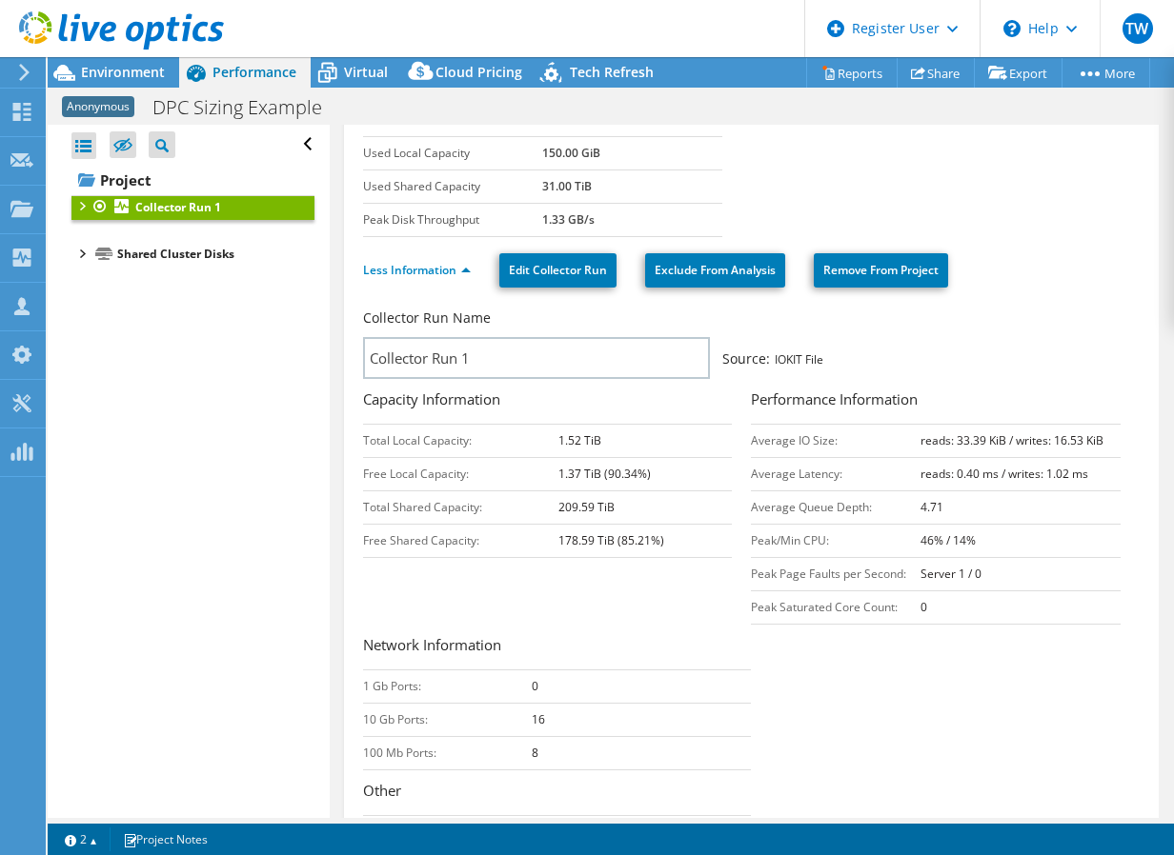
scroll to position [117, 0]
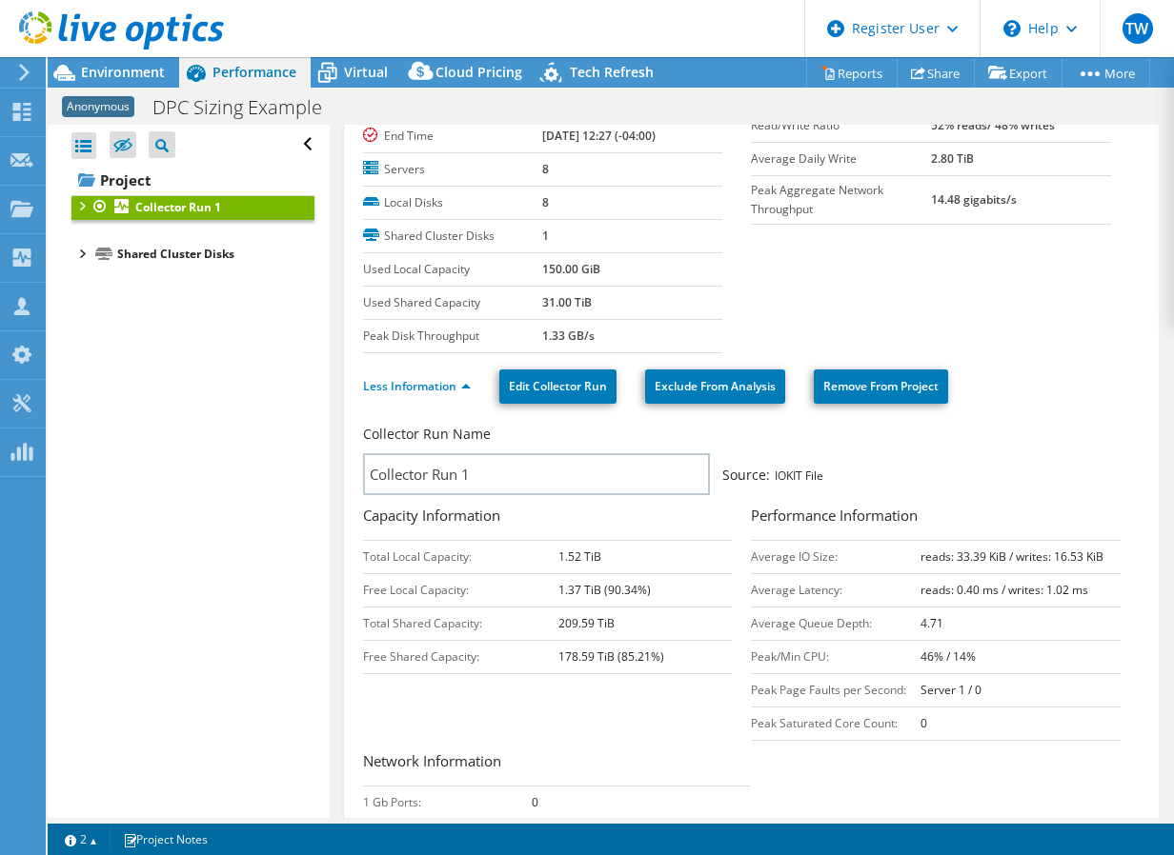
drag, startPoint x: 540, startPoint y: 234, endPoint x: 532, endPoint y: 211, distance: 24.1
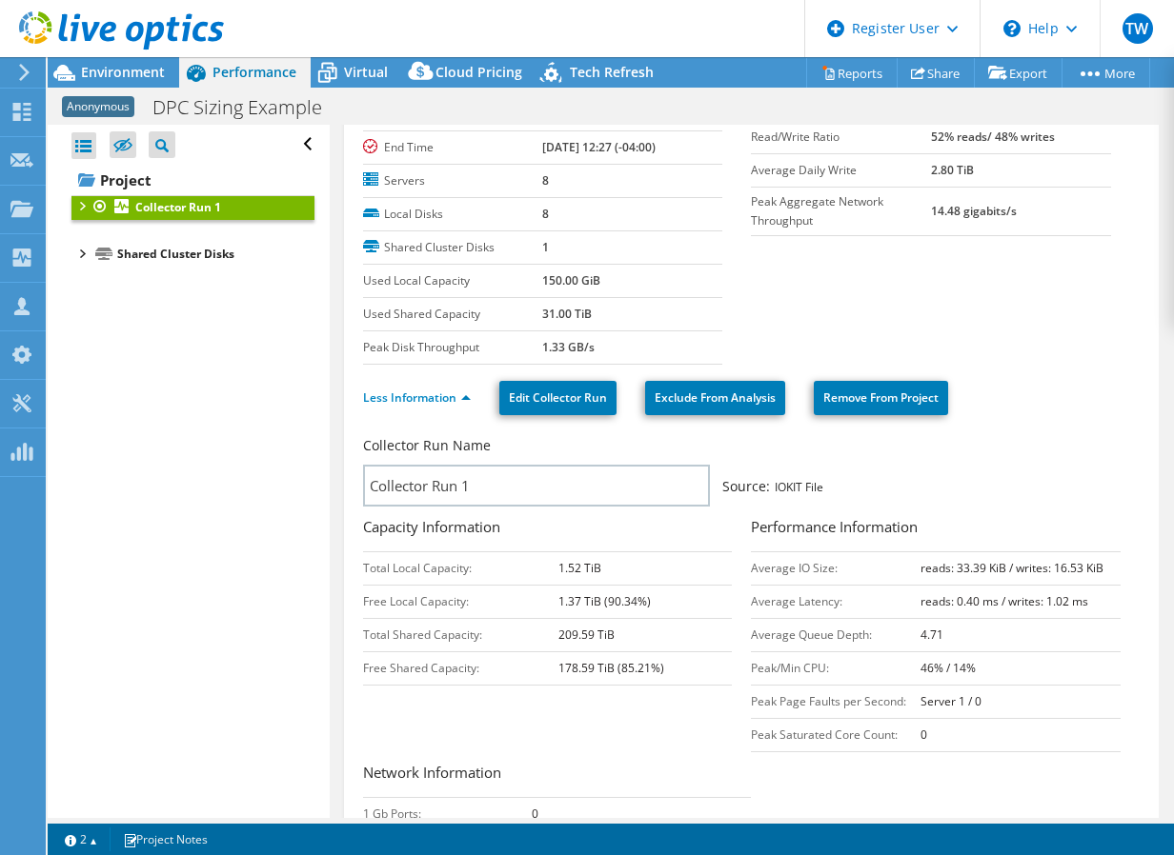
click at [83, 204] on div at bounding box center [80, 204] width 19 height 19
click at [94, 246] on div at bounding box center [90, 248] width 19 height 19
click at [93, 271] on div at bounding box center [99, 273] width 19 height 19
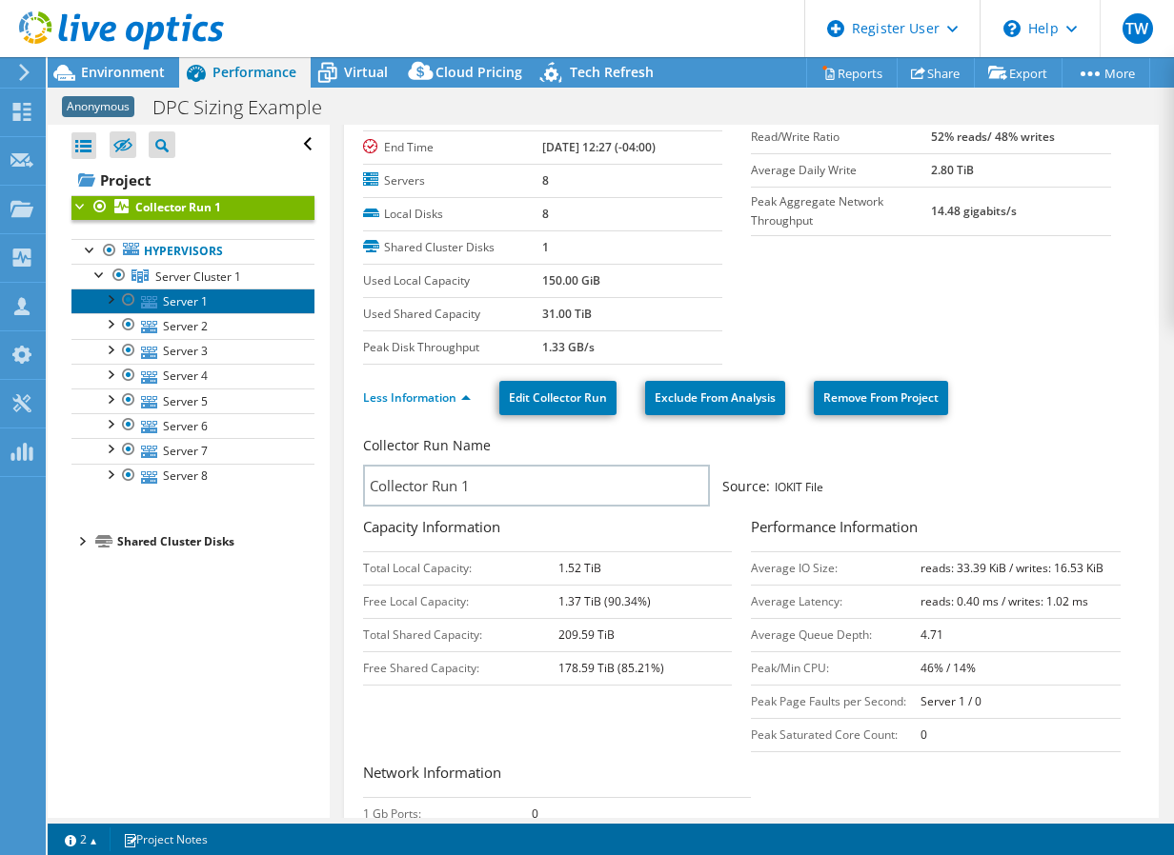
click at [171, 294] on link "Server 1" at bounding box center [192, 301] width 243 height 25
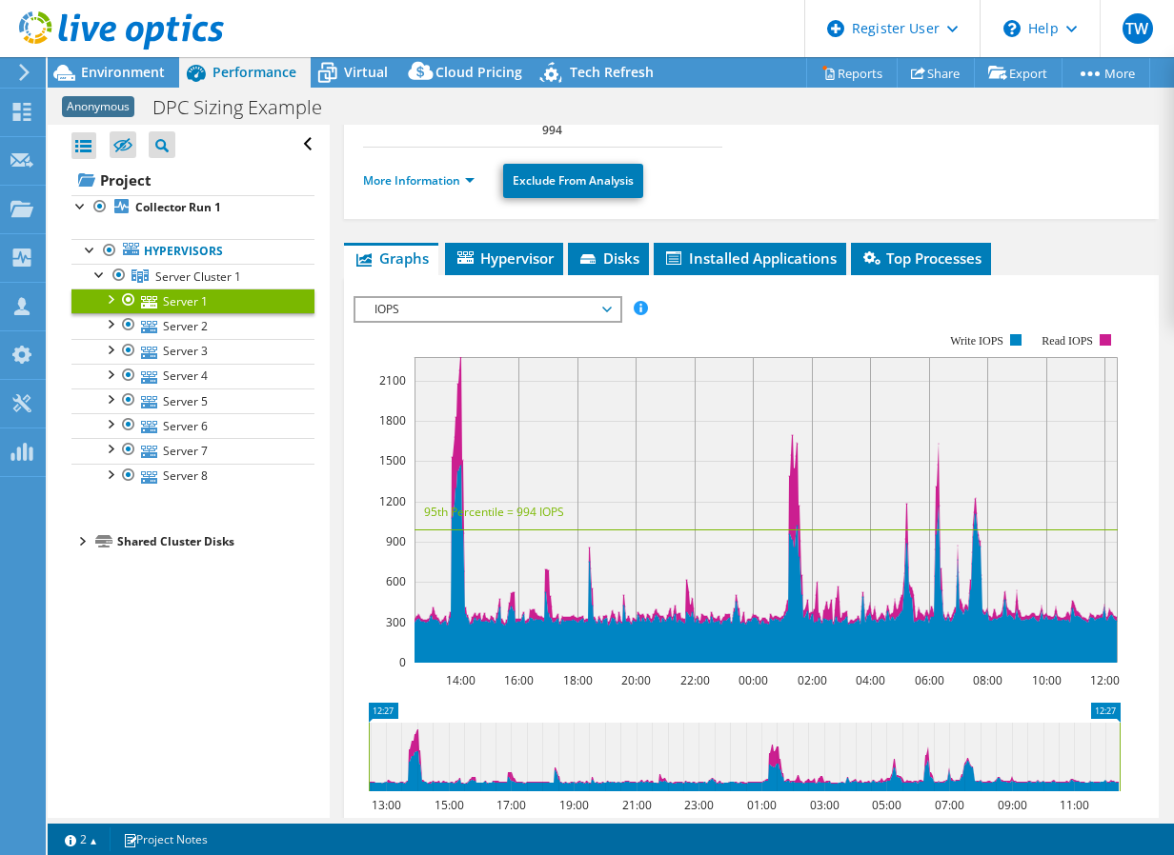
drag, startPoint x: 714, startPoint y: 239, endPoint x: 705, endPoint y: 309, distance: 70.2
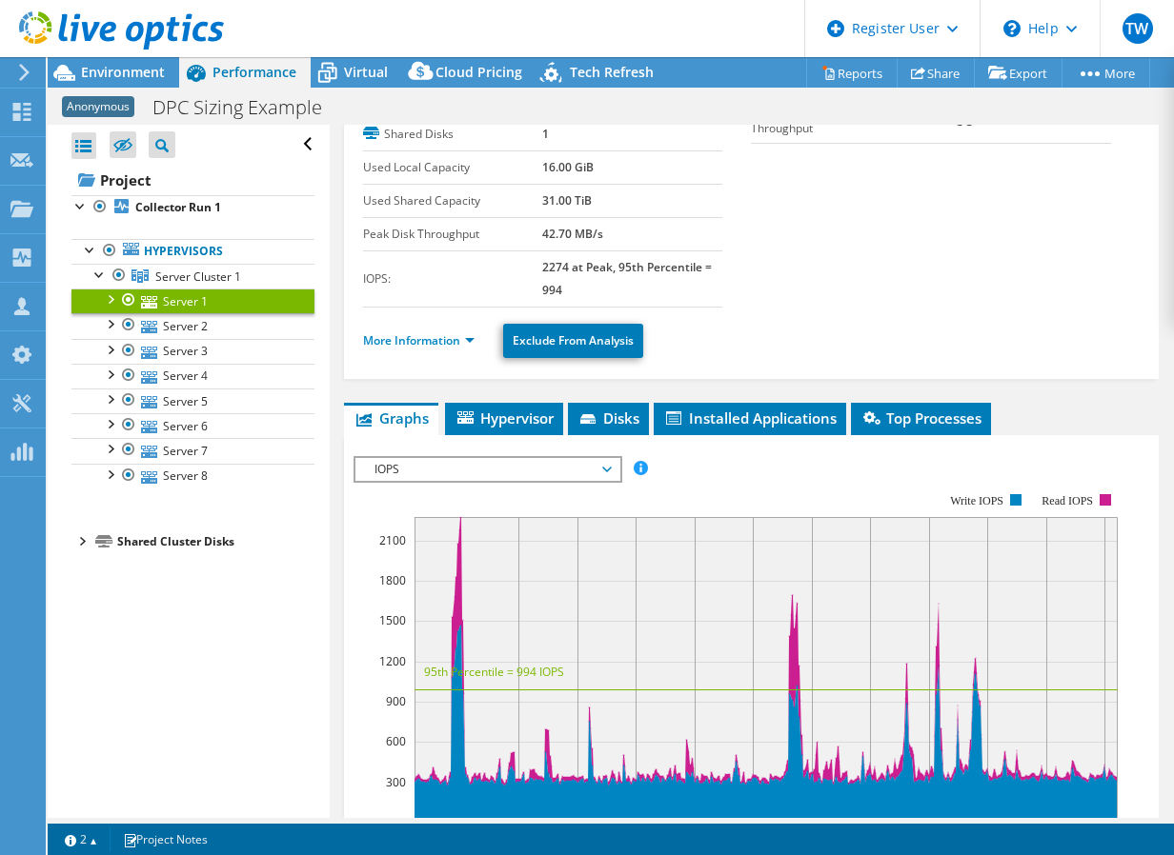
drag, startPoint x: 705, startPoint y: 236, endPoint x: 710, endPoint y: 203, distance: 33.7
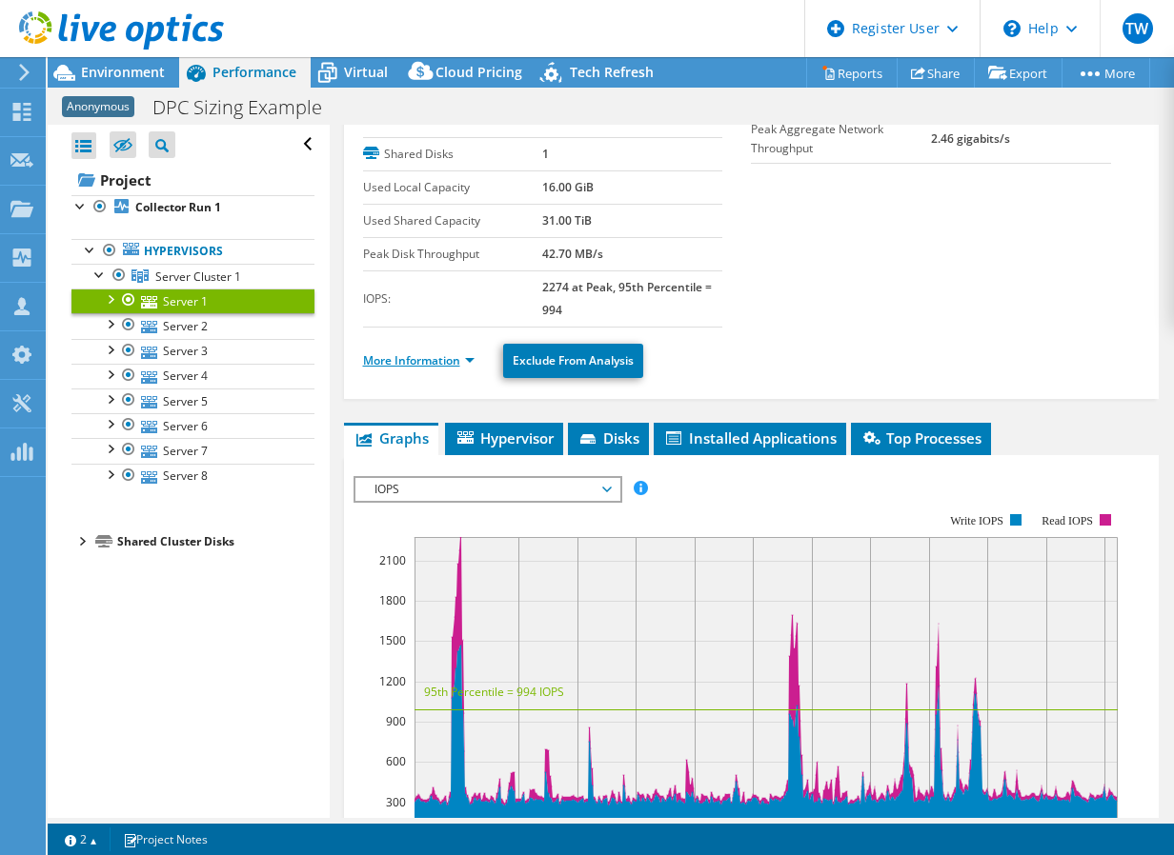
click at [461, 362] on link "More Information" at bounding box center [418, 360] width 111 height 16
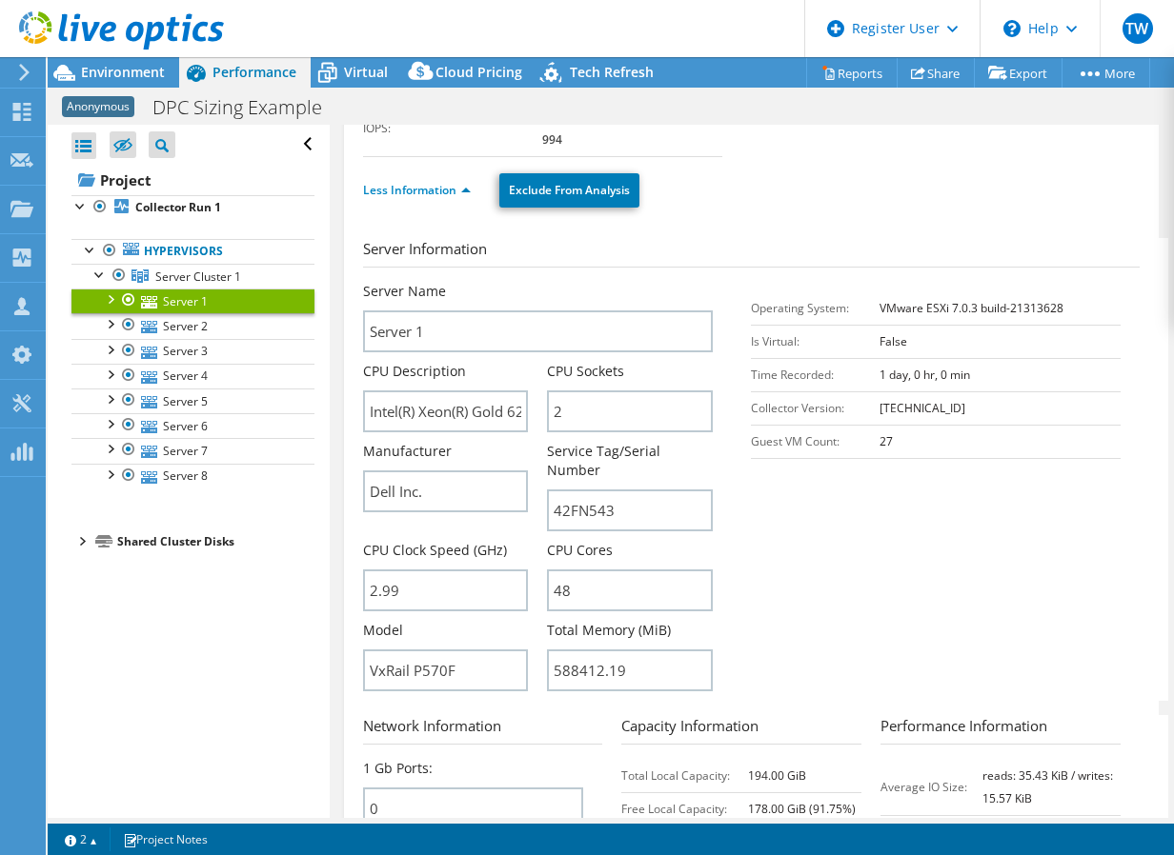
drag, startPoint x: 755, startPoint y: 294, endPoint x: 757, endPoint y: 326, distance: 31.5
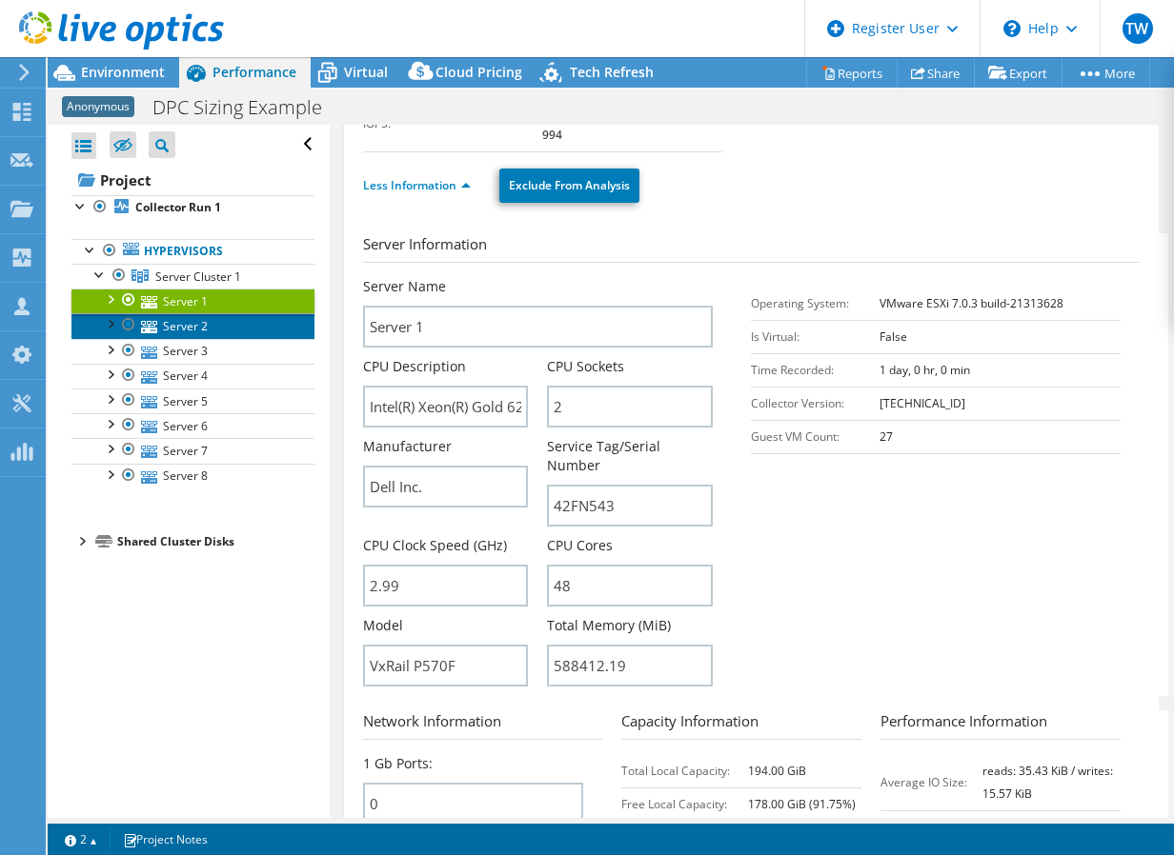
click at [169, 324] on link "Server 2" at bounding box center [192, 325] width 243 height 25
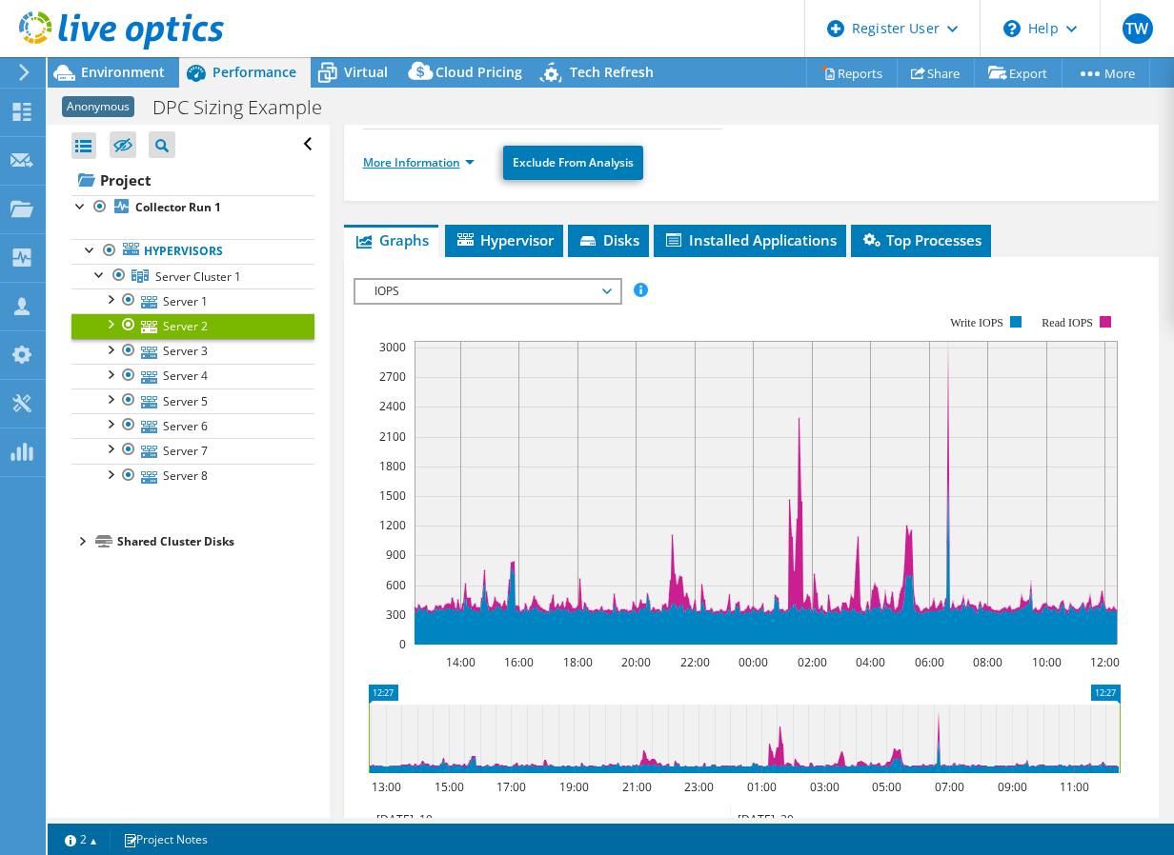
click at [464, 170] on link "More Information" at bounding box center [418, 162] width 111 height 16
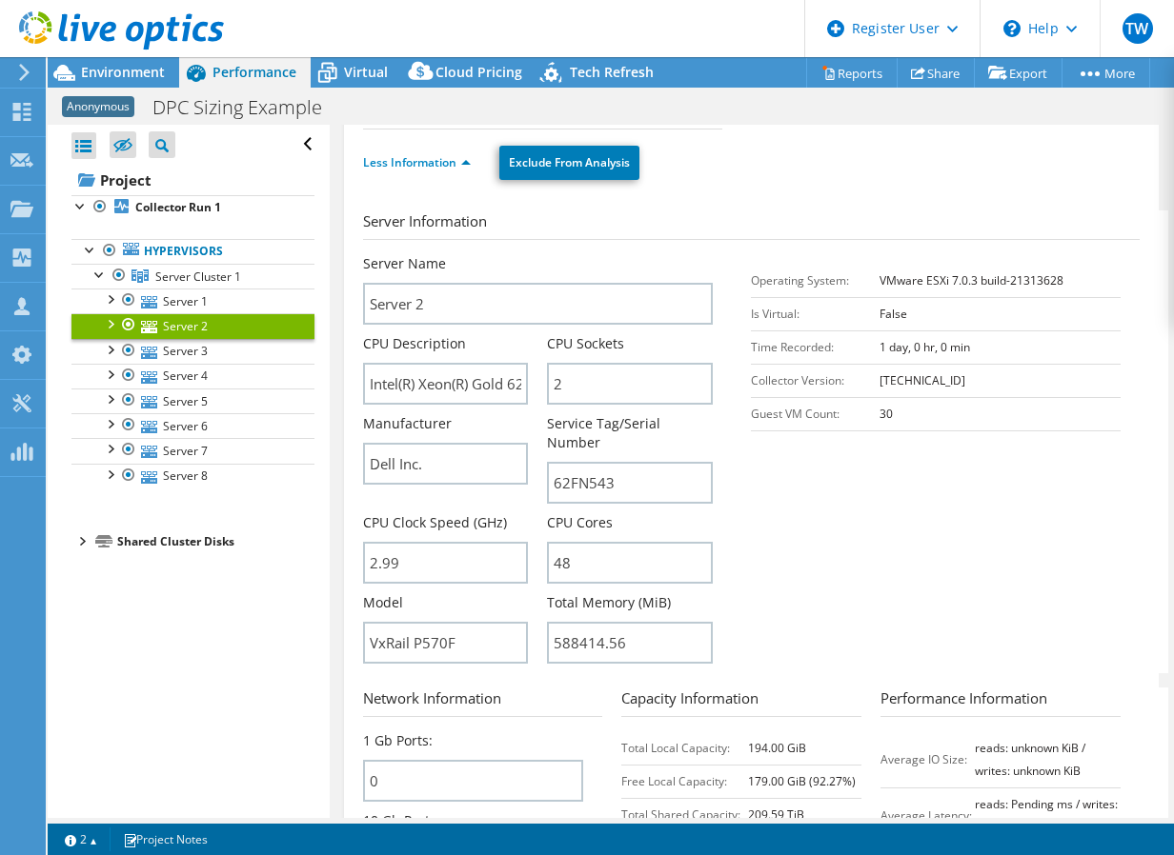
click at [70, 60] on div at bounding box center [112, 32] width 224 height 64
click at [81, 66] on span "Environment" at bounding box center [123, 72] width 84 height 18
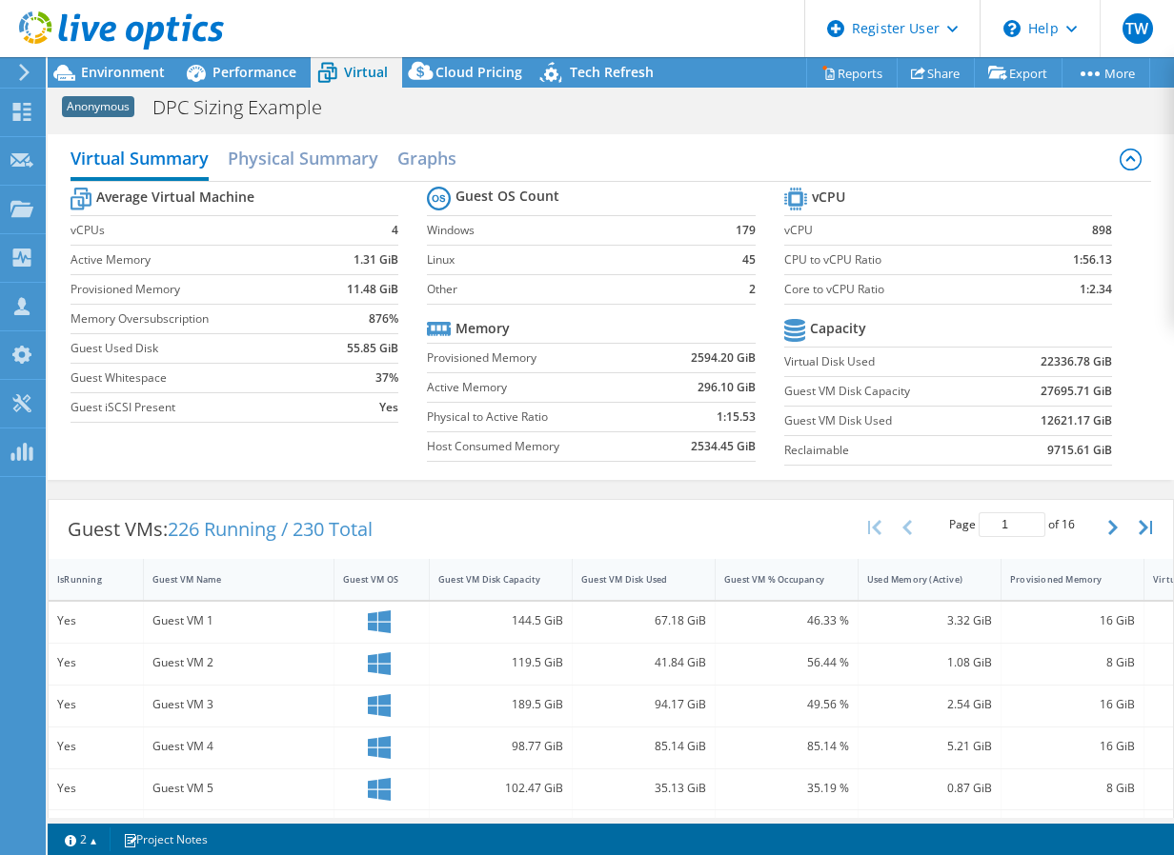
select select "USEast"
select select "USD"
click at [152, 68] on span "Environment" at bounding box center [123, 72] width 84 height 18
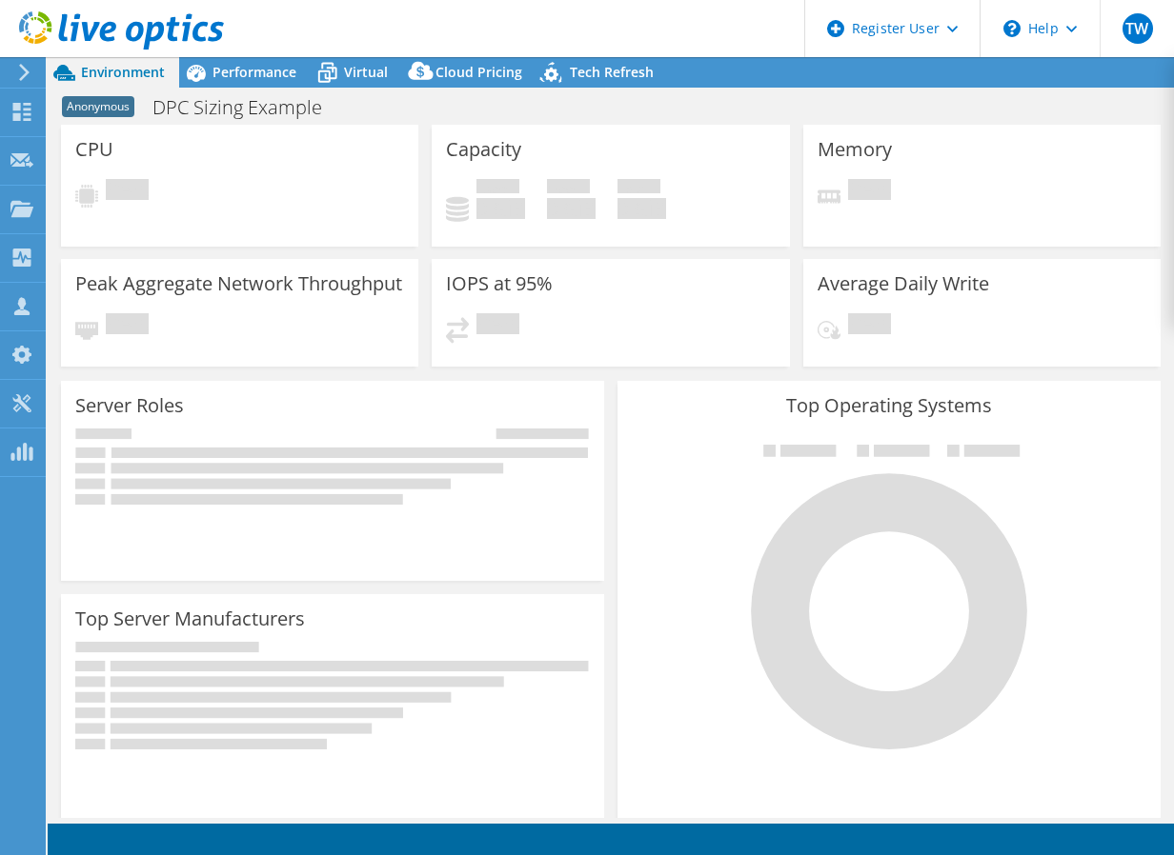
select select "USEast"
select select "USD"
